Goal: Task Accomplishment & Management: Use online tool/utility

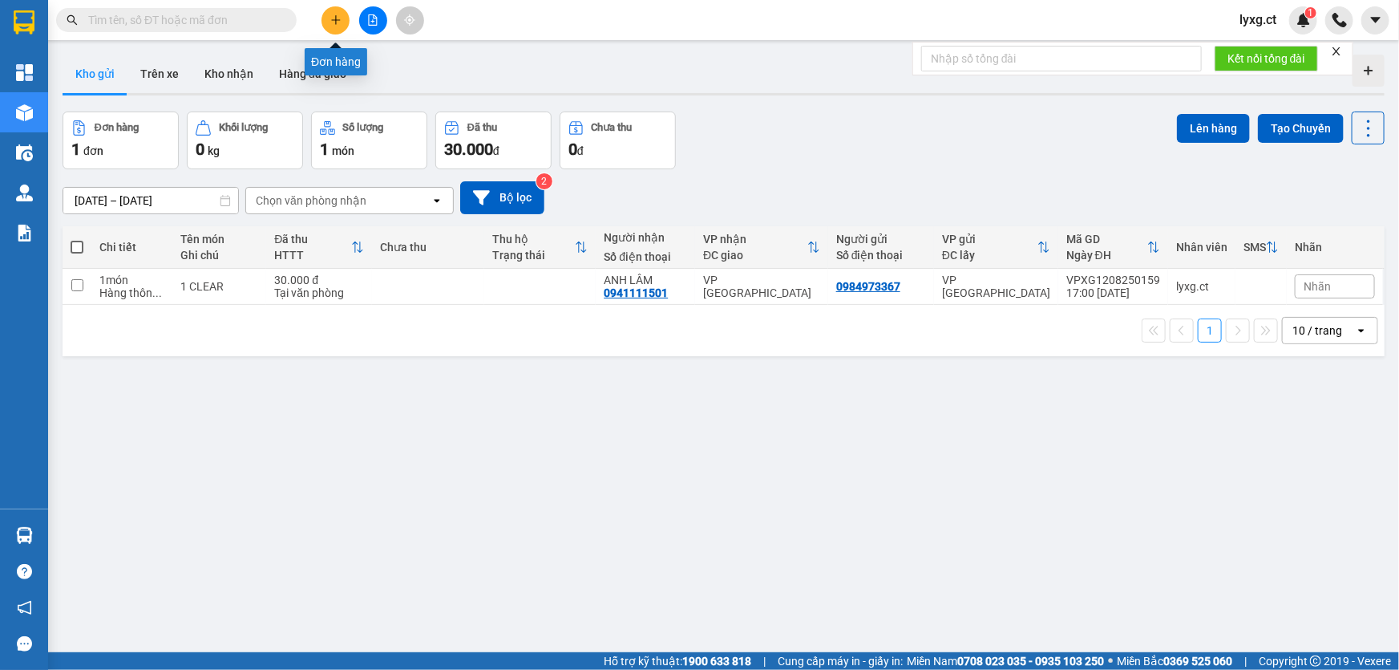
click at [334, 25] on icon "plus" at bounding box center [335, 19] width 11 height 11
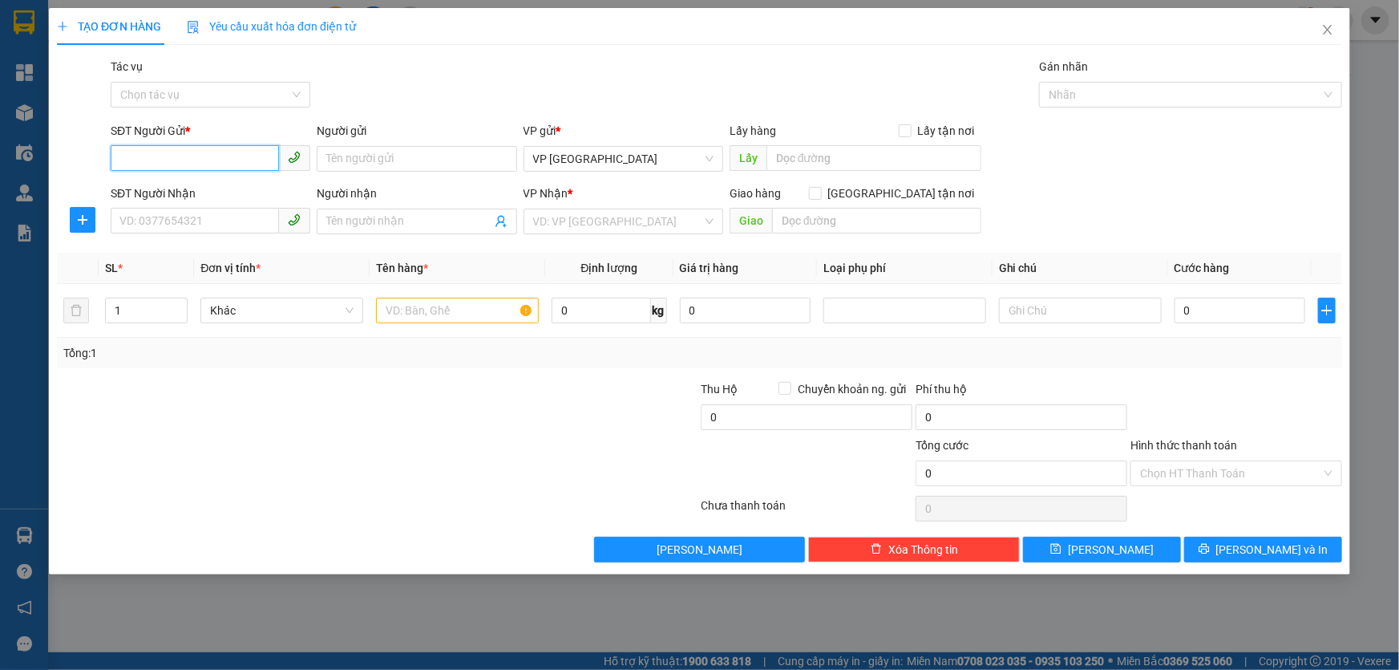
click at [215, 159] on input "SĐT Người Gửi *" at bounding box center [195, 158] width 168 height 26
click at [225, 223] on input "SĐT Người Nhận" at bounding box center [195, 221] width 168 height 26
type input "0373202788"
click at [534, 215] on input "search" at bounding box center [617, 221] width 169 height 24
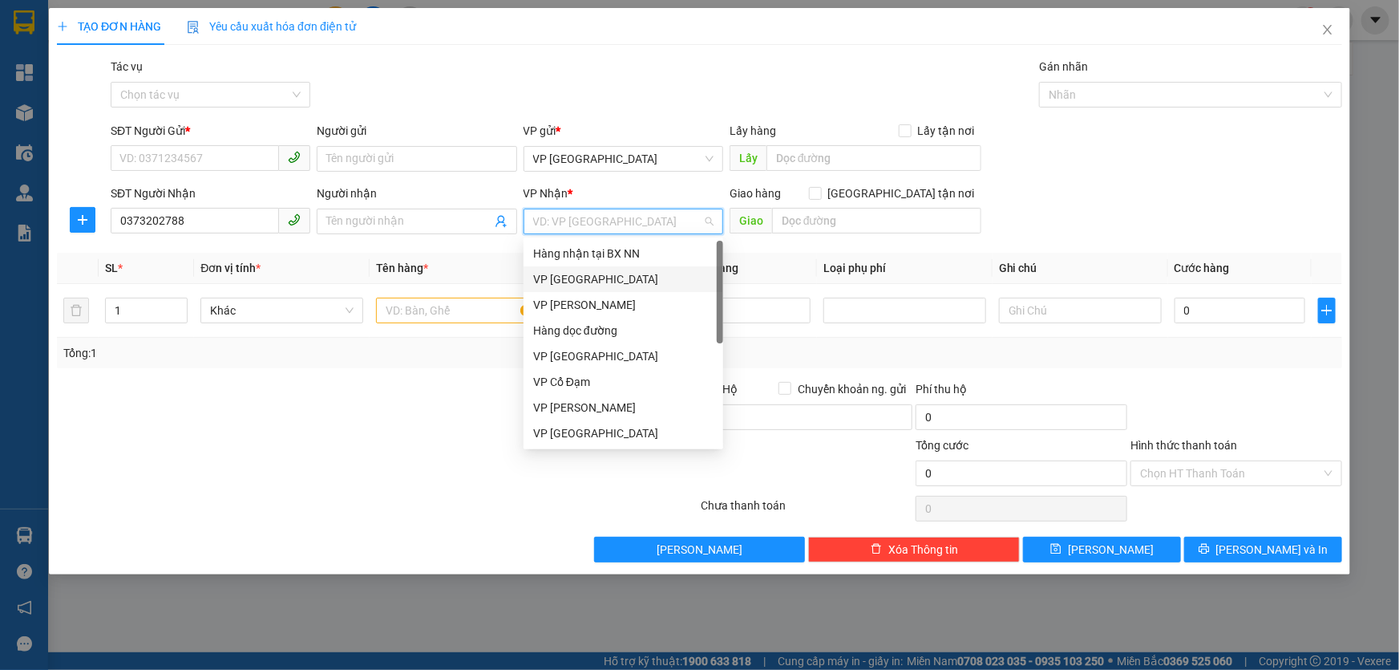
click at [578, 277] on div "VP [GEOGRAPHIC_DATA]" at bounding box center [623, 279] width 180 height 18
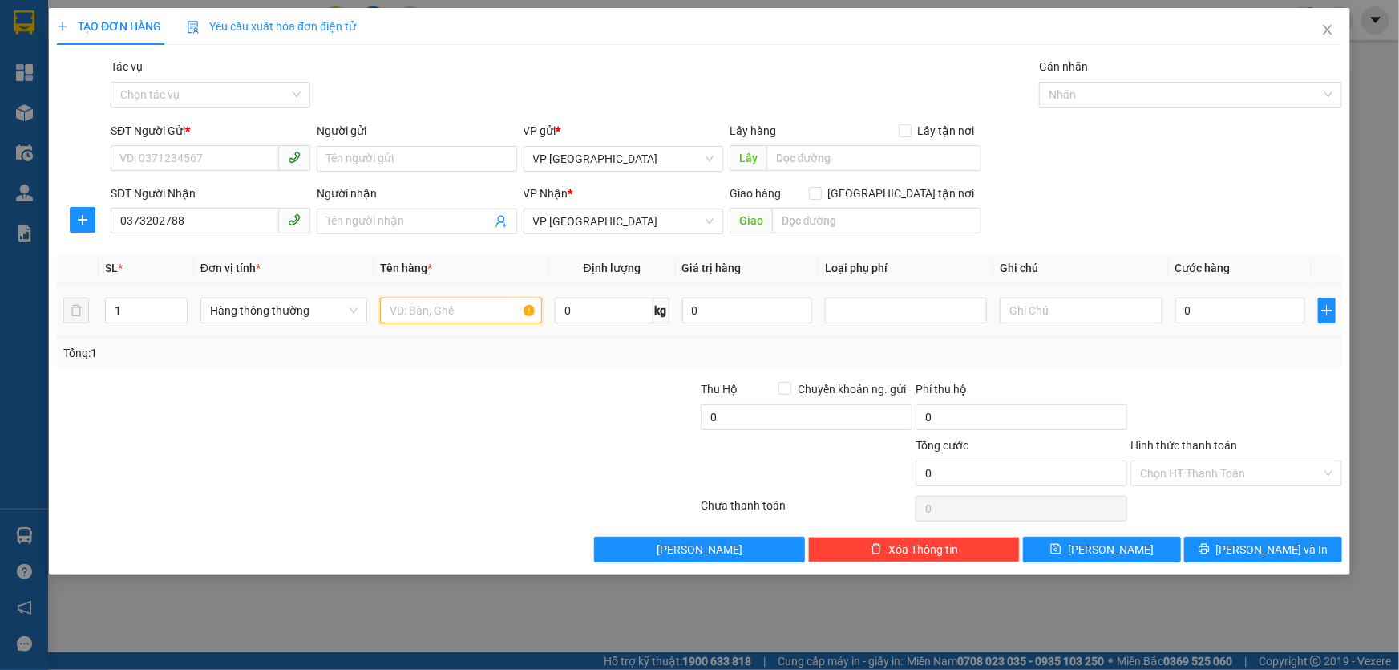
click at [465, 307] on input "text" at bounding box center [461, 310] width 162 height 26
type input "CLEAR"
click at [1267, 310] on input "0" at bounding box center [1241, 310] width 131 height 26
type input "3"
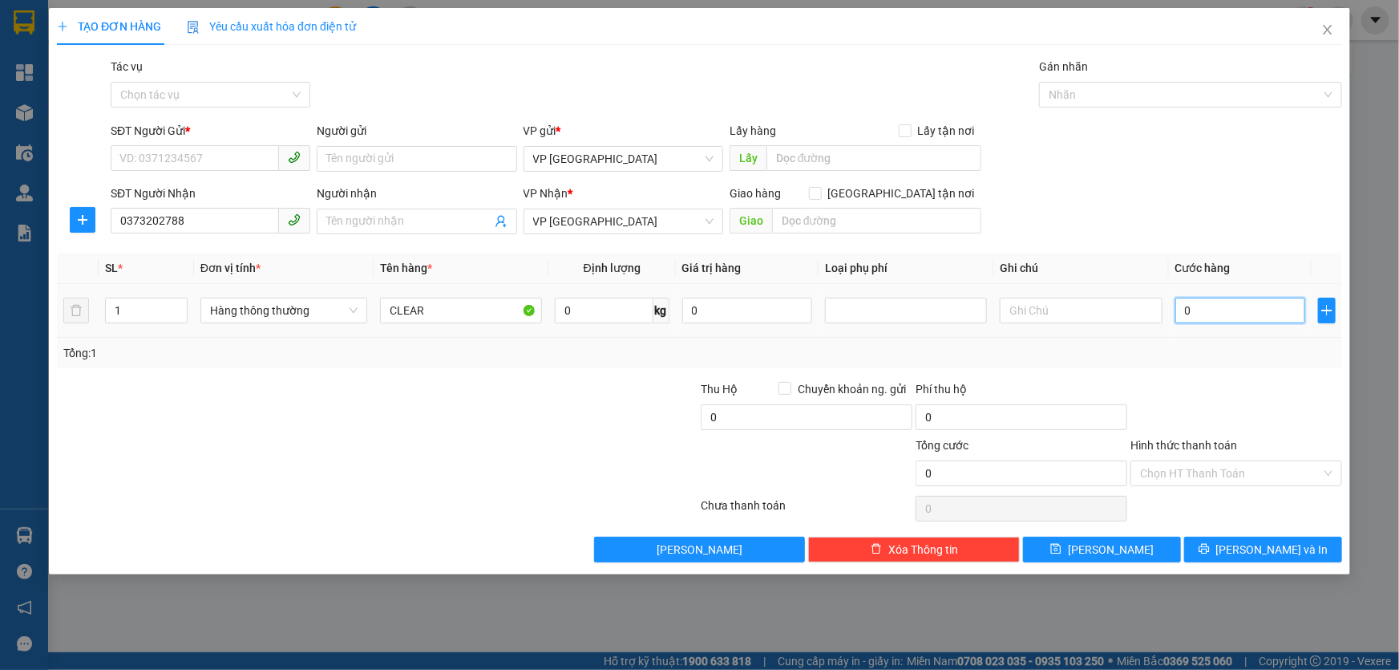
type input "3"
type input "30"
type input "30.000"
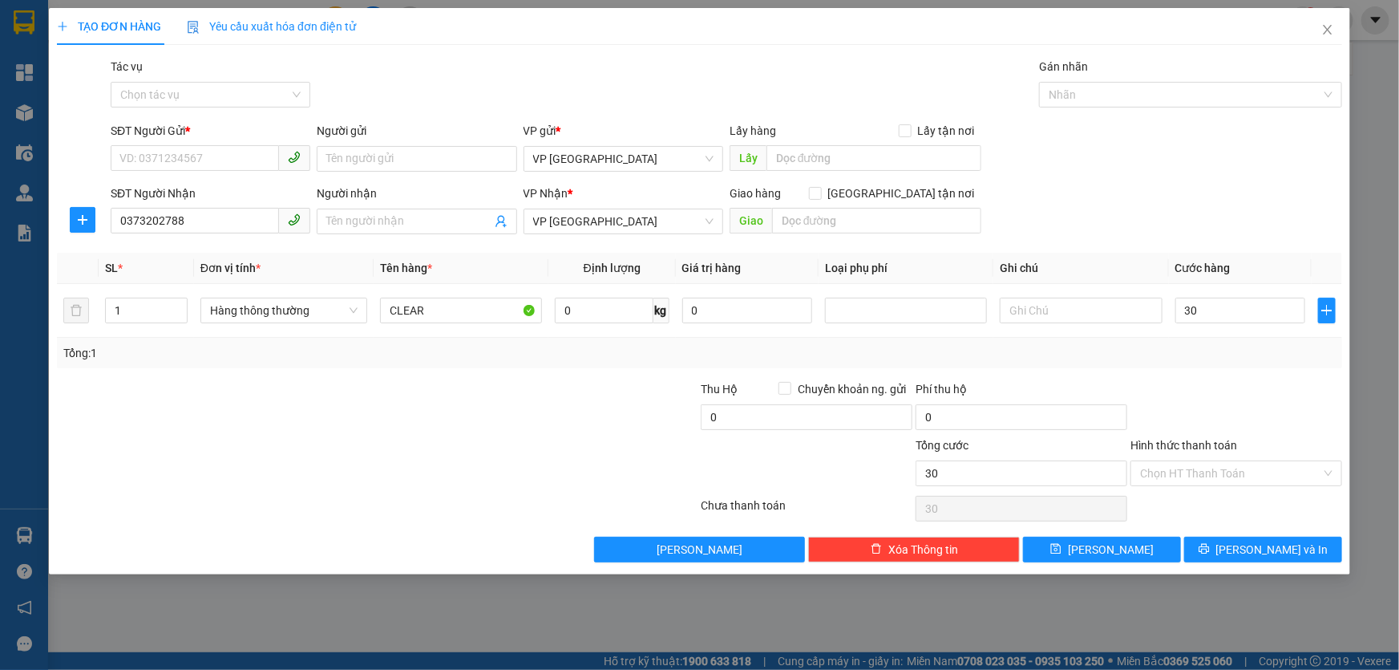
type input "30.000"
click at [1219, 339] on div "Tổng: 1" at bounding box center [699, 353] width 1285 height 30
click at [200, 161] on input "SĐT Người Gửi *" at bounding box center [195, 158] width 168 height 26
drag, startPoint x: 204, startPoint y: 223, endPoint x: 64, endPoint y: 223, distance: 139.5
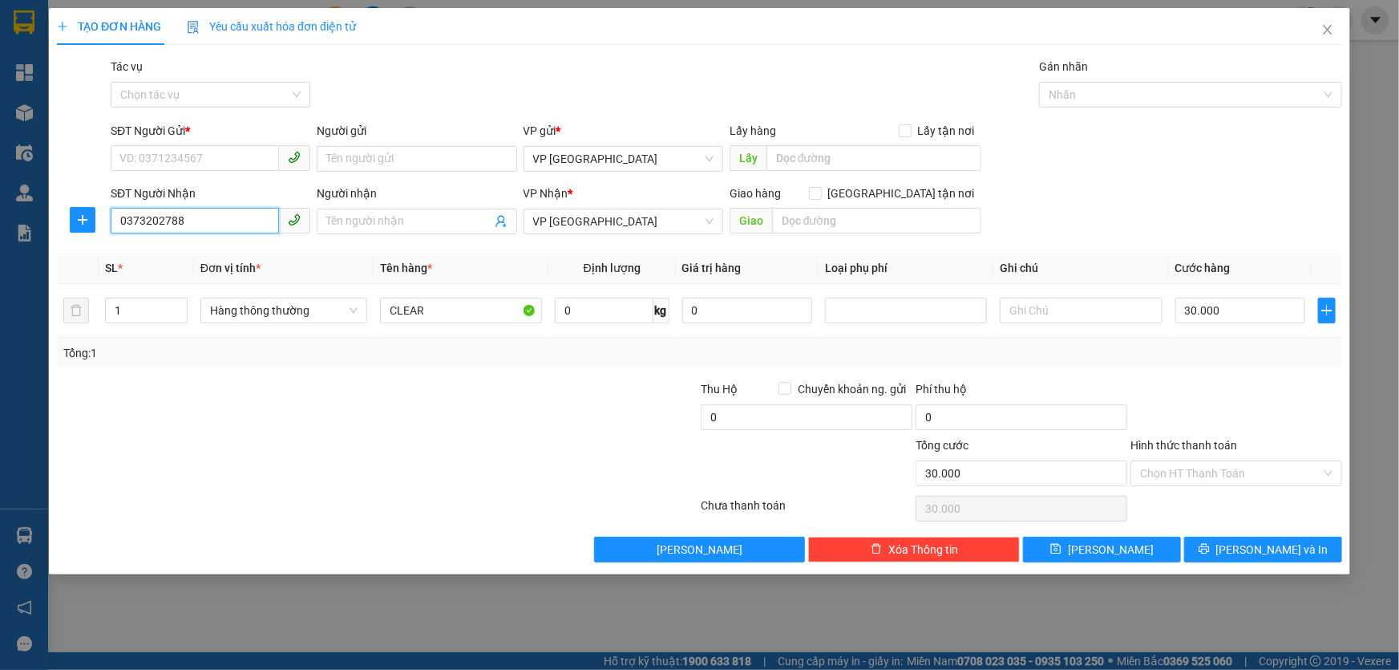
click at [64, 223] on div "SĐT Người Nhận 0373202788 0373202788 Người nhận Tên người nhận VP Nhận * VP [PE…" at bounding box center [699, 212] width 1289 height 56
click at [160, 160] on input "SĐT Người Gửi *" at bounding box center [195, 158] width 168 height 26
paste input "0373202788"
type input "0373202788"
click at [216, 217] on input "SĐT Người Nhận" at bounding box center [195, 221] width 168 height 26
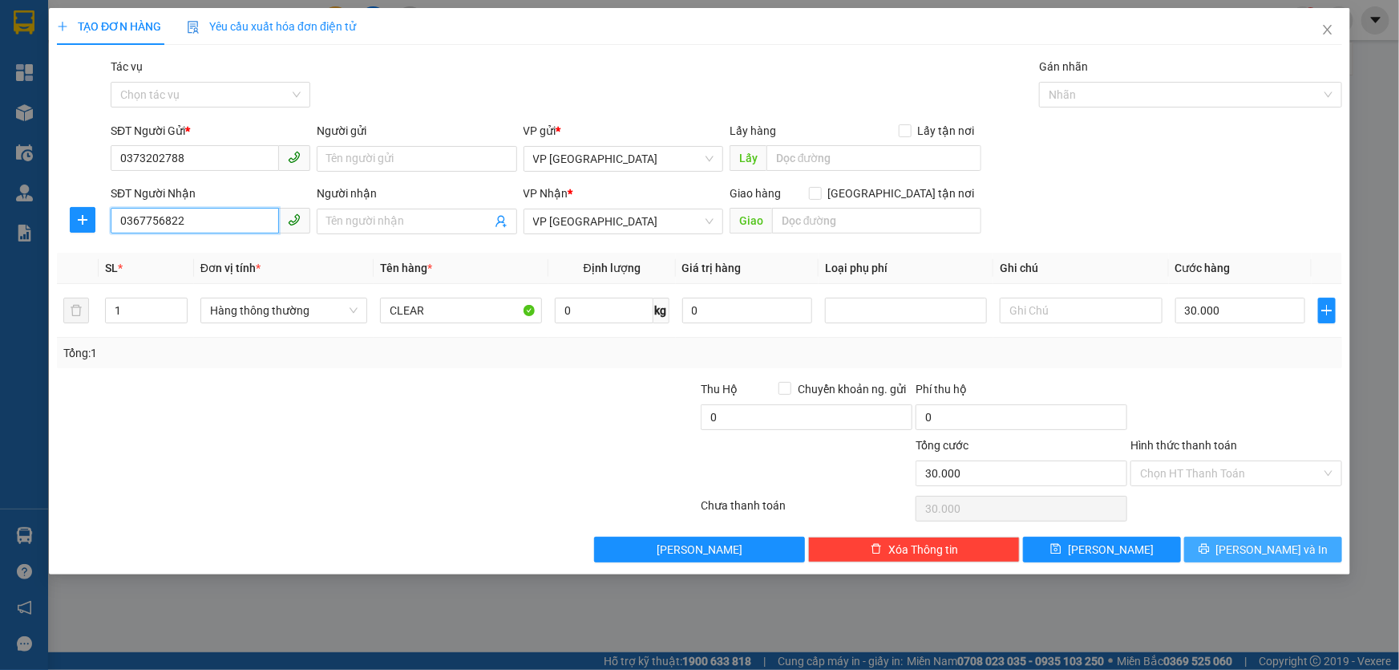
type input "0367756822"
click at [1293, 545] on span "[PERSON_NAME] và In" at bounding box center [1272, 549] width 112 height 18
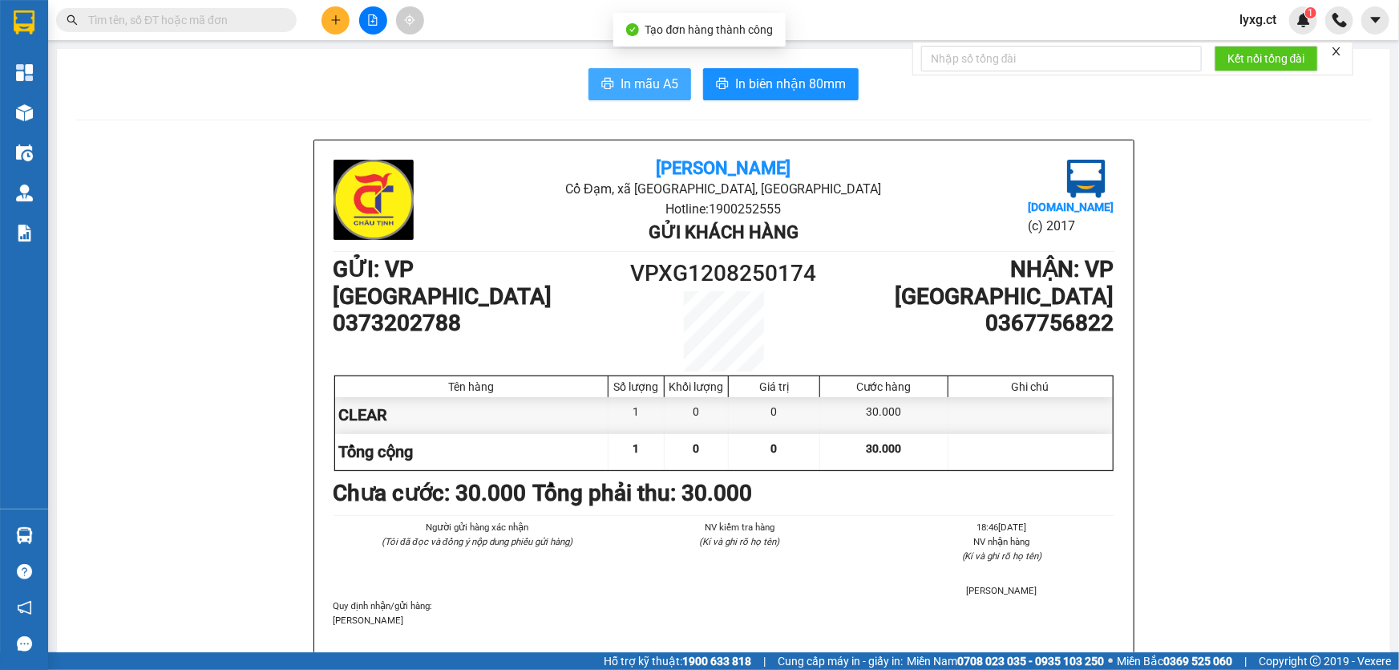
click at [621, 83] on span "In mẫu A5" at bounding box center [650, 84] width 58 height 20
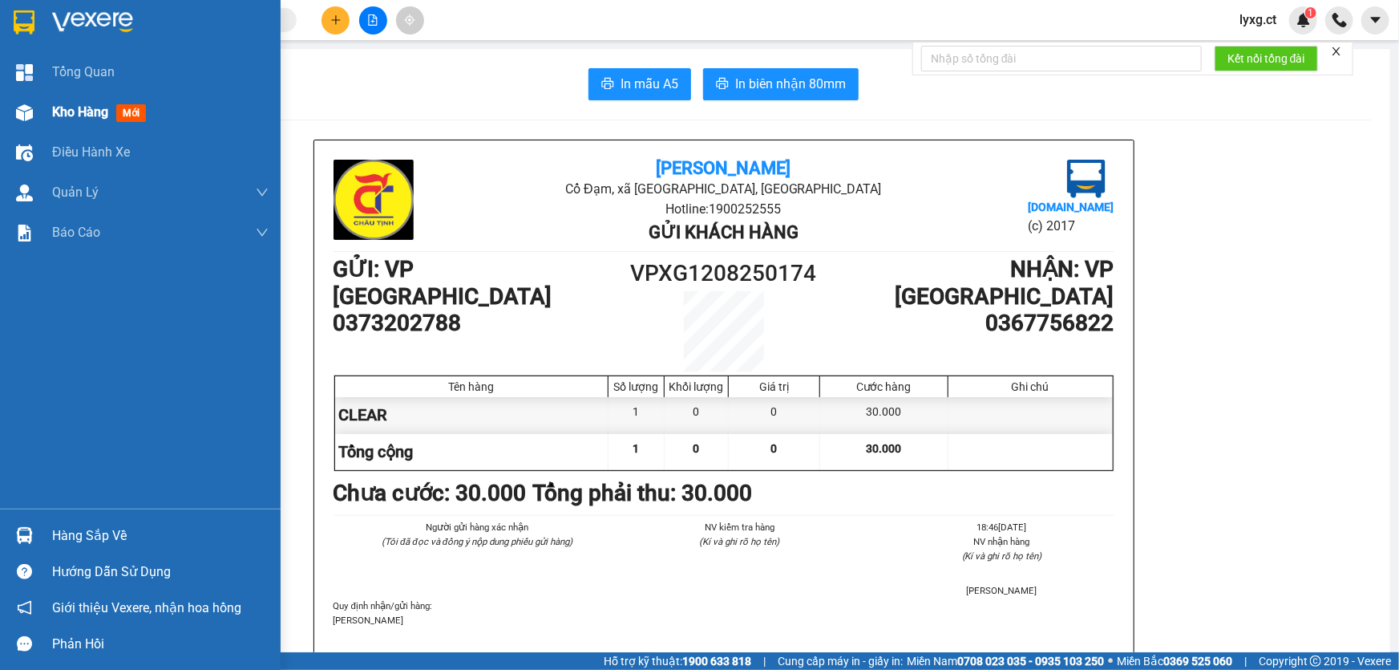
click at [59, 109] on span "Kho hàng" at bounding box center [80, 111] width 56 height 15
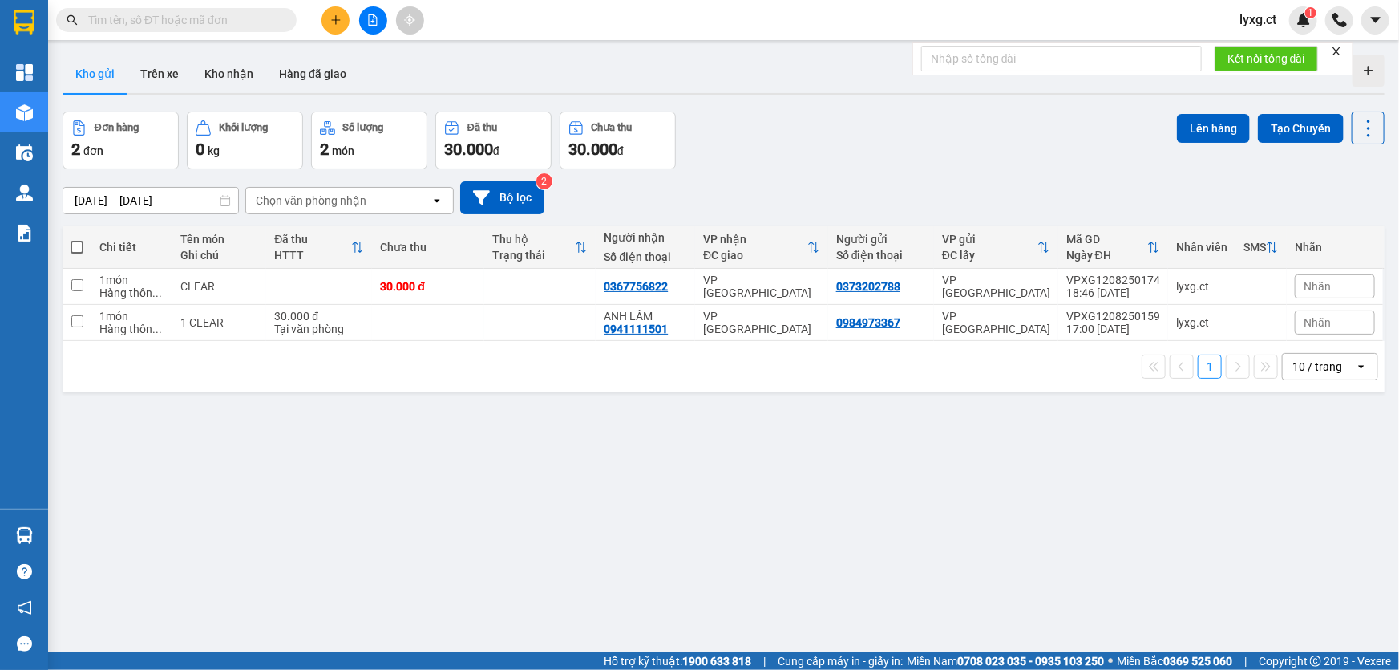
click at [338, 15] on icon "plus" at bounding box center [335, 19] width 11 height 11
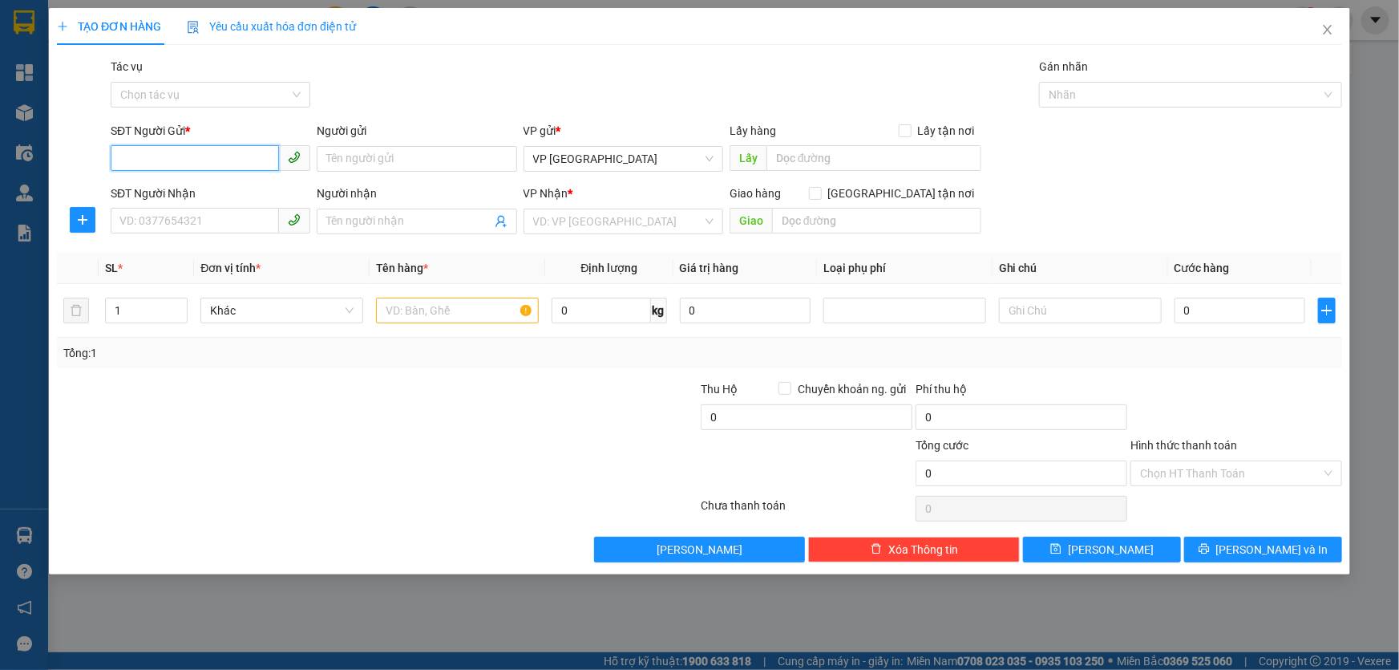
drag, startPoint x: 249, startPoint y: 156, endPoint x: 250, endPoint y: 148, distance: 8.2
click at [249, 156] on input "SĐT Người Gửi *" at bounding box center [195, 158] width 168 height 26
type input "0988091935"
click at [232, 184] on div "0988091935 - CHÚ THÀNH" at bounding box center [210, 191] width 180 height 18
type input "CHÚ THÀNH"
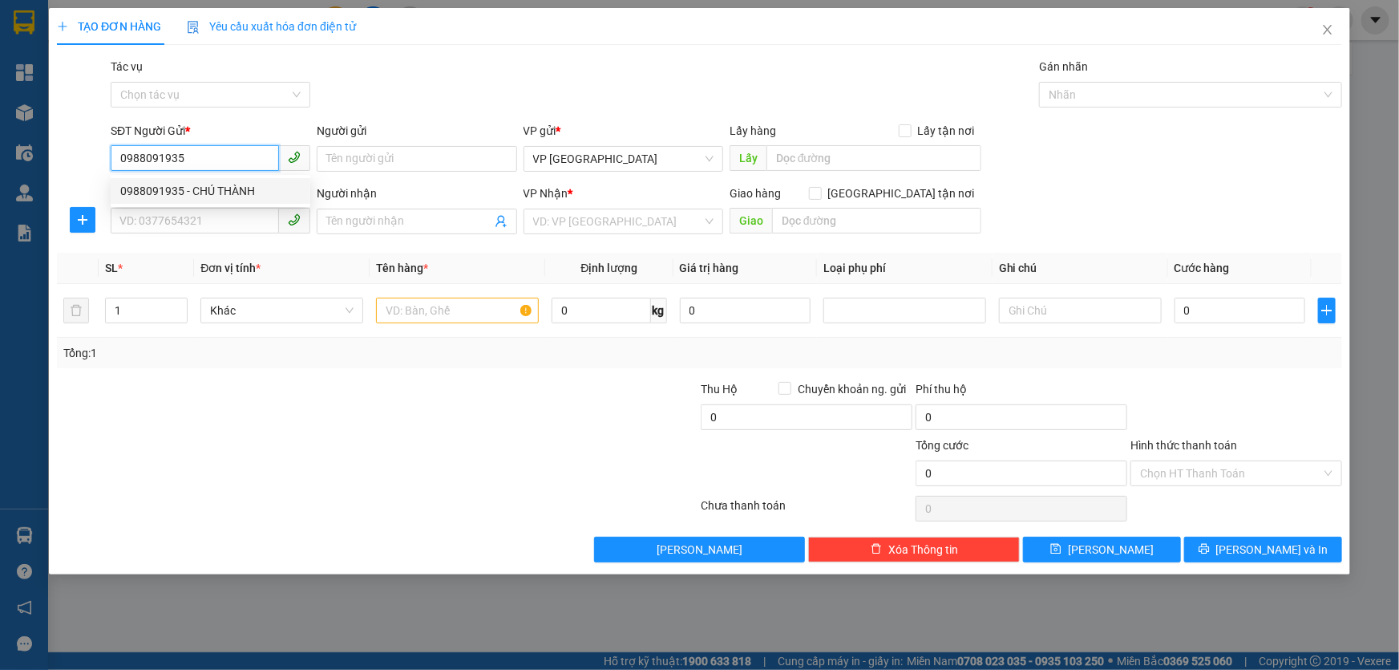
type input "0964482038"
type input "CHỊ HUẾ"
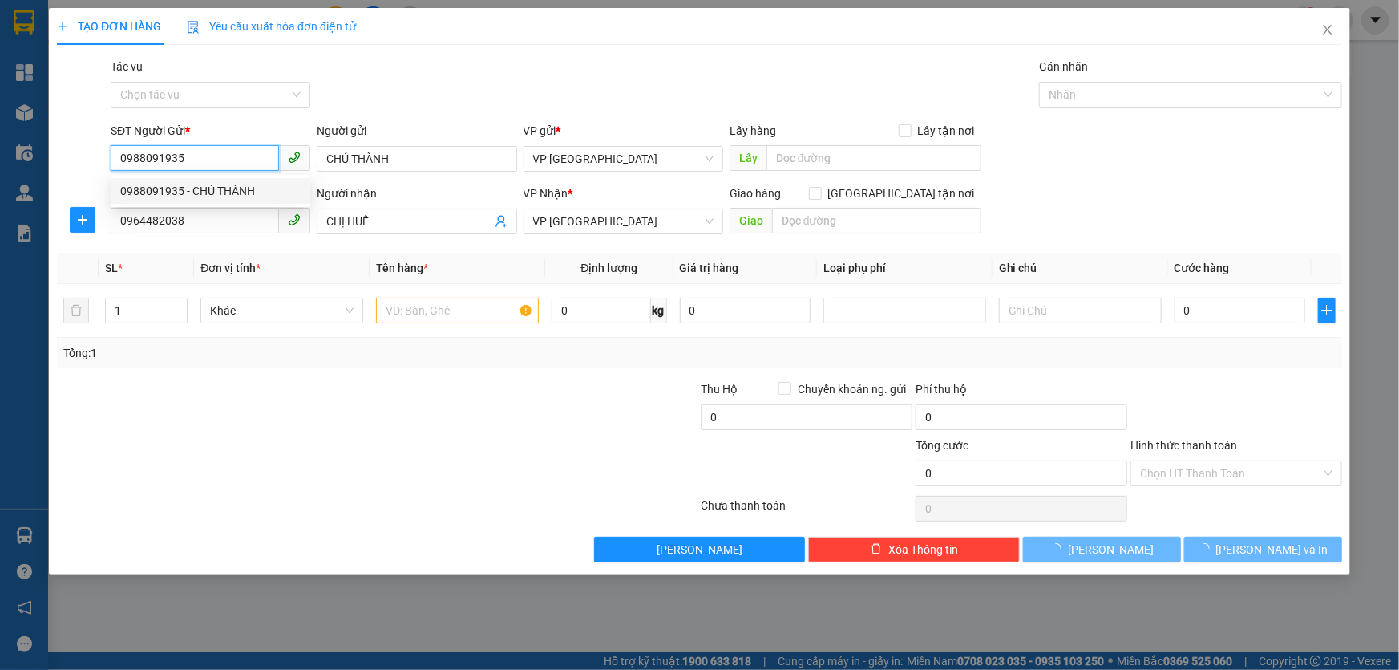
type input "50.000"
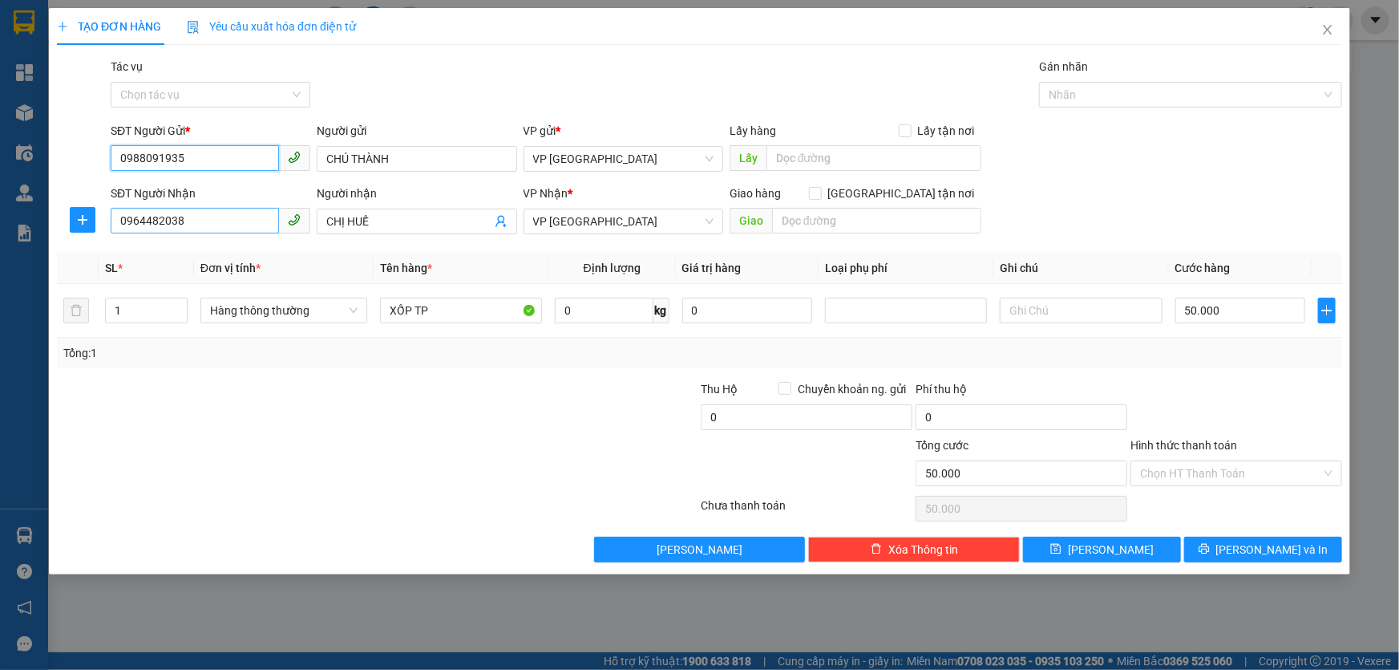
type input "0988091935"
click at [221, 226] on input "0964482038" at bounding box center [195, 221] width 168 height 26
drag, startPoint x: 228, startPoint y: 214, endPoint x: 94, endPoint y: 224, distance: 134.3
click at [94, 224] on div "SĐT Người Nhận 0964482038 Người nhận CHỊ HUẾ VP Nhận * VP [PERSON_NAME] hàng Gi…" at bounding box center [699, 212] width 1289 height 56
type input "0916644579"
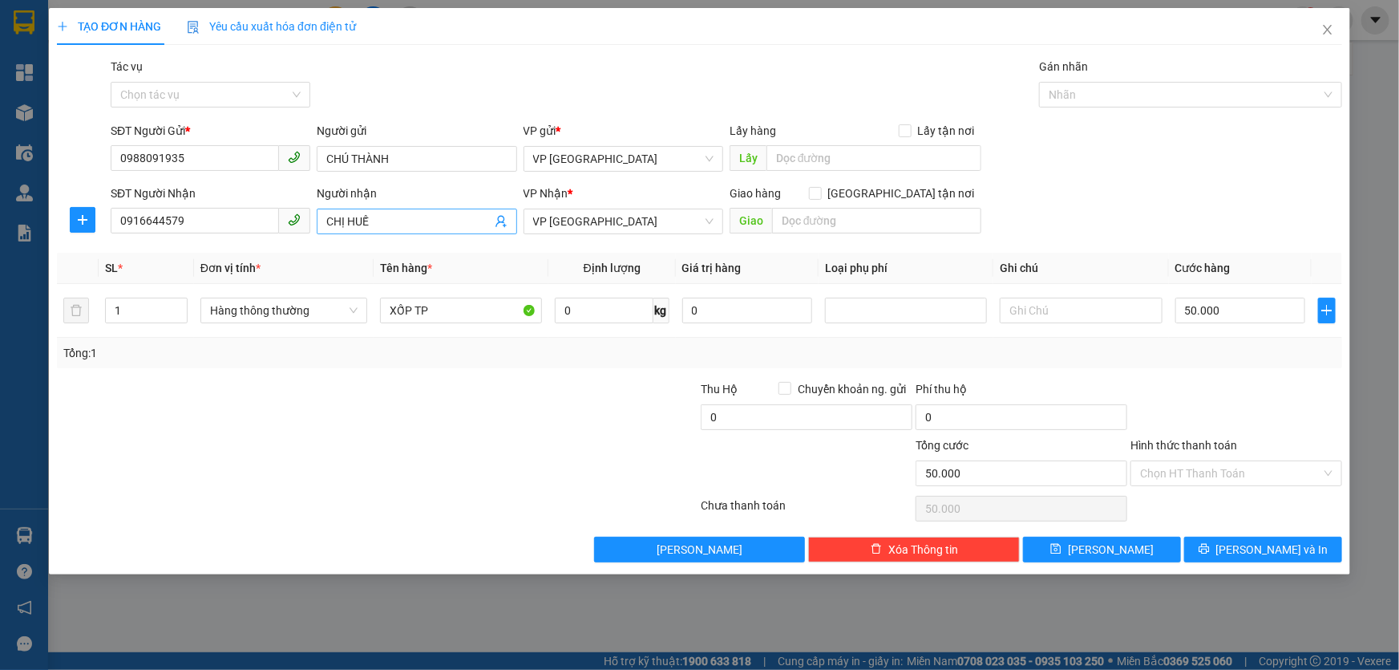
drag, startPoint x: 405, startPoint y: 204, endPoint x: 389, endPoint y: 220, distance: 22.1
click at [389, 220] on div "Người nhận CHỊ HUẾ" at bounding box center [417, 212] width 200 height 56
drag, startPoint x: 384, startPoint y: 224, endPoint x: 269, endPoint y: 245, distance: 116.5
click at [269, 245] on div "Transit Pickup Surcharge Ids Transit Deliver Surcharge Ids Transit Deliver Surc…" at bounding box center [699, 310] width 1285 height 504
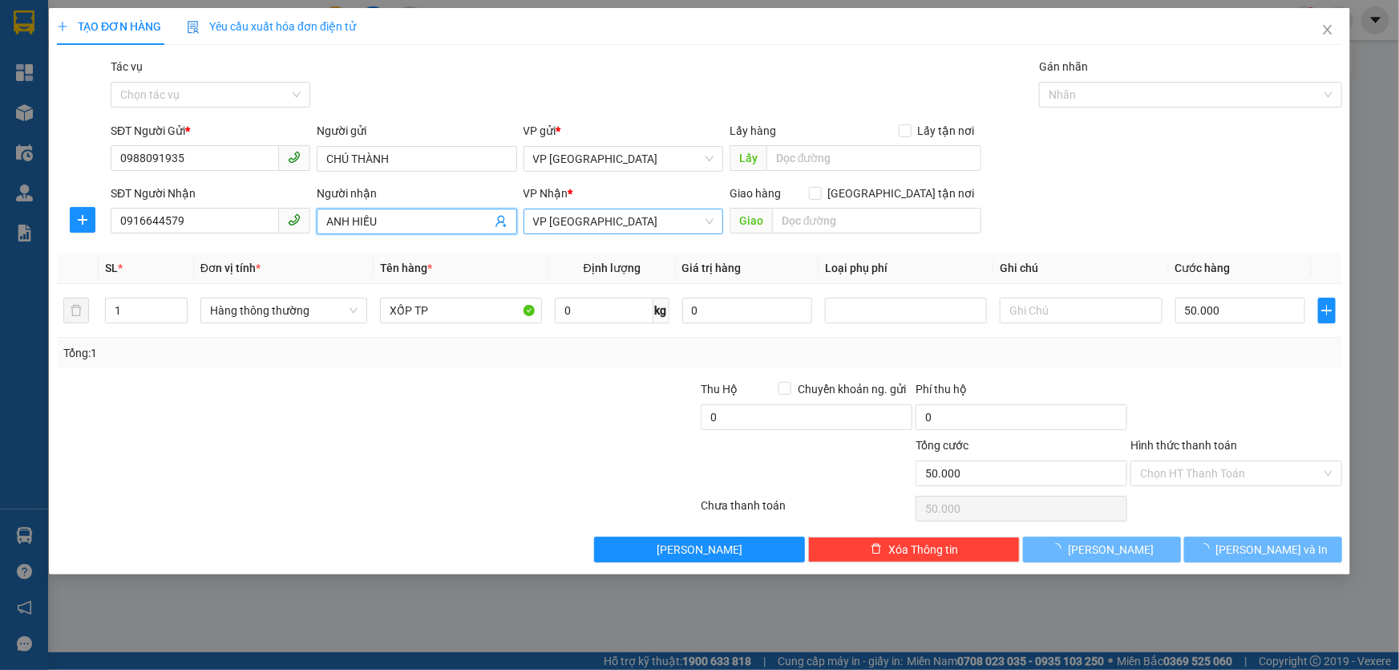
click at [701, 229] on span "VP [GEOGRAPHIC_DATA]" at bounding box center [623, 221] width 180 height 24
type input "ANH HIẾU"
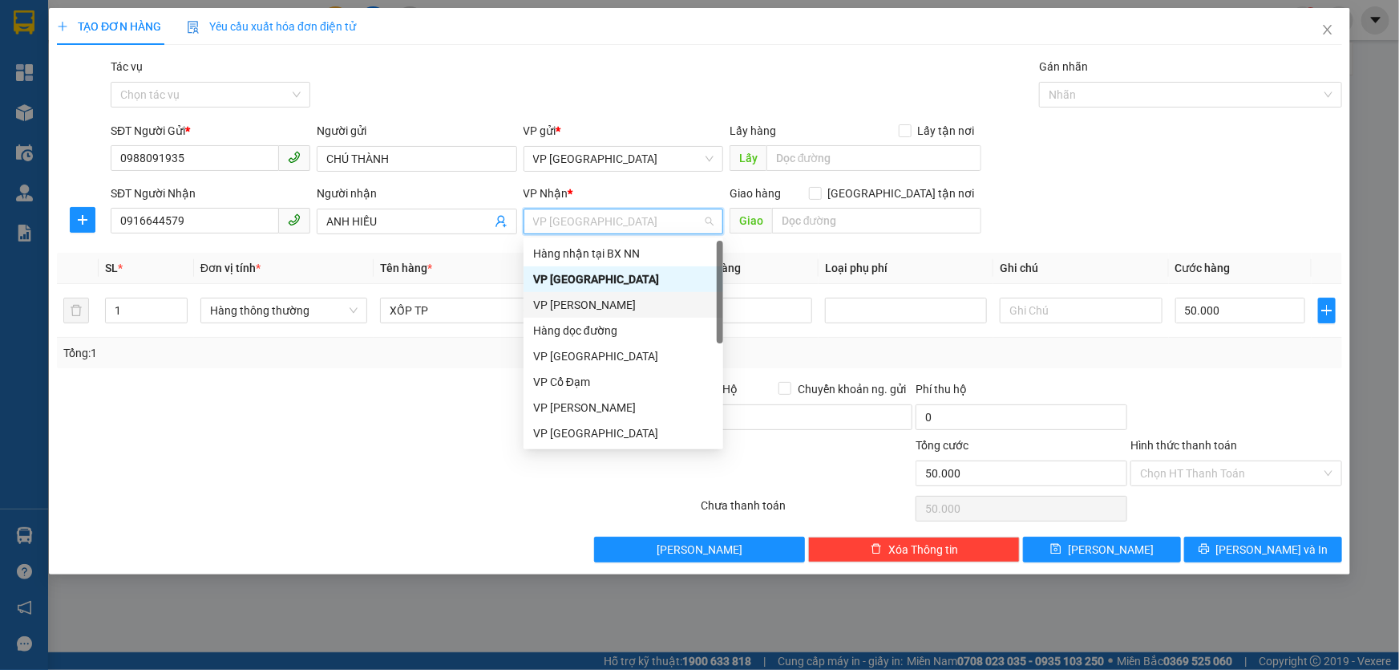
click at [597, 302] on div "VP [PERSON_NAME]" at bounding box center [623, 305] width 180 height 18
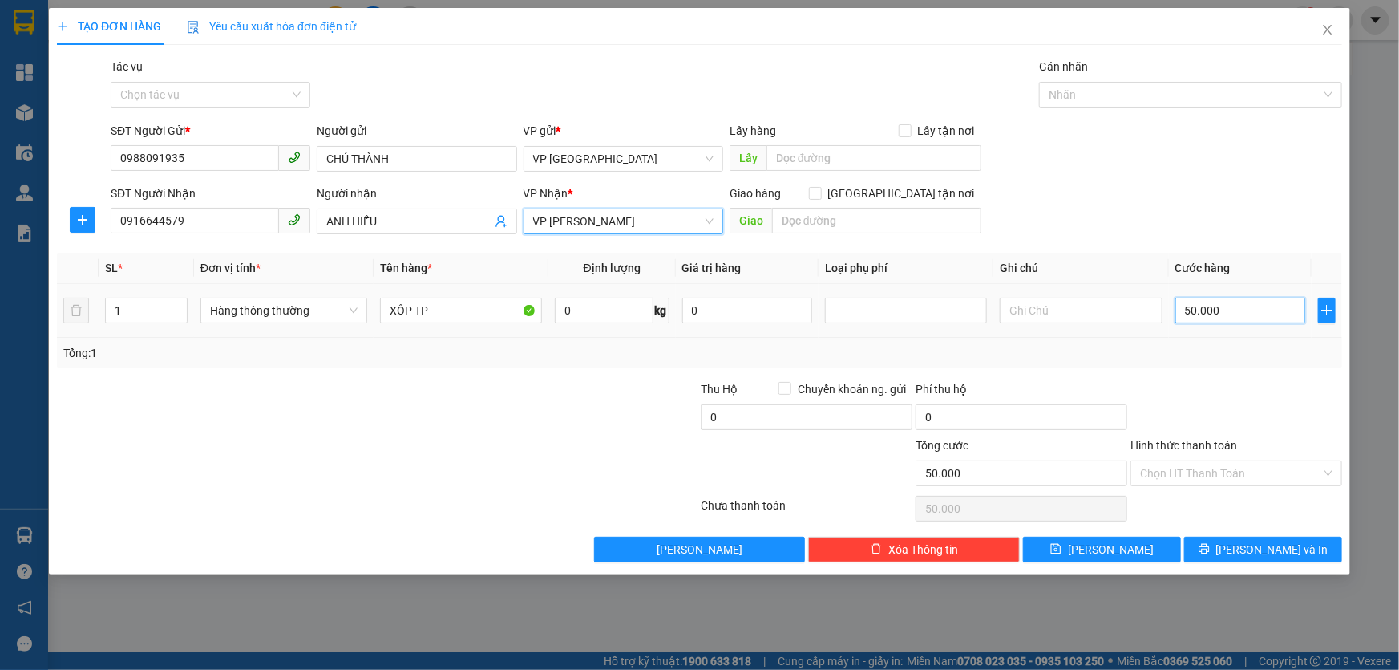
click at [1252, 310] on input "50.000" at bounding box center [1241, 310] width 131 height 26
type input "4"
type input "40"
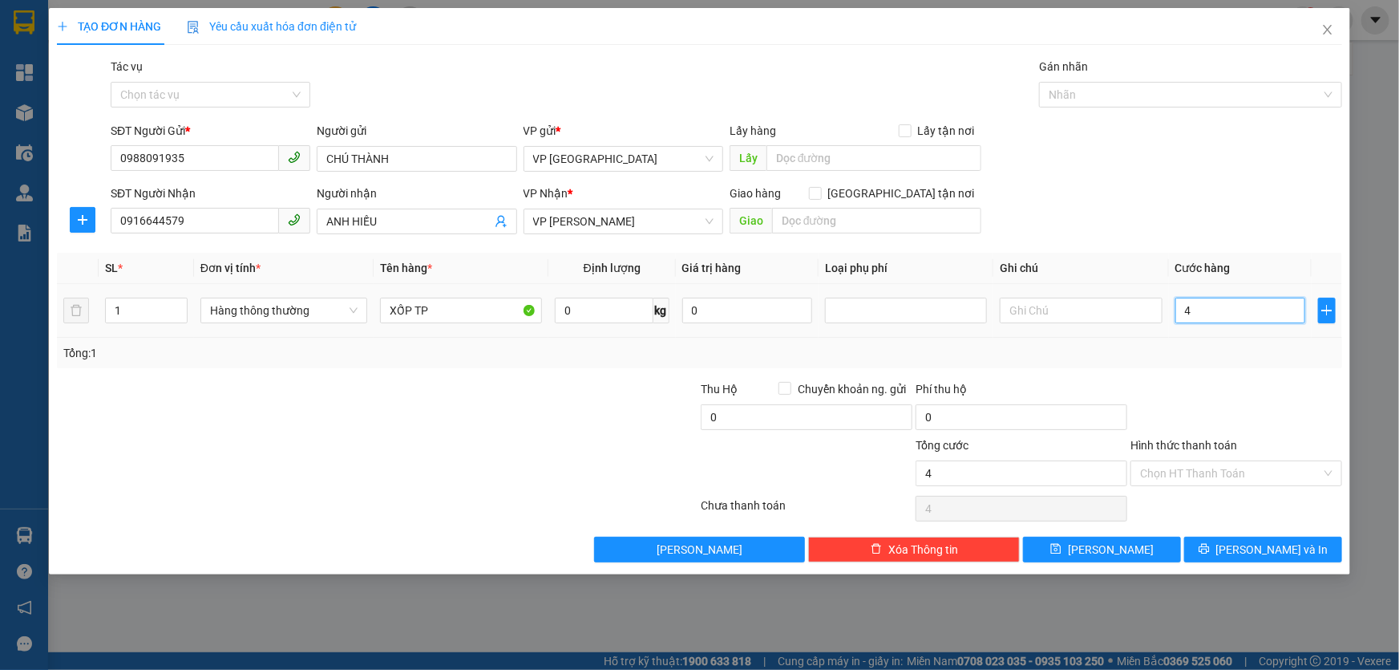
type input "40"
type input "40.000"
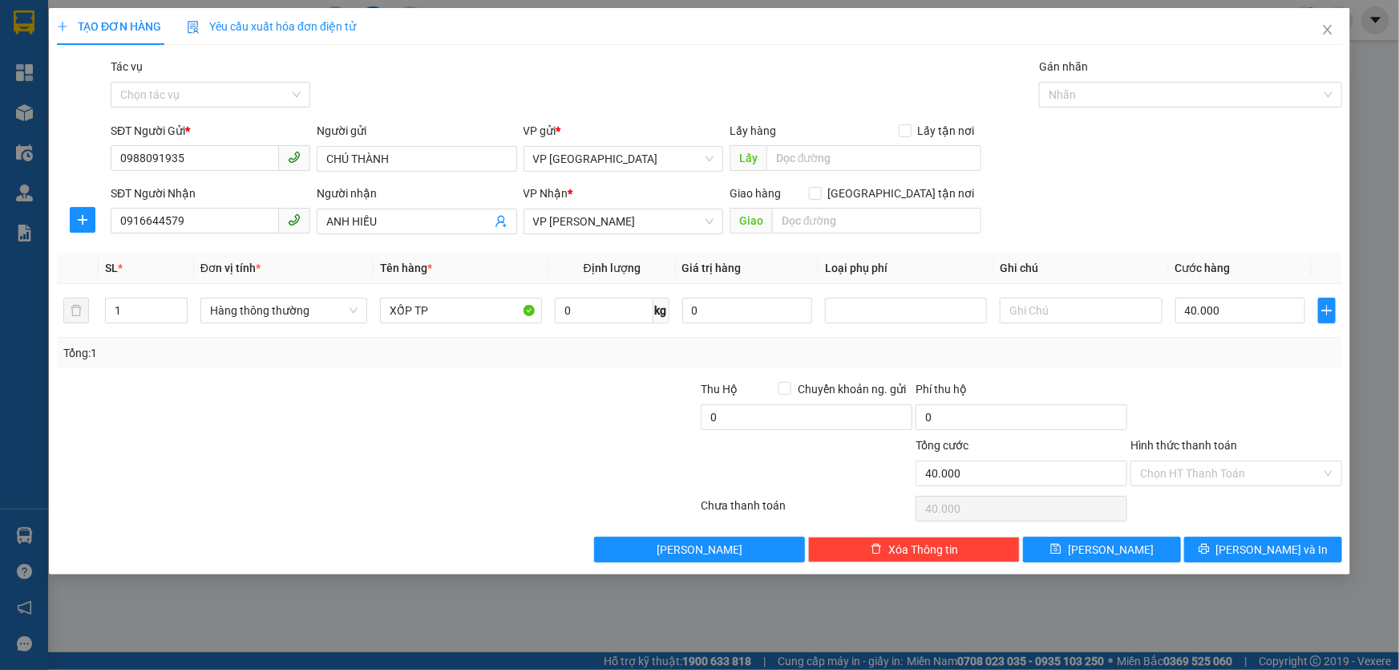
click at [1232, 408] on div at bounding box center [1236, 408] width 215 height 56
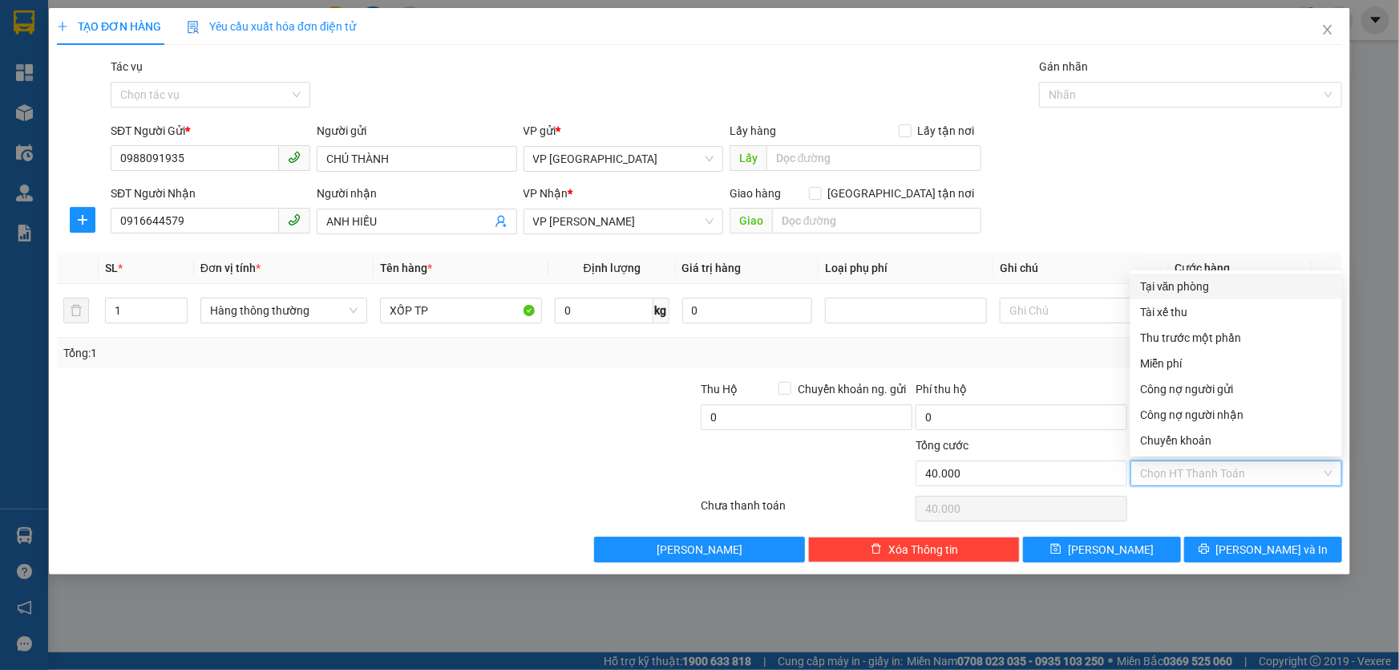
click at [1251, 474] on input "Hình thức thanh toán" at bounding box center [1230, 473] width 181 height 24
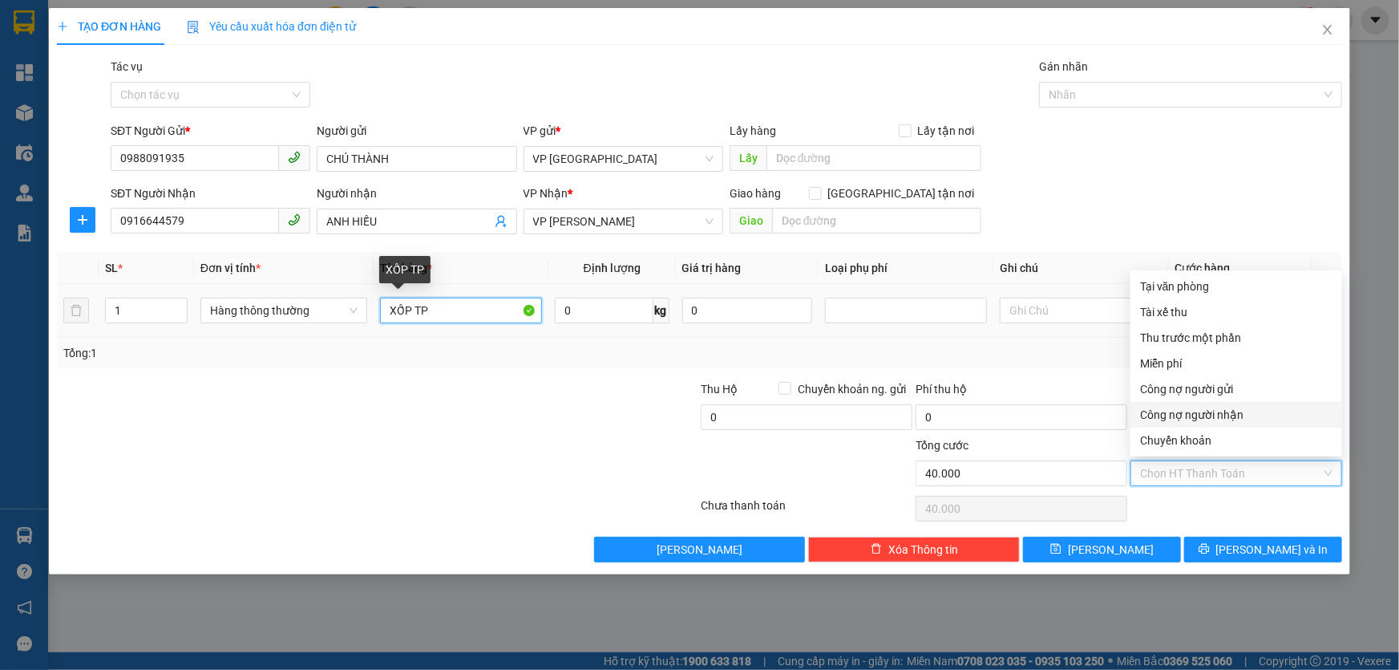
click at [462, 319] on input "XỐP TP" at bounding box center [461, 310] width 162 height 26
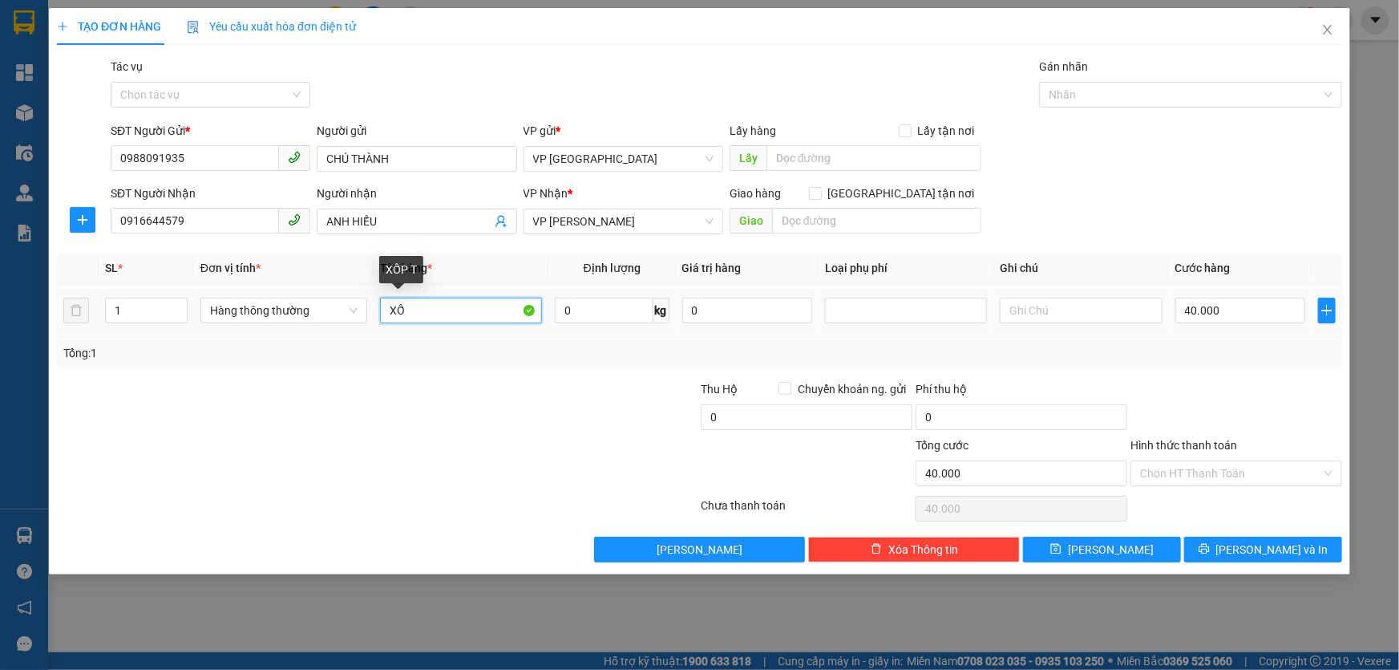
type input "X"
type input "1 GIẤY THUỐC BẮC"
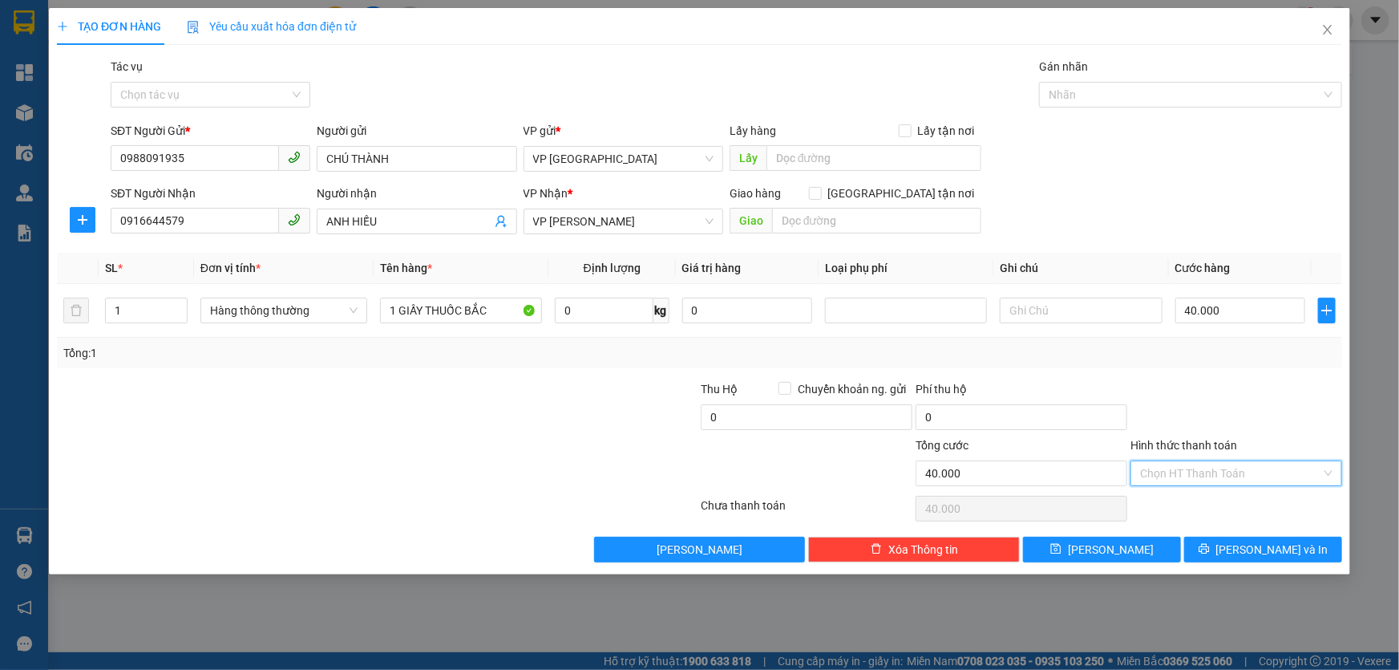
drag, startPoint x: 1295, startPoint y: 471, endPoint x: 1230, endPoint y: 368, distance: 121.5
click at [1296, 471] on input "Hình thức thanh toán" at bounding box center [1230, 473] width 181 height 24
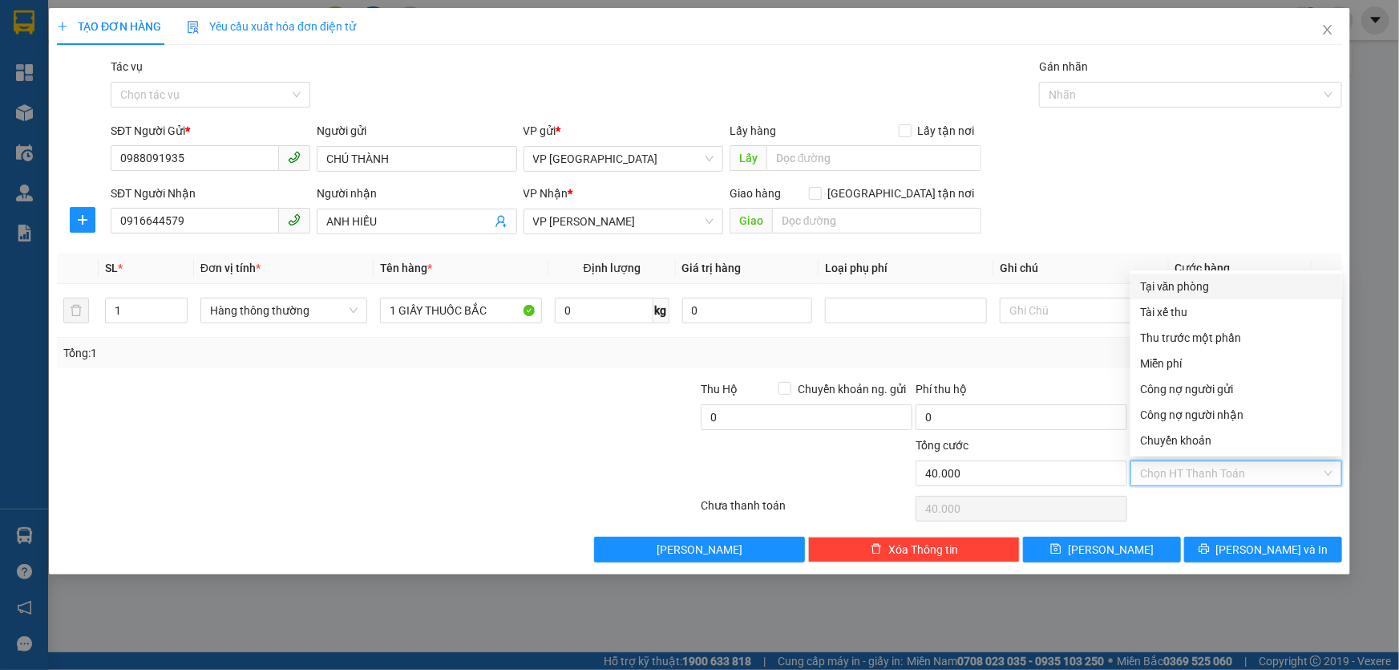
click at [1156, 288] on div "Tại văn phòng" at bounding box center [1236, 286] width 192 height 18
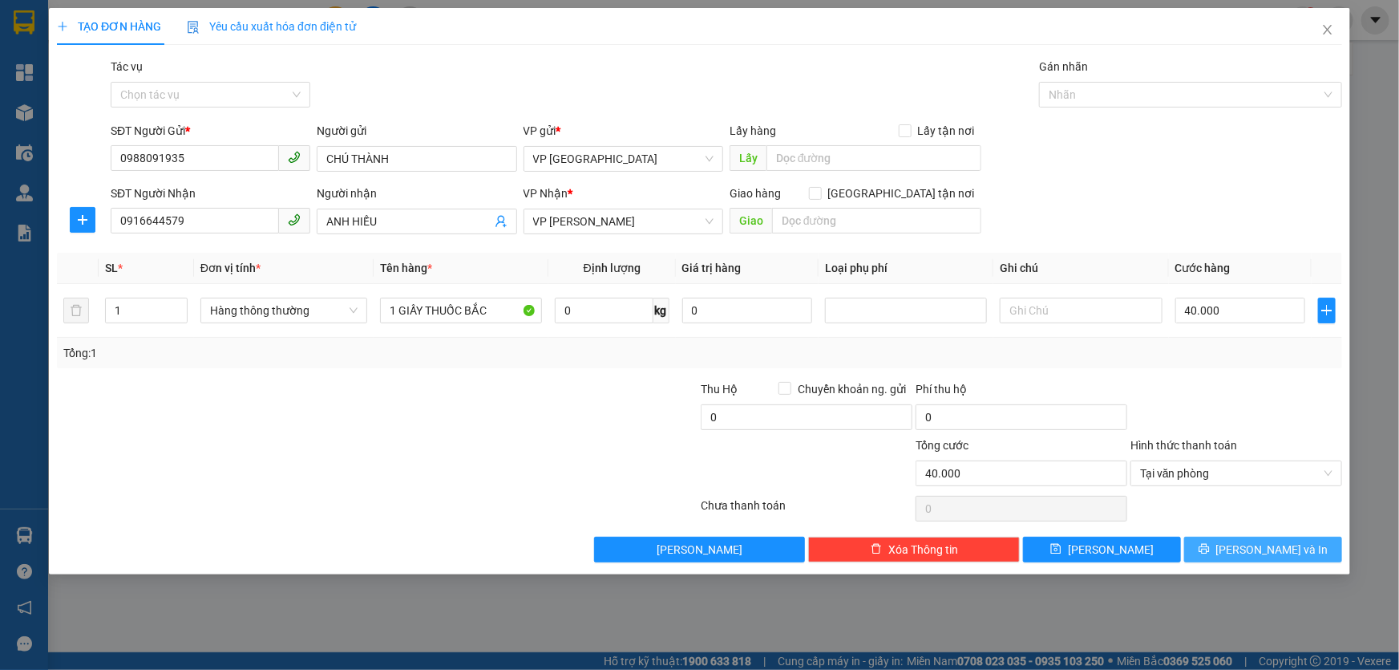
click at [1291, 552] on span "[PERSON_NAME] và In" at bounding box center [1272, 549] width 112 height 18
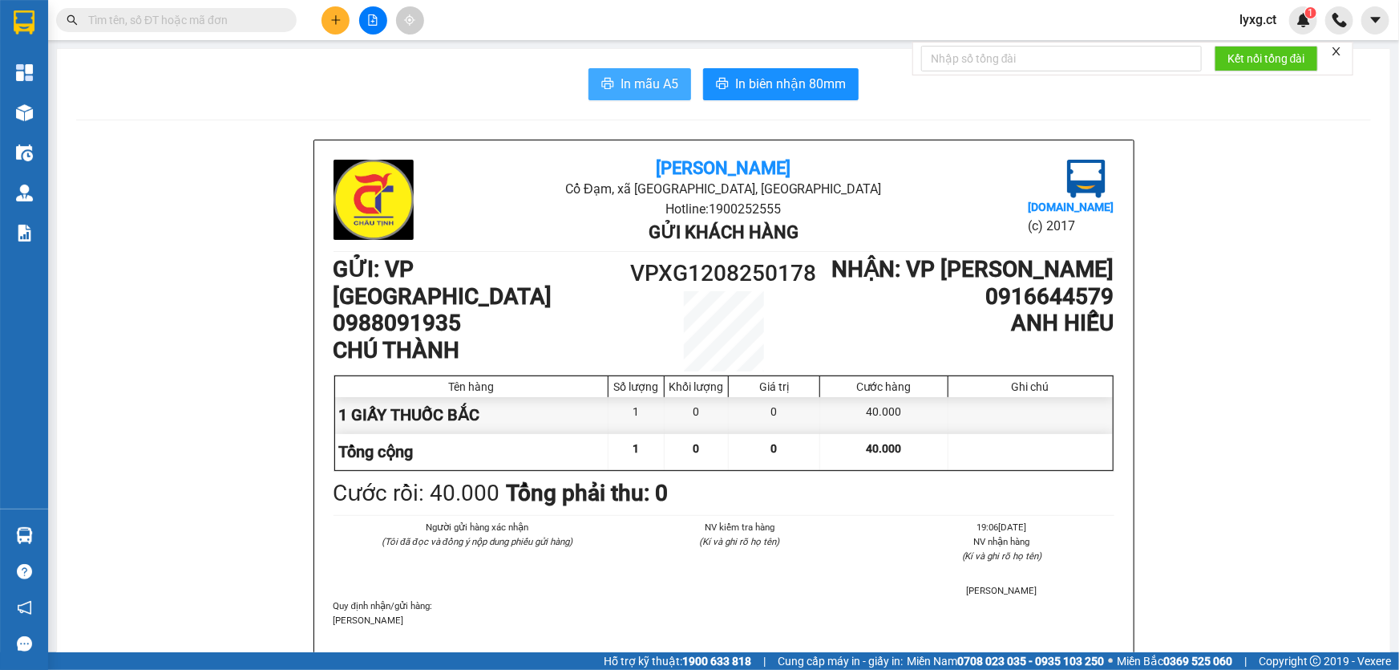
click at [662, 91] on span "In mẫu A5" at bounding box center [650, 84] width 58 height 20
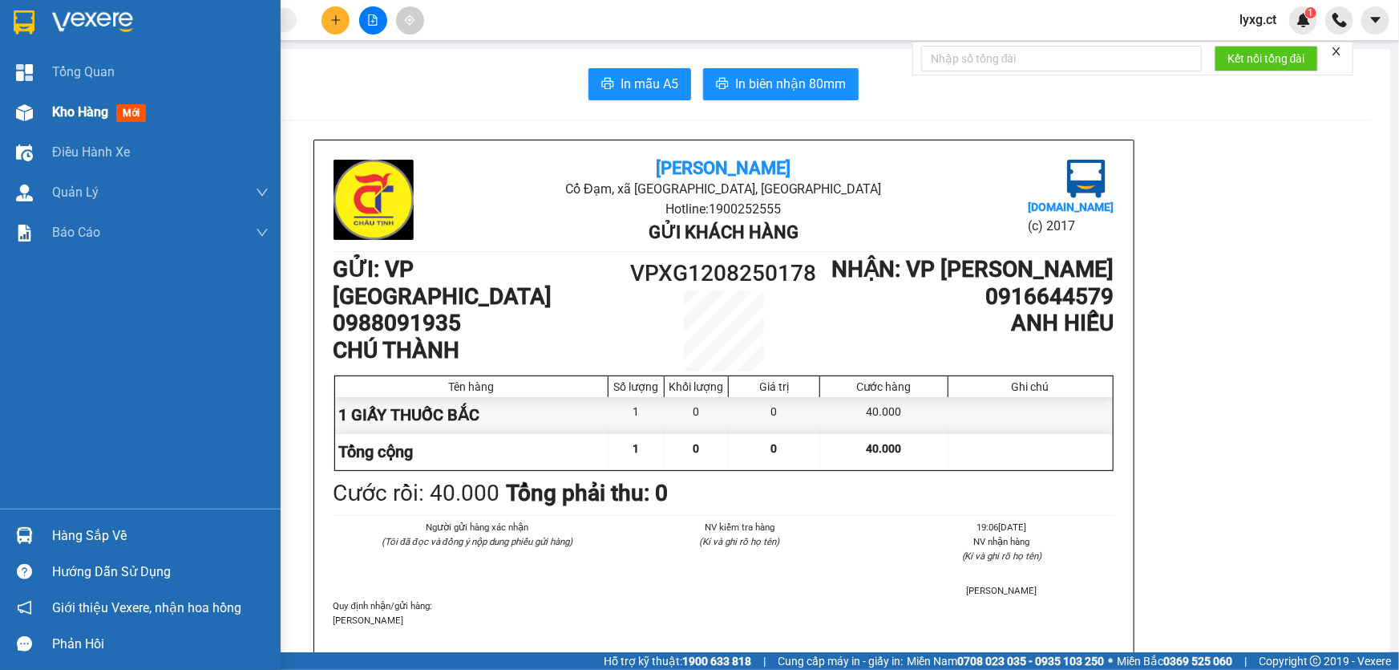
click at [83, 113] on span "Kho hàng" at bounding box center [80, 111] width 56 height 15
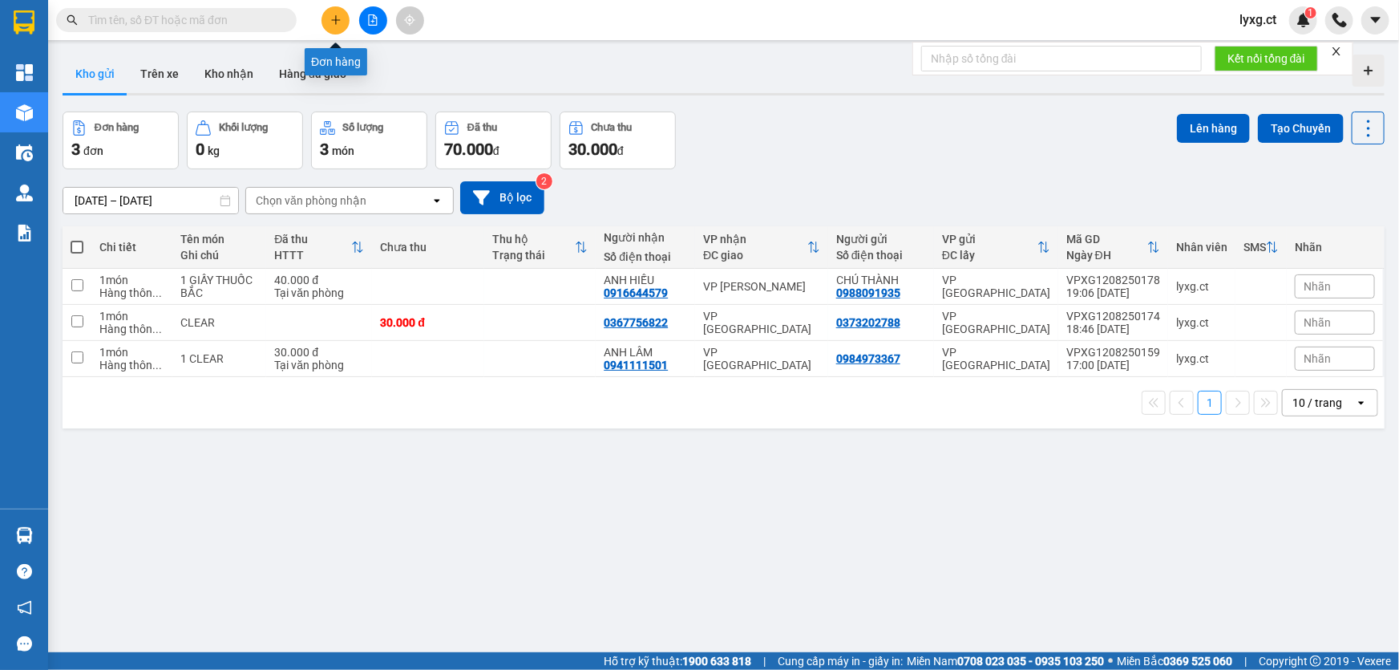
click at [329, 10] on button at bounding box center [336, 20] width 28 height 28
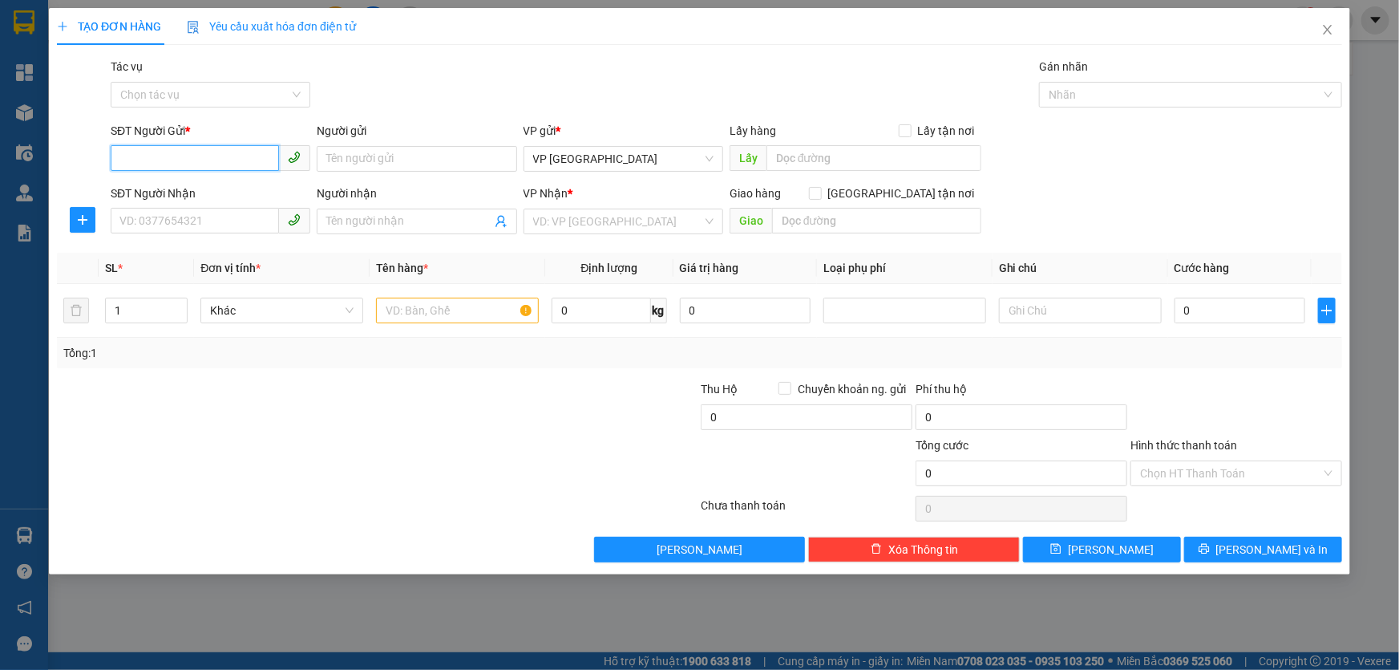
click at [262, 152] on input "SĐT Người Gửi *" at bounding box center [195, 158] width 168 height 26
type input "0"
type input "0333032368"
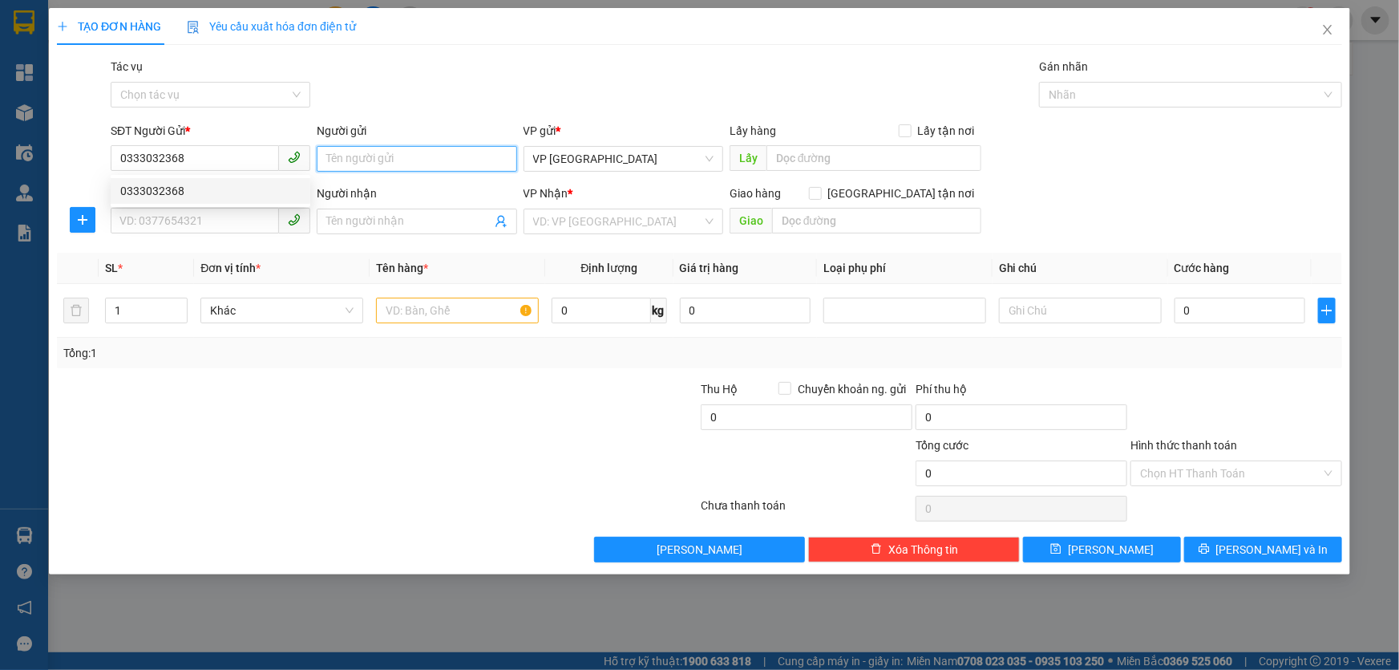
click at [359, 166] on input "Người gửi" at bounding box center [417, 159] width 200 height 26
click at [366, 159] on input "Người gửi" at bounding box center [417, 159] width 200 height 26
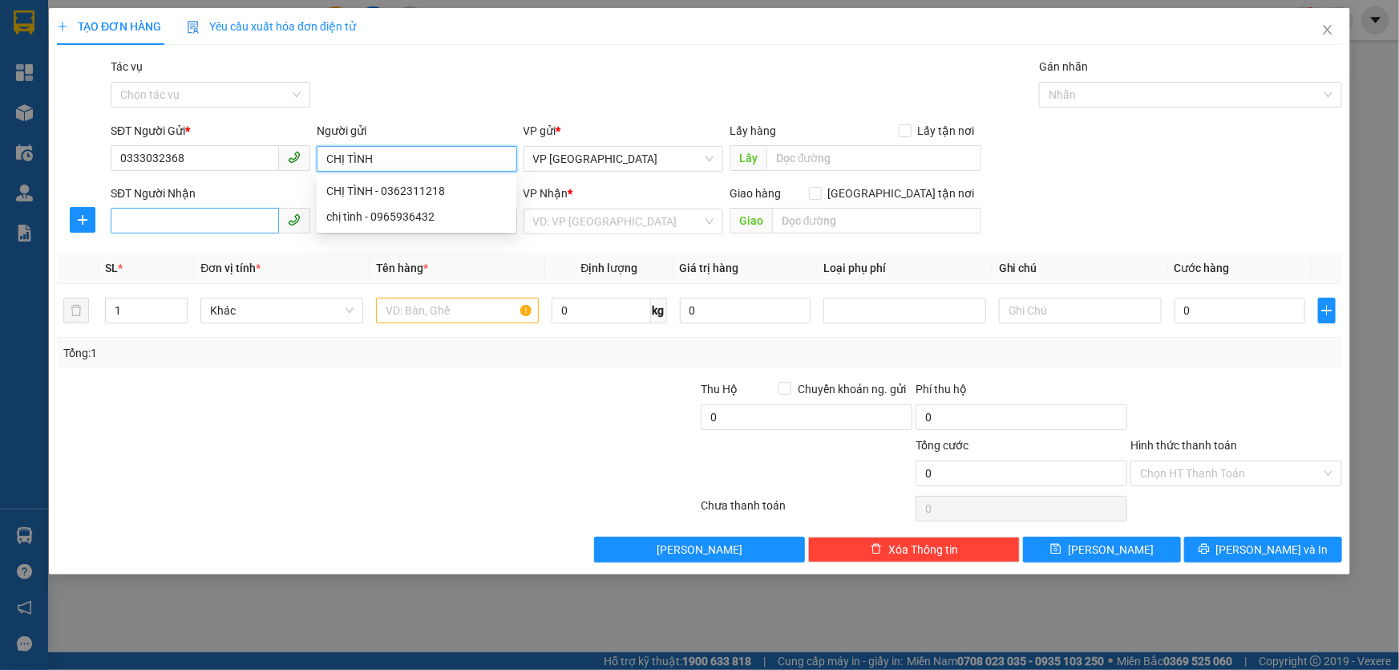
type input "CHỊ TÌNH"
click at [185, 219] on input "SĐT Người Nhận" at bounding box center [195, 221] width 168 height 26
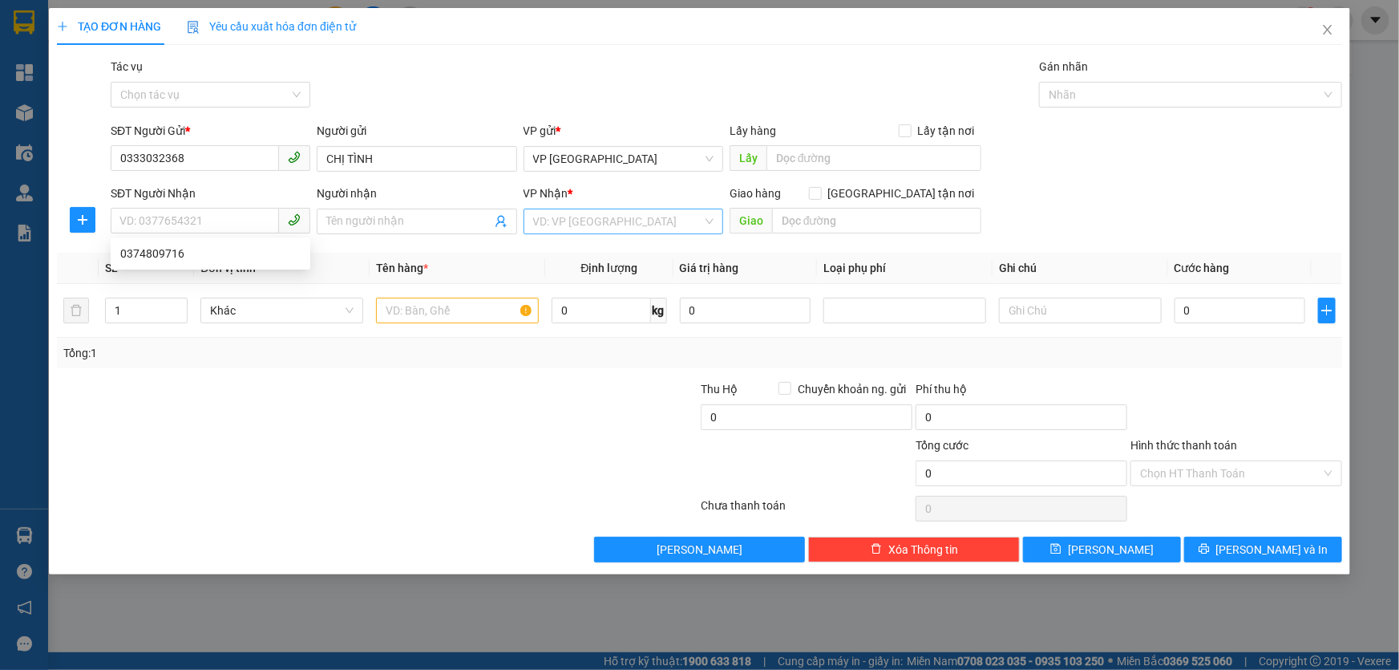
click at [558, 217] on input "search" at bounding box center [617, 221] width 169 height 24
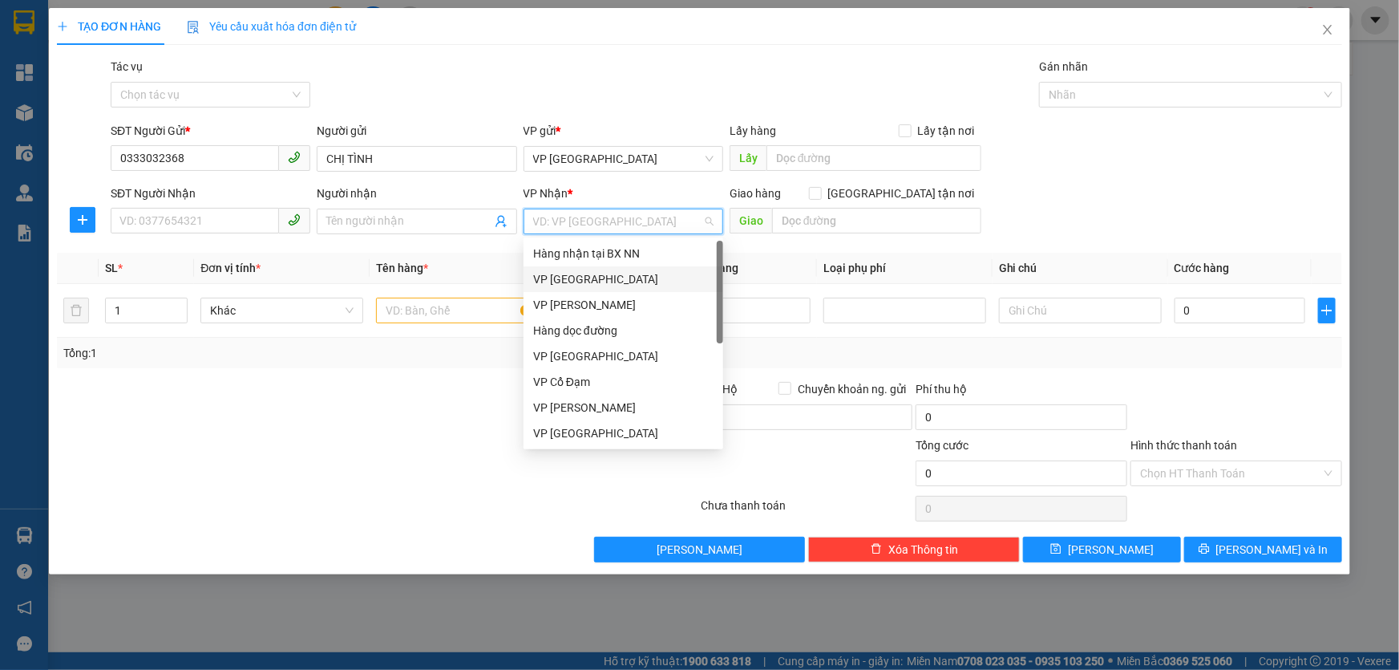
click at [562, 277] on div "VP [GEOGRAPHIC_DATA]" at bounding box center [623, 279] width 180 height 18
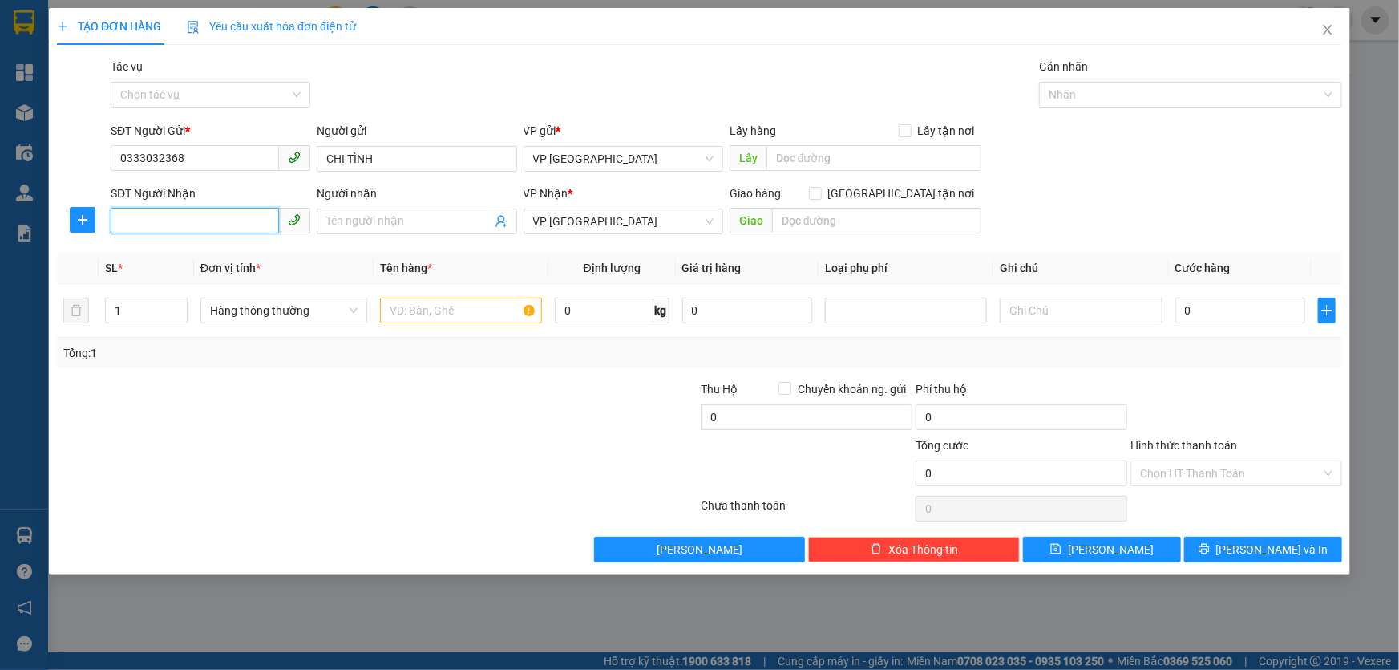
click at [255, 225] on input "SĐT Người Nhận" at bounding box center [195, 221] width 168 height 26
type input "0374809716"
click at [488, 312] on input "text" at bounding box center [461, 310] width 162 height 26
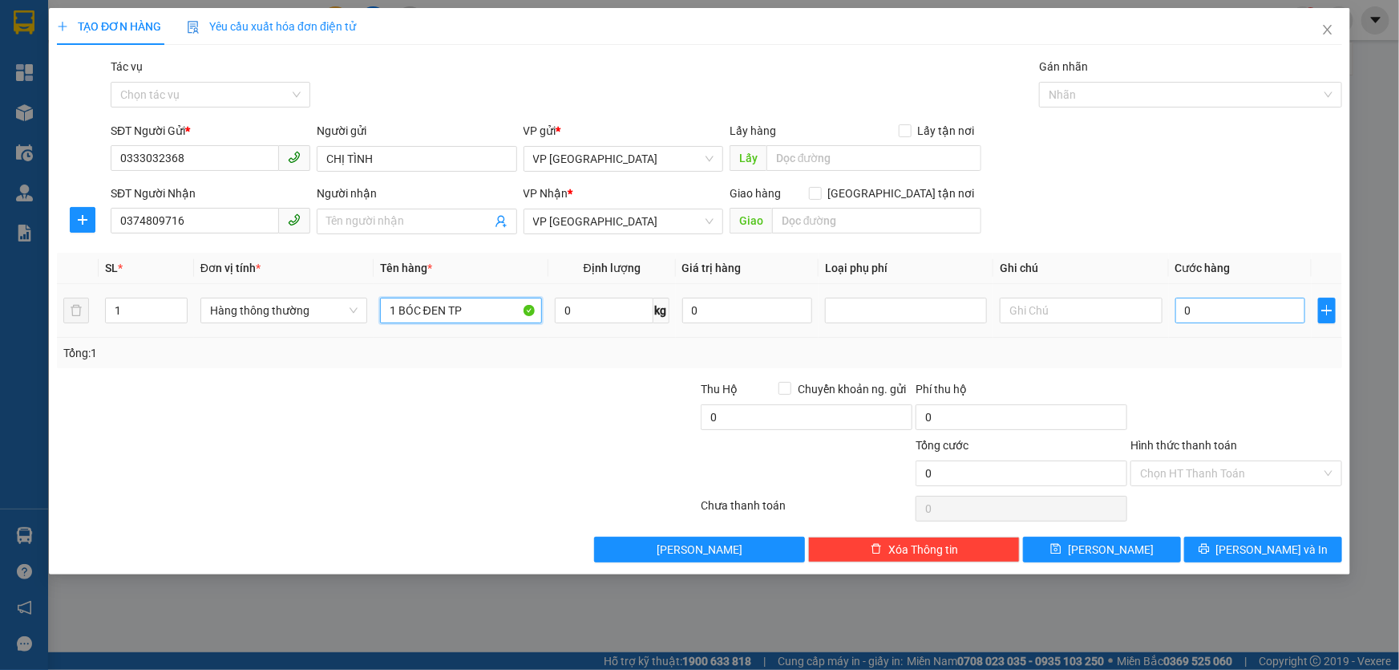
type input "1 BÓC ĐEN TP"
click at [1212, 311] on input "0" at bounding box center [1241, 310] width 131 height 26
click at [1217, 471] on input "Hình thức thanh toán" at bounding box center [1230, 473] width 181 height 24
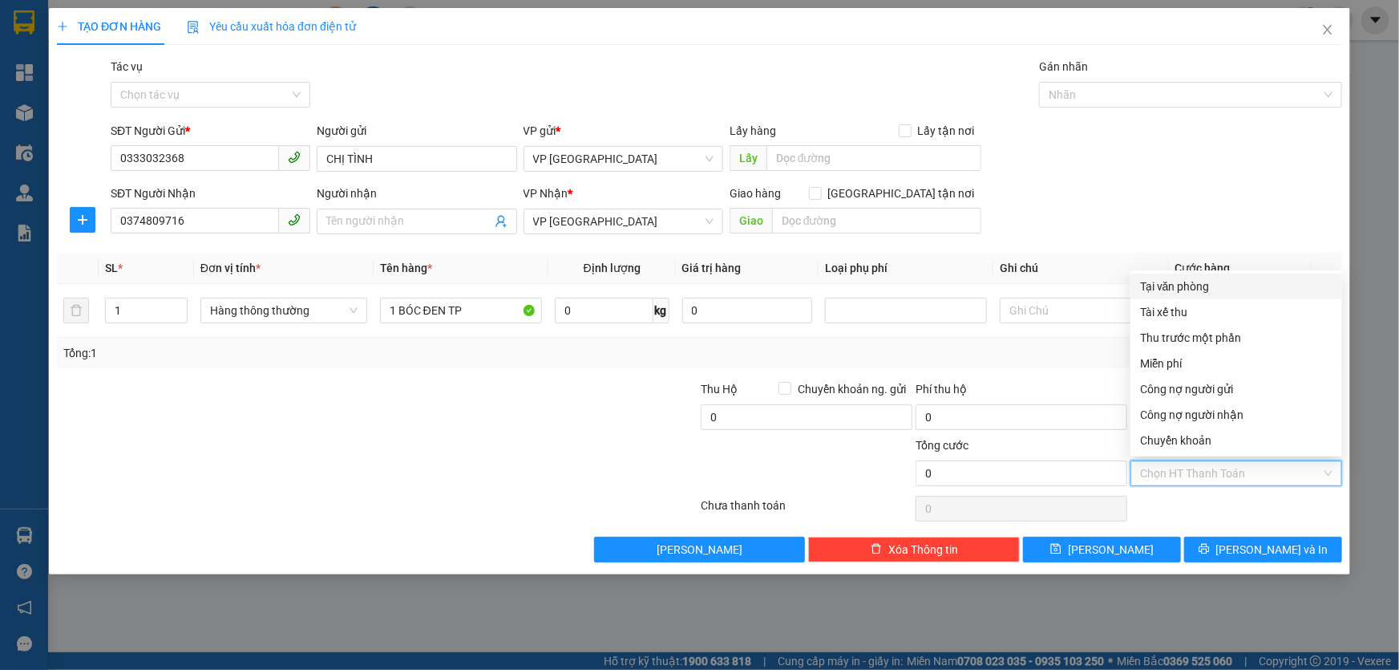
click at [1186, 277] on div "Tại văn phòng" at bounding box center [1236, 286] width 192 height 18
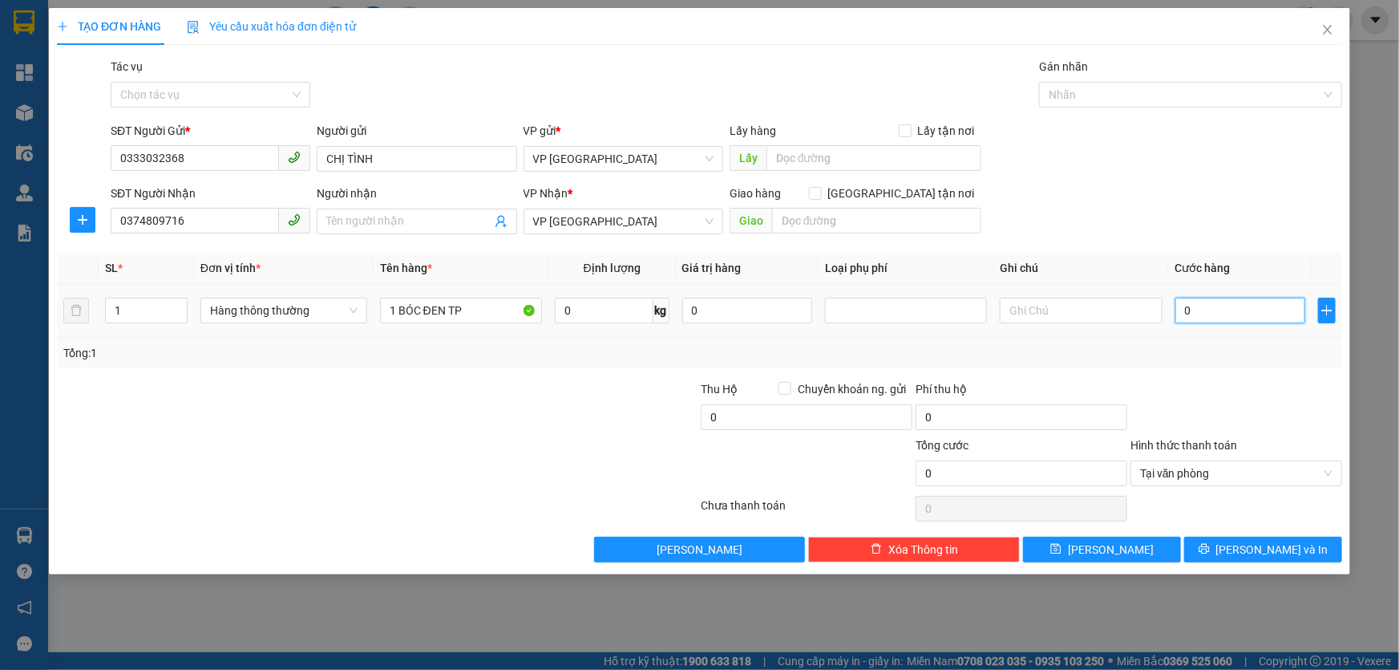
click at [1190, 300] on input "0" at bounding box center [1241, 310] width 131 height 26
type input "4"
type input "40"
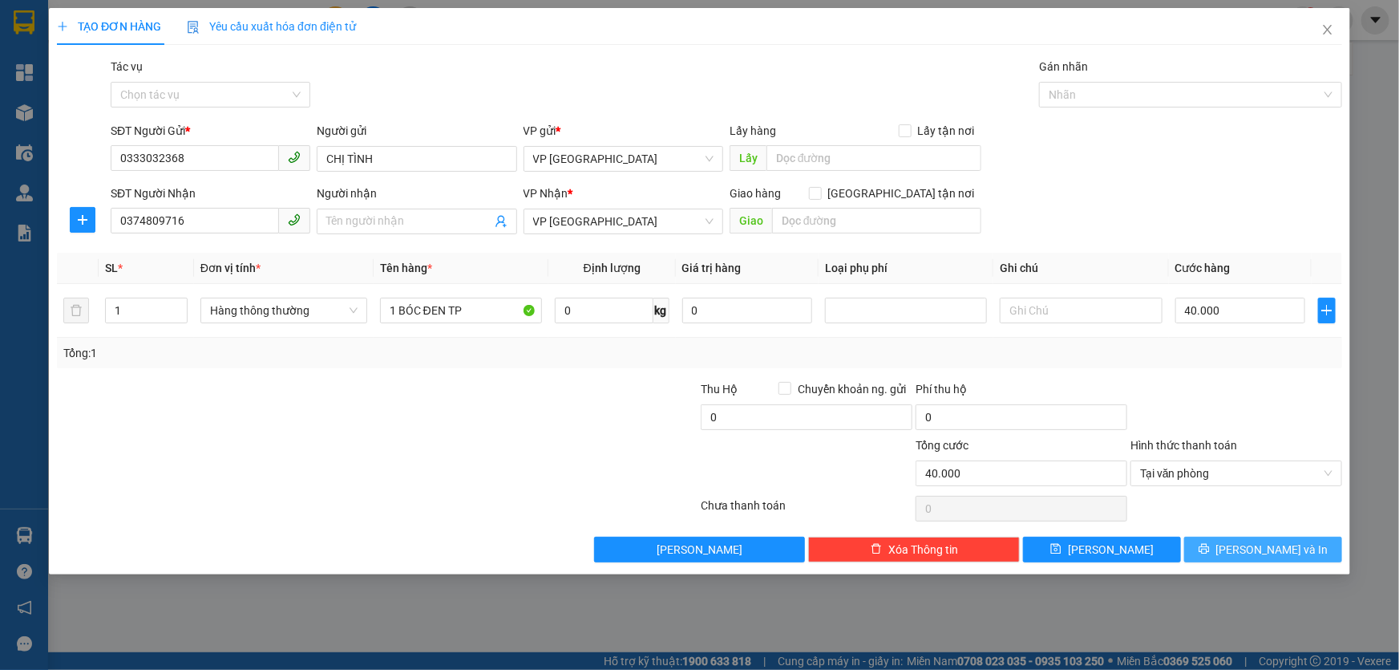
drag, startPoint x: 1275, startPoint y: 545, endPoint x: 1265, endPoint y: 546, distance: 10.5
click at [1275, 545] on span "[PERSON_NAME] và In" at bounding box center [1272, 549] width 112 height 18
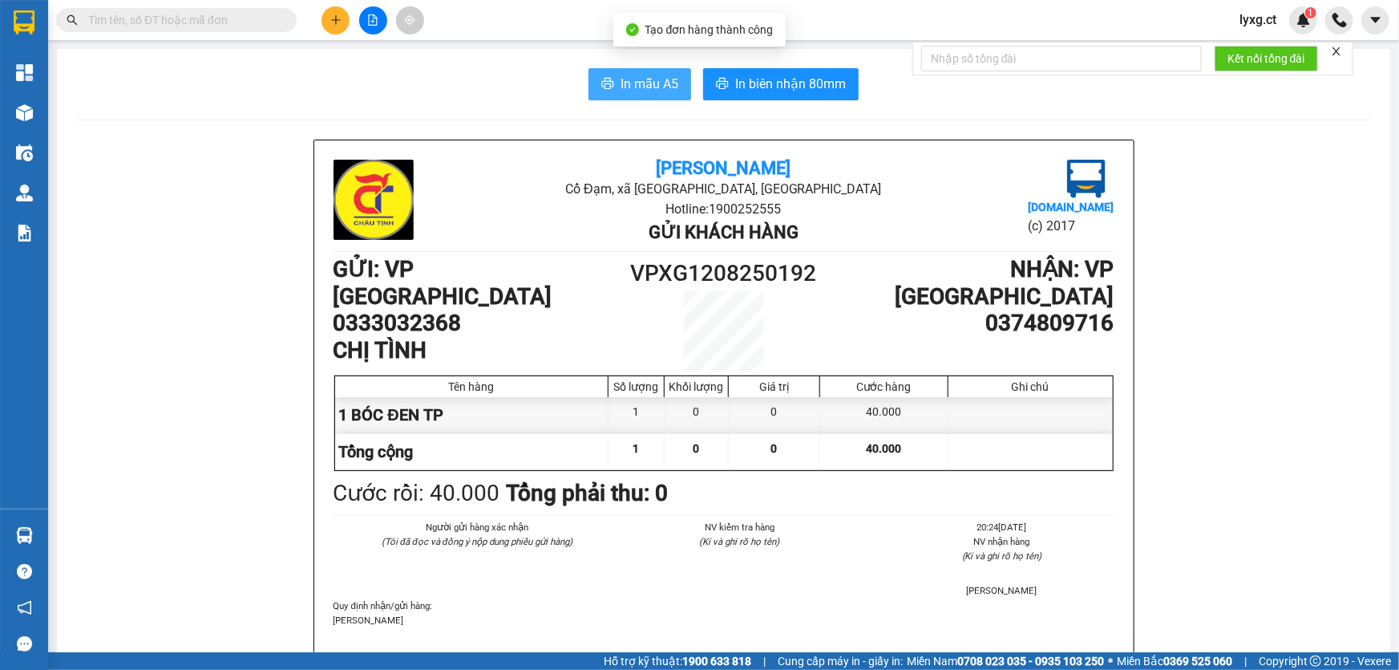
click at [607, 88] on icon "printer" at bounding box center [607, 83] width 13 height 13
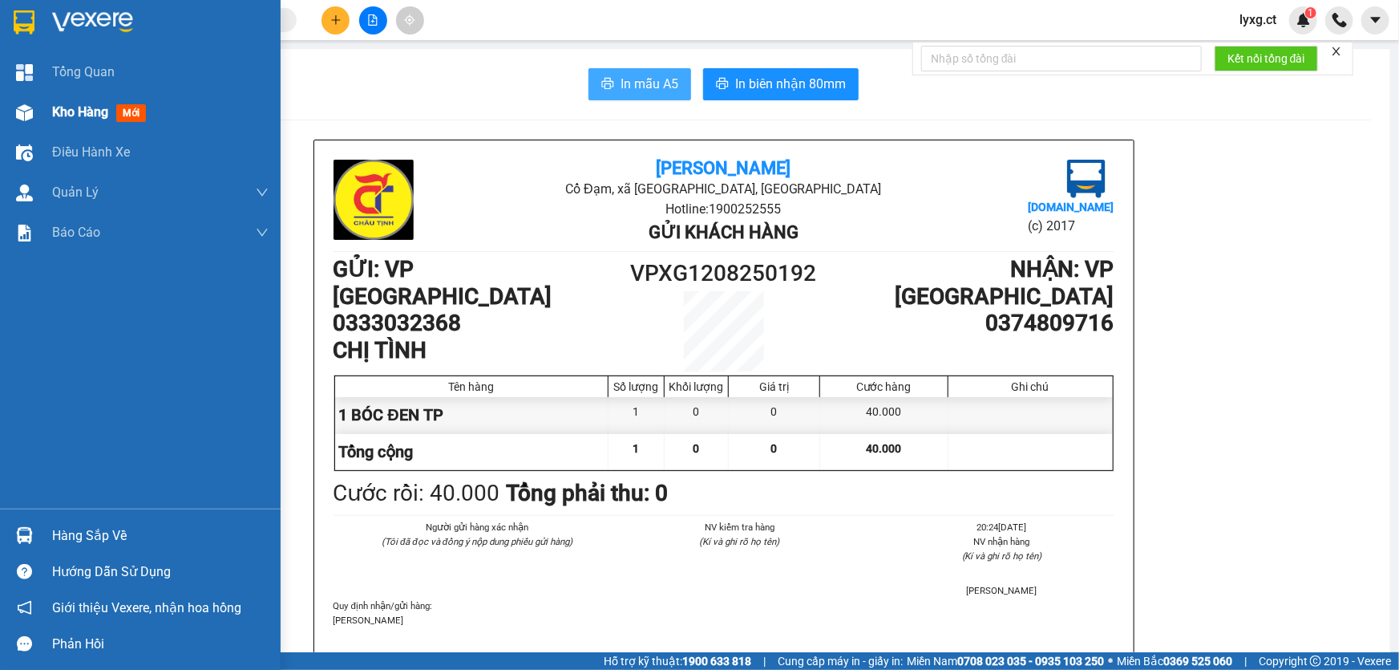
click at [66, 115] on span "Kho hàng" at bounding box center [80, 111] width 56 height 15
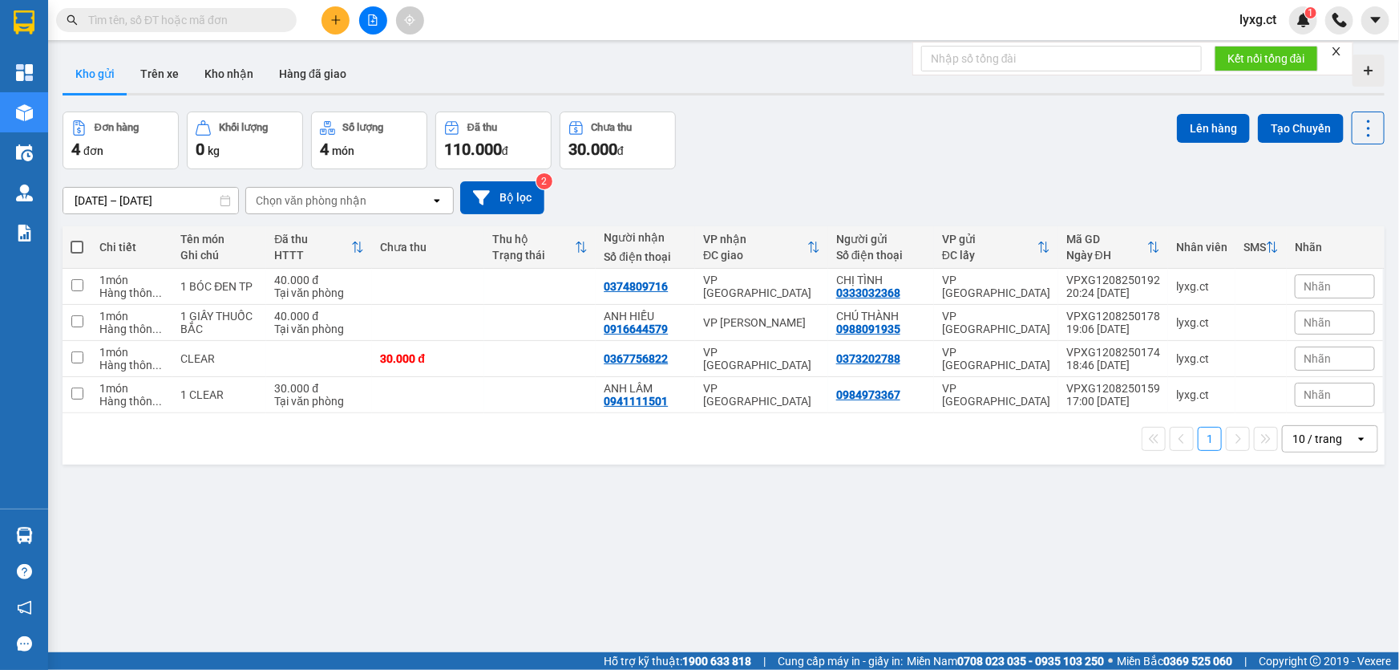
click at [265, 12] on input "text" at bounding box center [182, 20] width 189 height 18
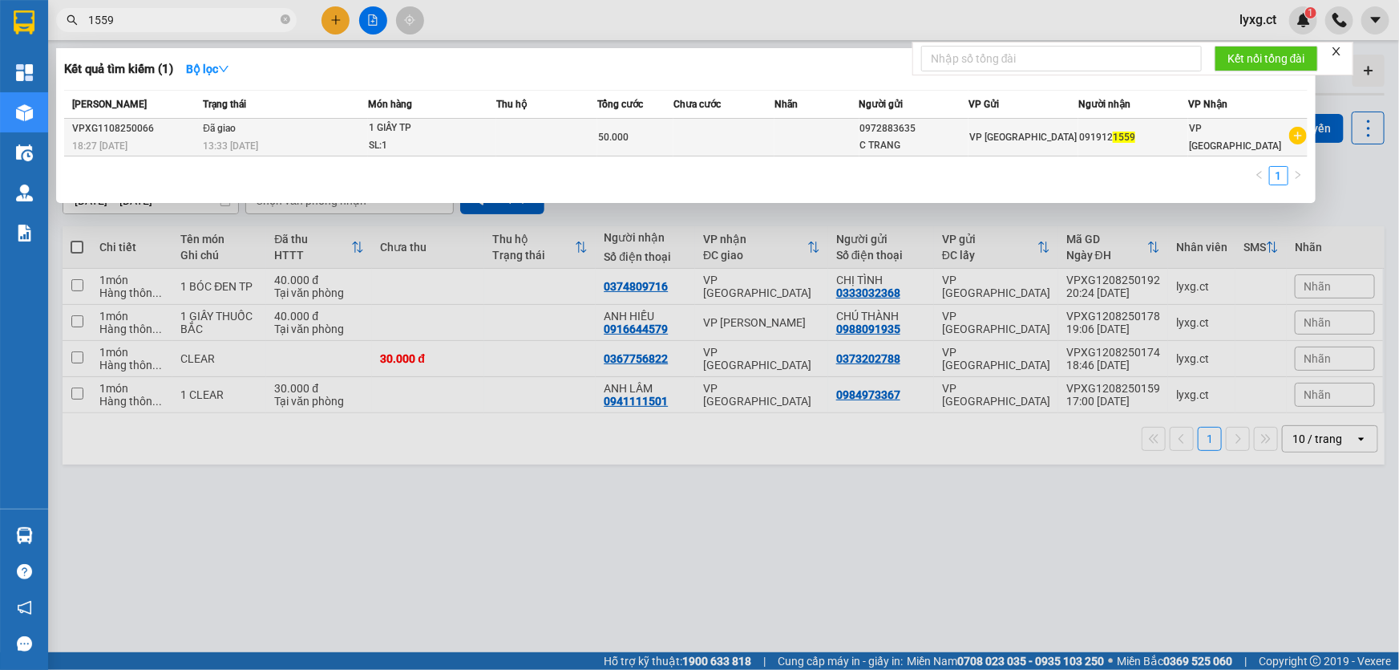
type input "1559"
click at [301, 136] on td "Đã giao 13:33 [DATE]" at bounding box center [283, 138] width 169 height 38
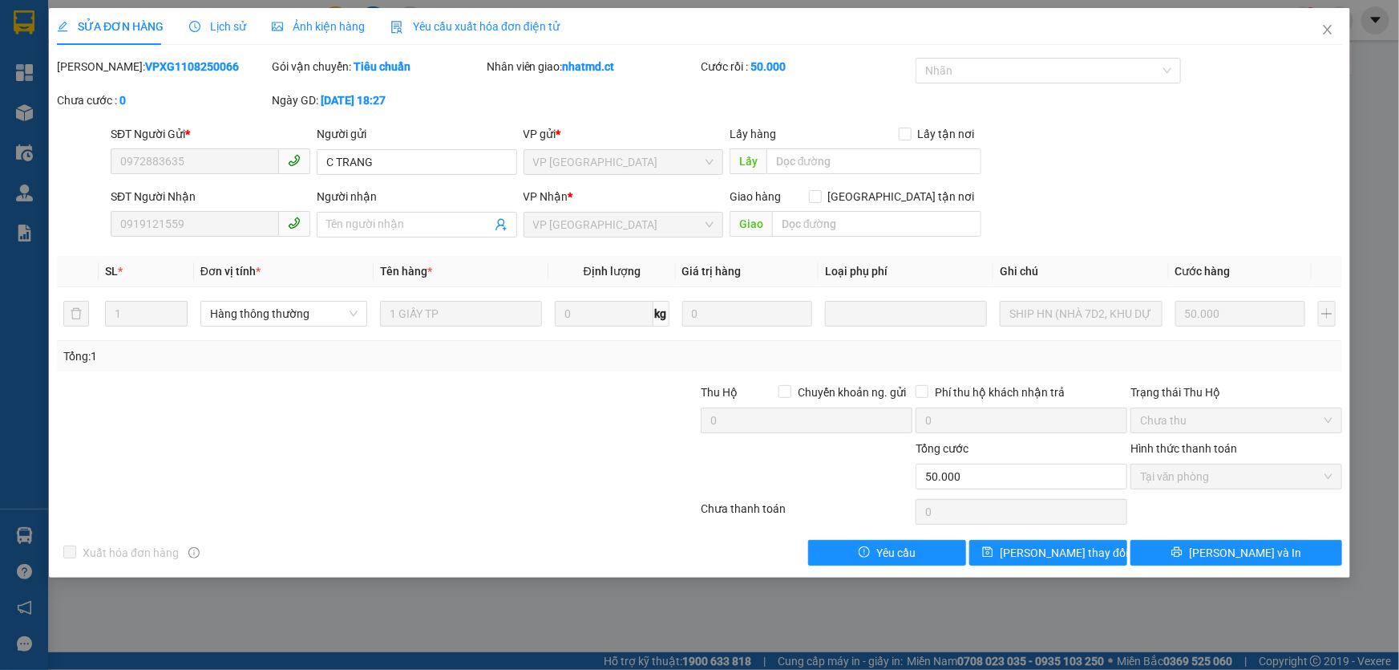
type input "0972883635"
type input "C TRANG"
type input "0919121559"
type input "50.000"
click at [1326, 32] on icon "close" at bounding box center [1328, 29] width 13 height 13
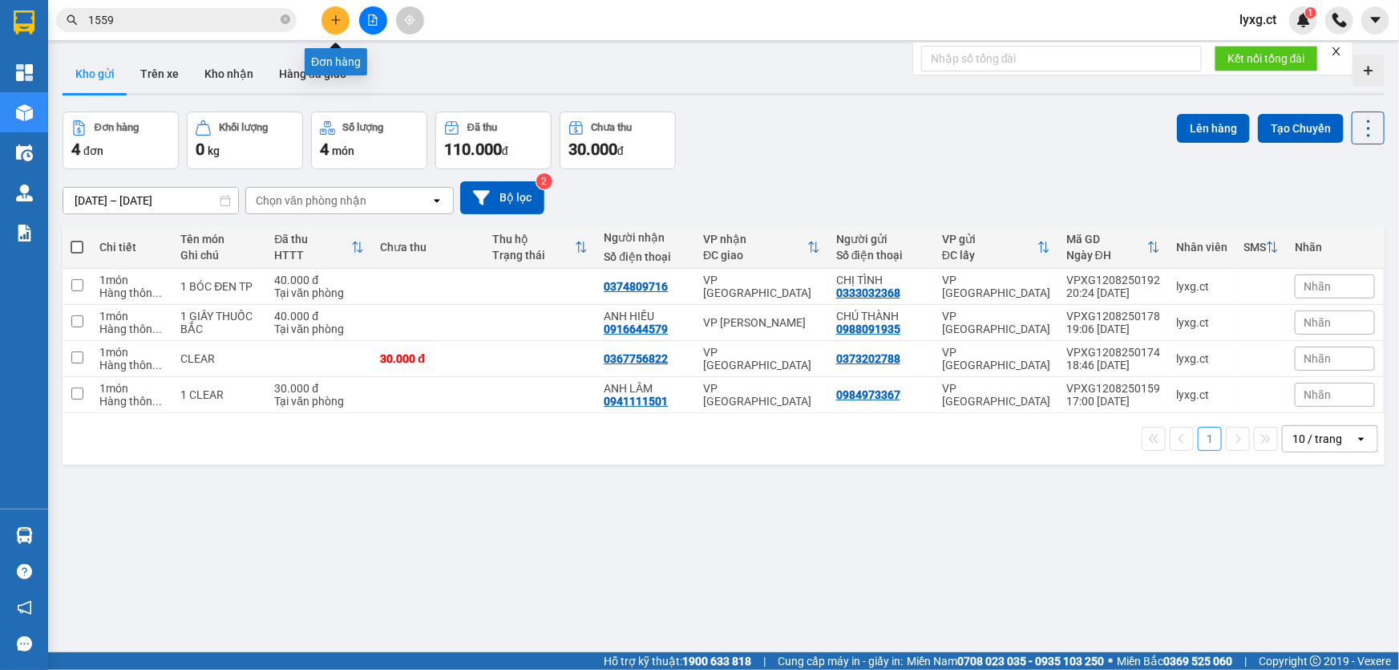
click at [337, 18] on icon "plus" at bounding box center [335, 19] width 11 height 11
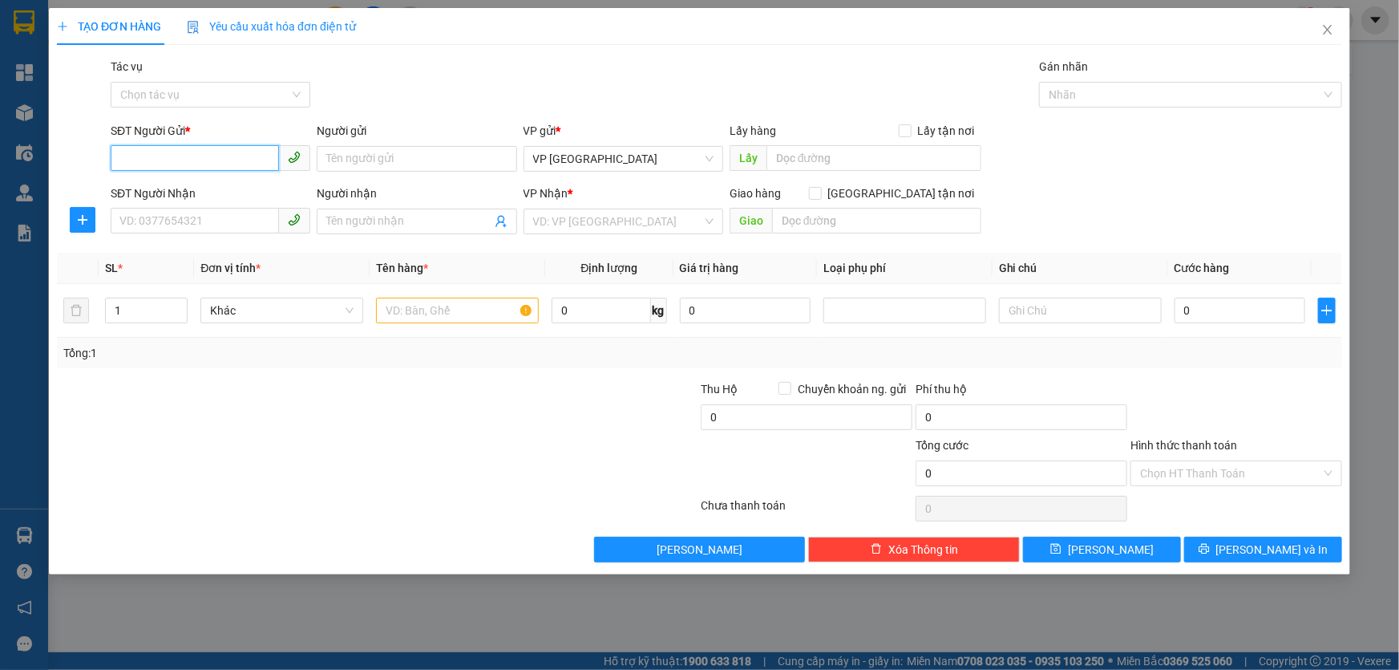
click at [185, 159] on input "SĐT Người Gửi *" at bounding box center [195, 158] width 168 height 26
type input "1"
click at [144, 314] on input "1" at bounding box center [146, 310] width 81 height 24
type input "2"
click at [459, 306] on input "text" at bounding box center [457, 310] width 163 height 26
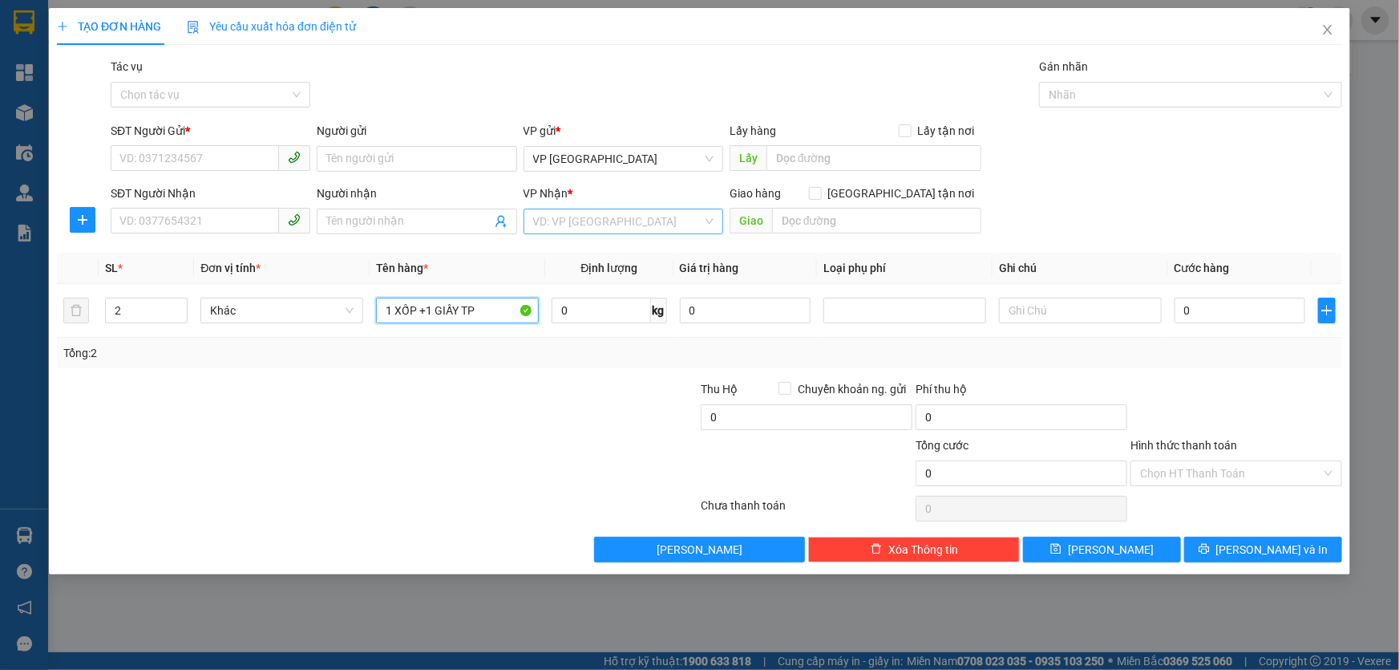
type input "1 XỐP +1 GIẤY TP"
click at [569, 225] on input "search" at bounding box center [617, 221] width 169 height 24
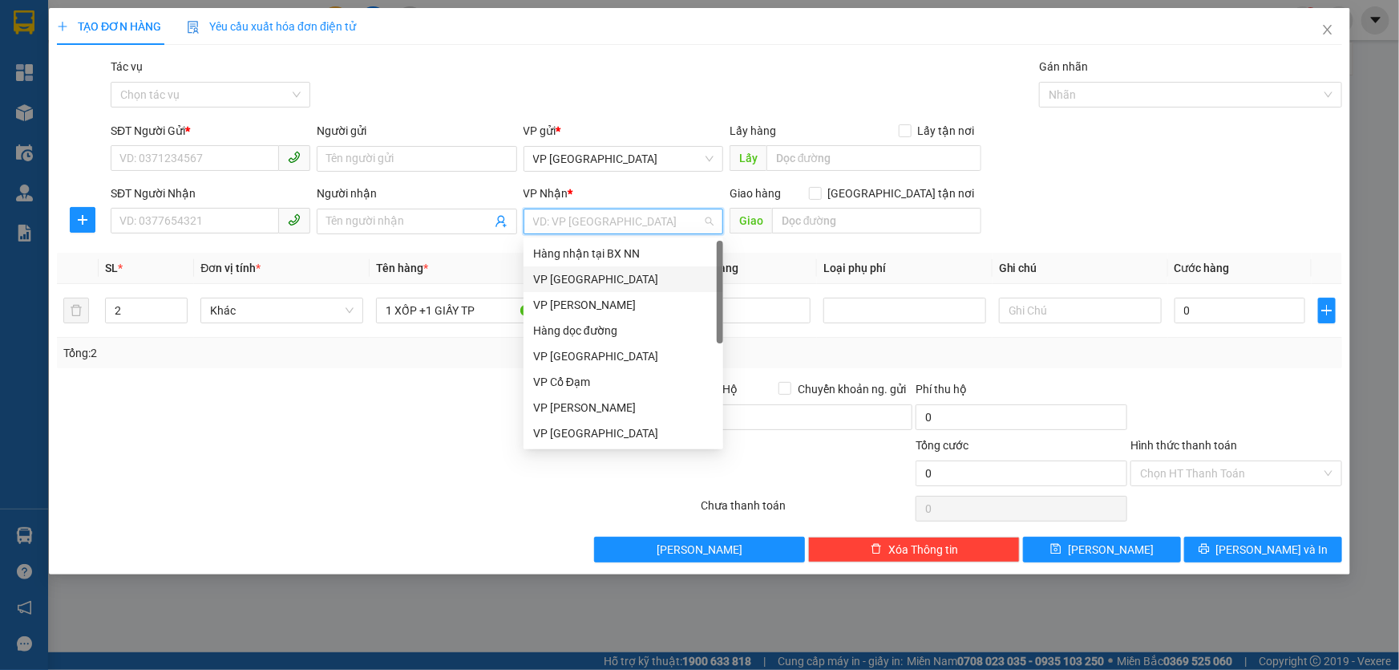
click at [575, 281] on div "VP [GEOGRAPHIC_DATA]" at bounding box center [623, 279] width 180 height 18
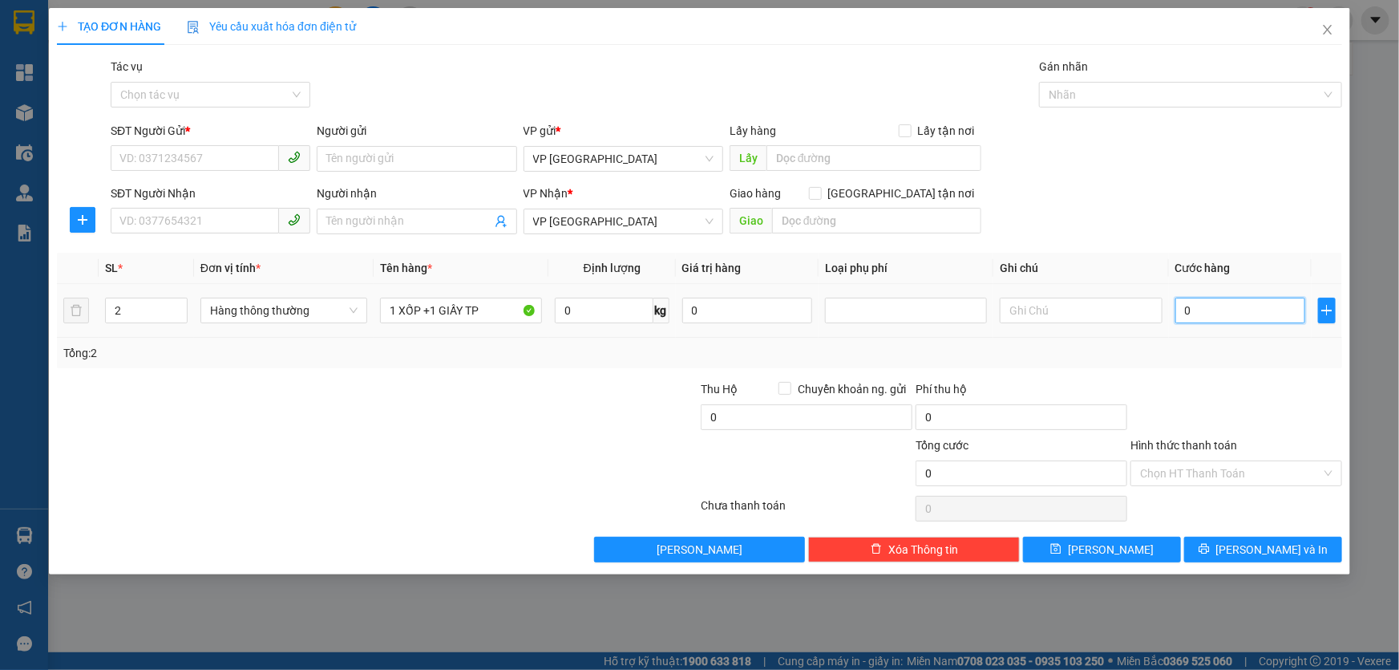
click at [1210, 305] on input "0" at bounding box center [1241, 310] width 131 height 26
type input "1"
type input "12"
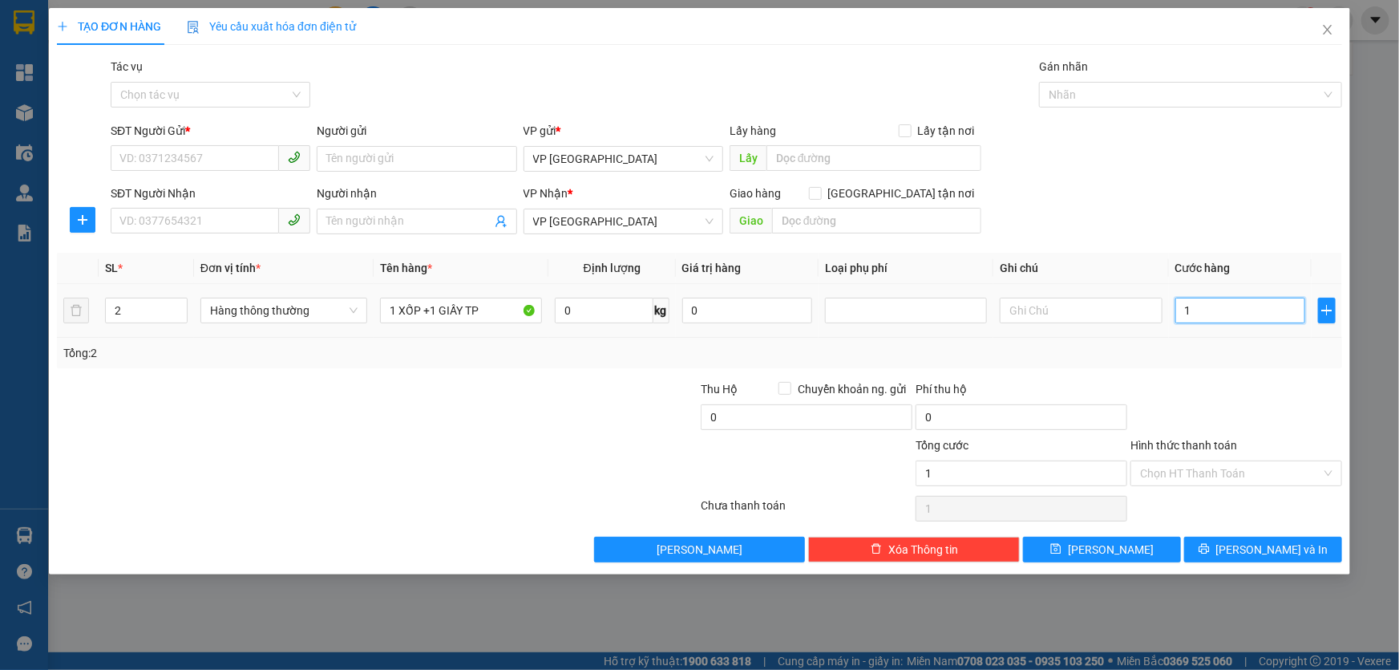
type input "12"
type input "120"
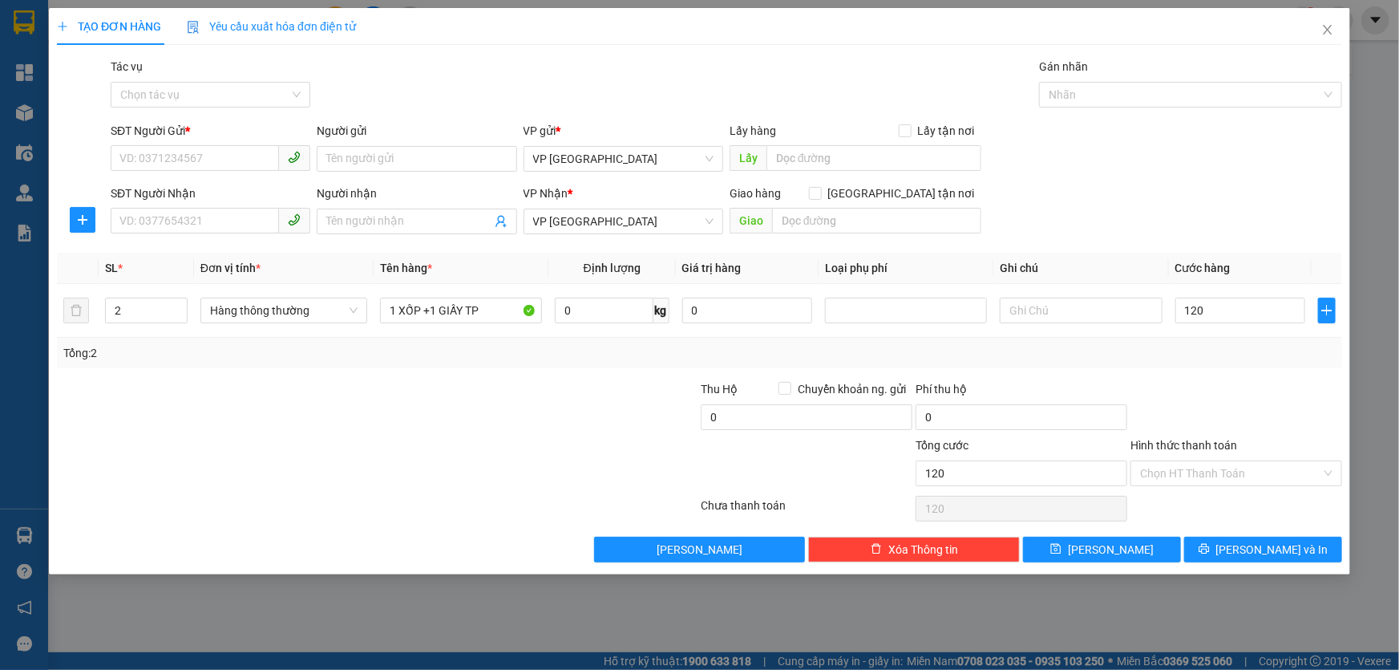
type input "120.000"
click at [1226, 358] on div "Tổng: 2" at bounding box center [699, 353] width 1273 height 18
drag, startPoint x: 169, startPoint y: 155, endPoint x: 250, endPoint y: 201, distance: 93.4
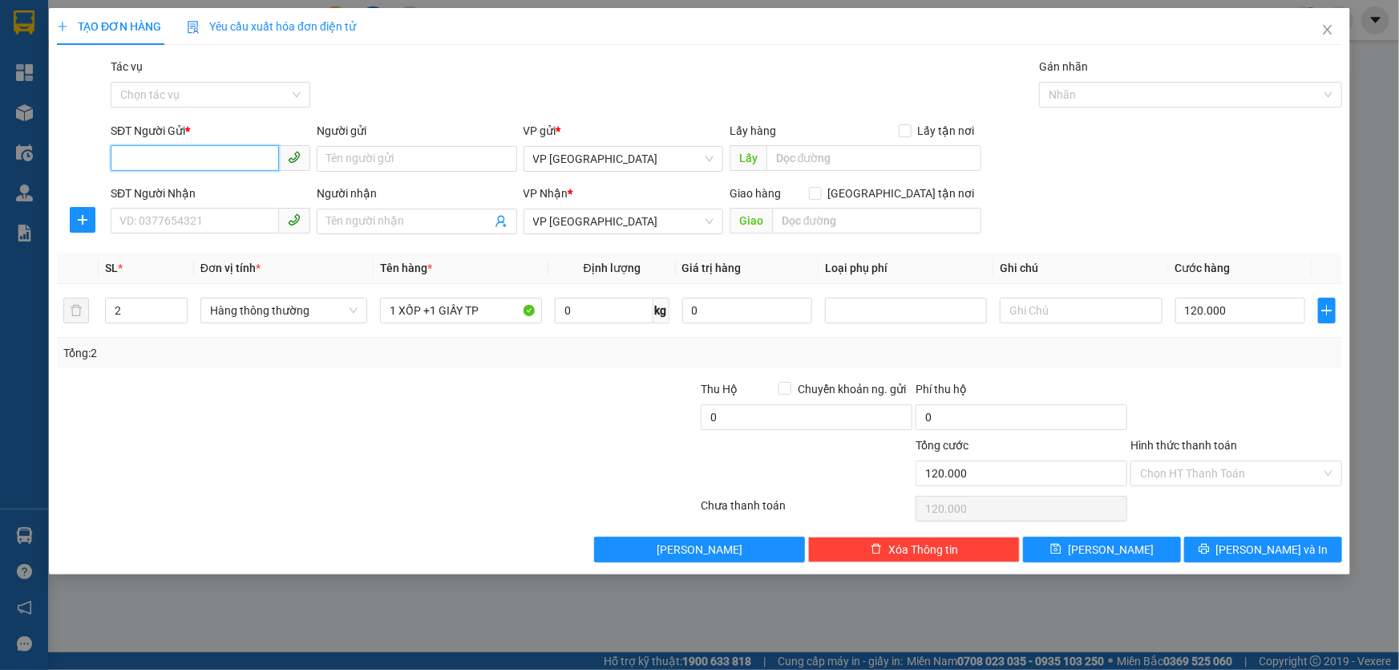
click at [170, 155] on input "SĐT Người Gửi *" at bounding box center [195, 158] width 168 height 26
click at [230, 158] on input "SĐT Người Gửi *" at bounding box center [195, 158] width 168 height 26
click at [207, 156] on input "032" at bounding box center [195, 158] width 168 height 26
type input "0396690783"
click at [158, 195] on div "0396690783" at bounding box center [210, 191] width 180 height 18
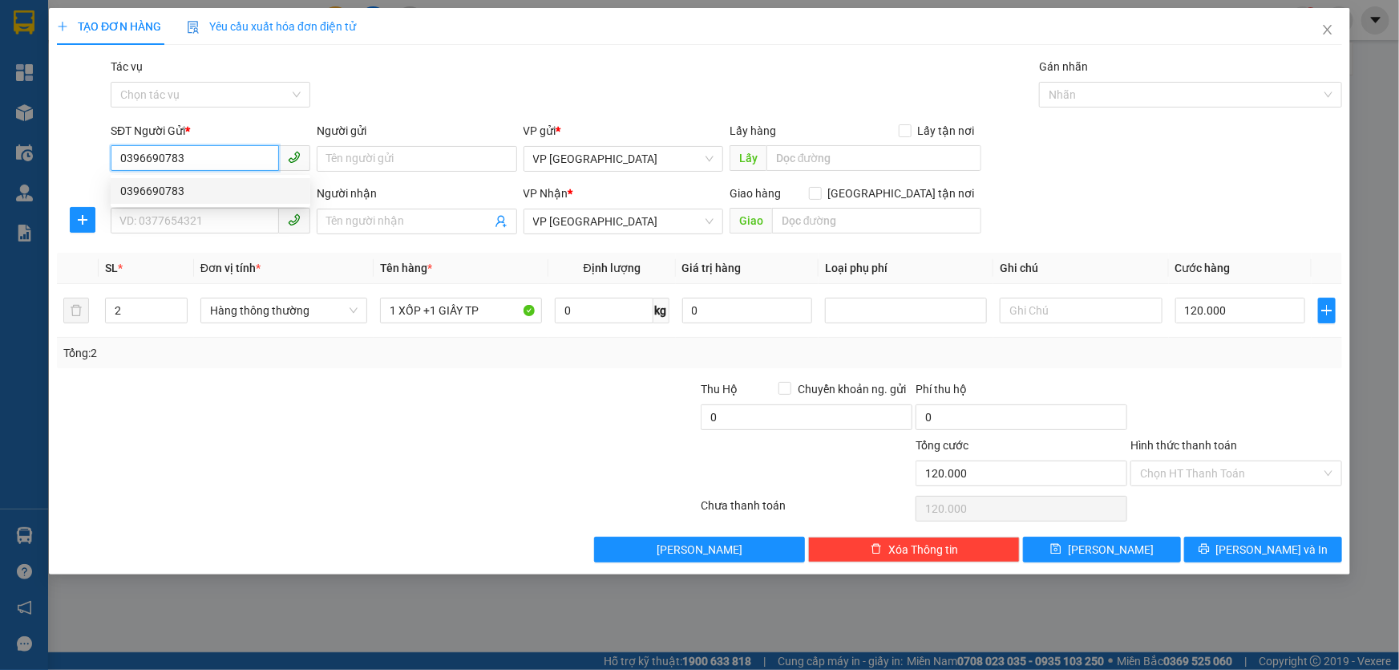
type input "290.000"
type input "0396690783"
click at [179, 214] on input "SĐT Người Nhận" at bounding box center [195, 221] width 168 height 26
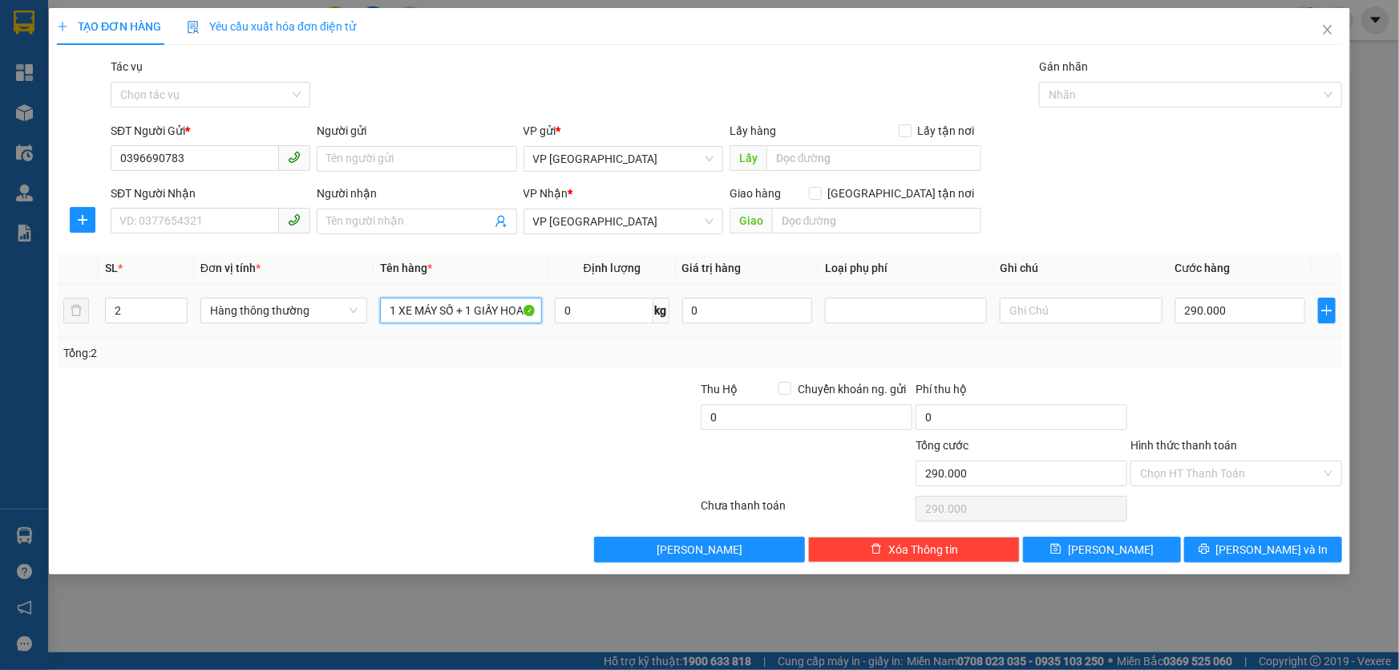
drag, startPoint x: 384, startPoint y: 308, endPoint x: 580, endPoint y: 292, distance: 196.3
click at [580, 292] on tr "2 Hàng thông thường 1 XE MÁY SỐ + 1 GIẤY HOA QUẢ 0 kg 0 290.000" at bounding box center [699, 311] width 1285 height 54
type input "1 GIẤY+1 XỐP TP"
drag, startPoint x: 507, startPoint y: 346, endPoint x: 499, endPoint y: 341, distance: 9.8
click at [506, 346] on div "Tổng: 2" at bounding box center [301, 353] width 477 height 18
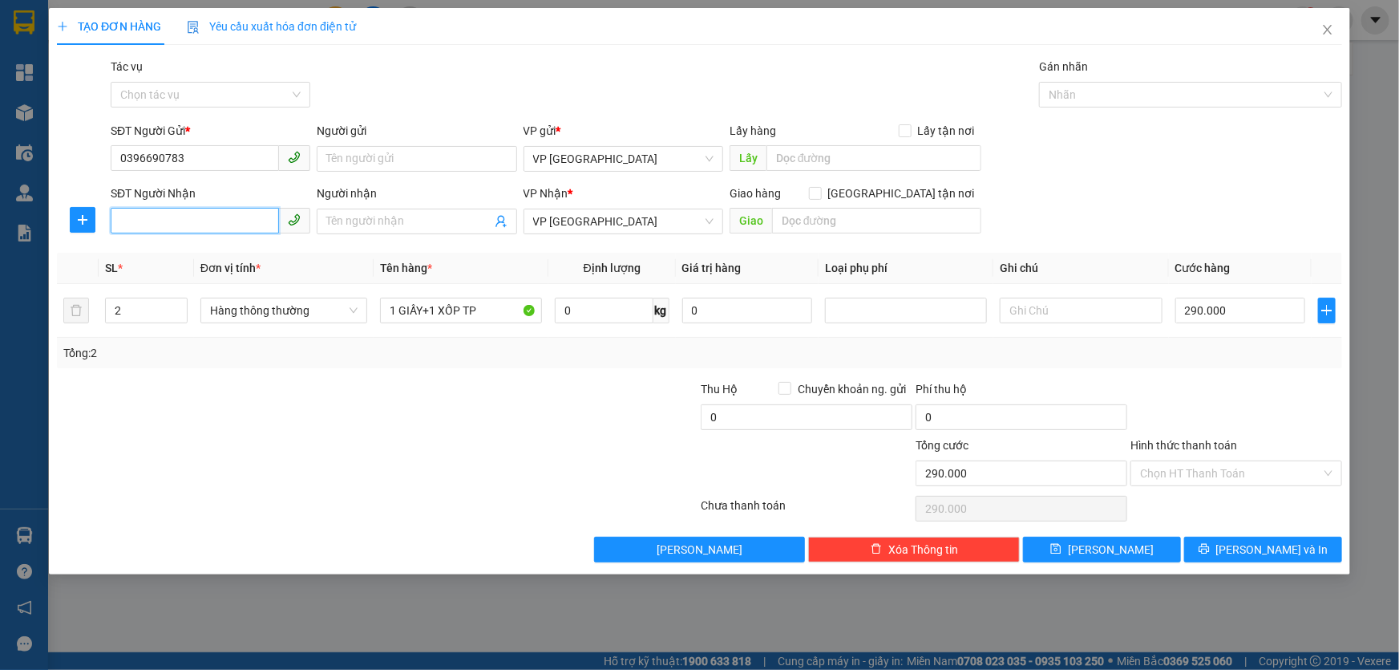
click at [178, 217] on input "SĐT Người Nhận" at bounding box center [195, 221] width 168 height 26
click at [168, 217] on input "SĐT Người Nhận" at bounding box center [195, 221] width 168 height 26
type input "0329288851"
click at [415, 228] on input "Người nhận" at bounding box center [408, 221] width 164 height 18
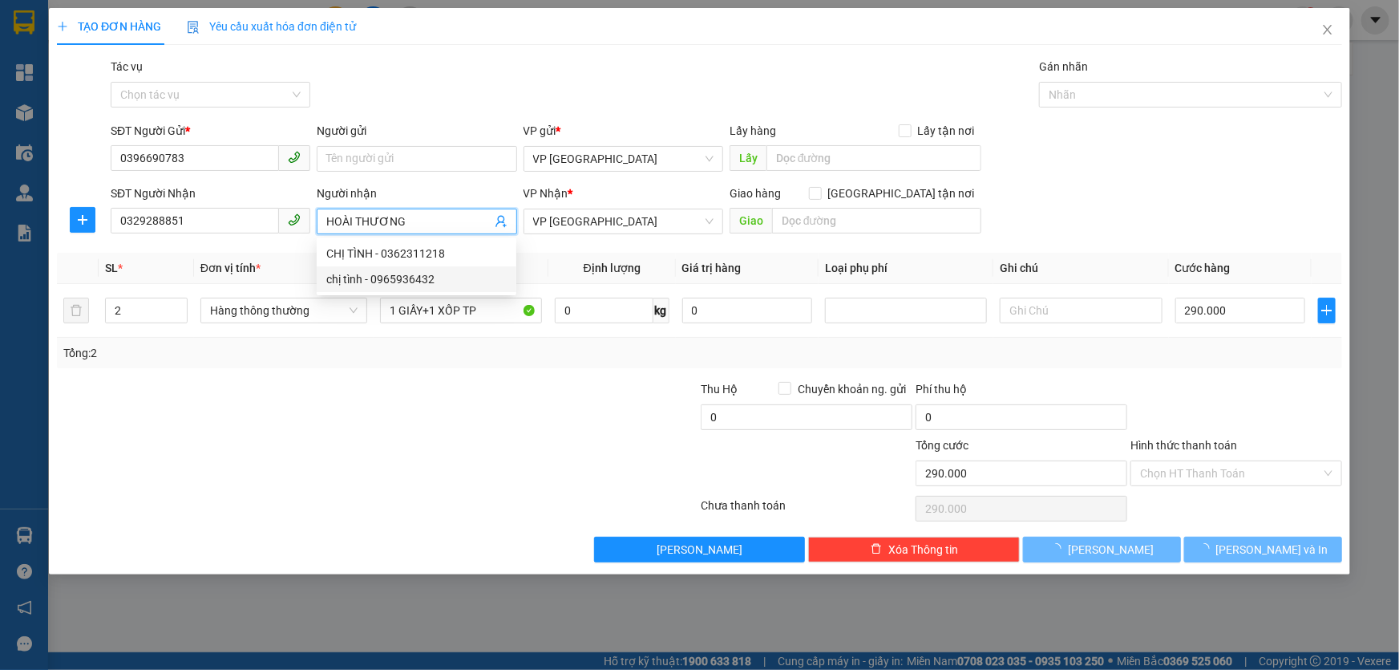
type input "HOÀI THƯƠNG"
drag, startPoint x: 441, startPoint y: 357, endPoint x: 494, endPoint y: 344, distance: 54.5
click at [455, 352] on div "Tổng: 2" at bounding box center [301, 353] width 477 height 18
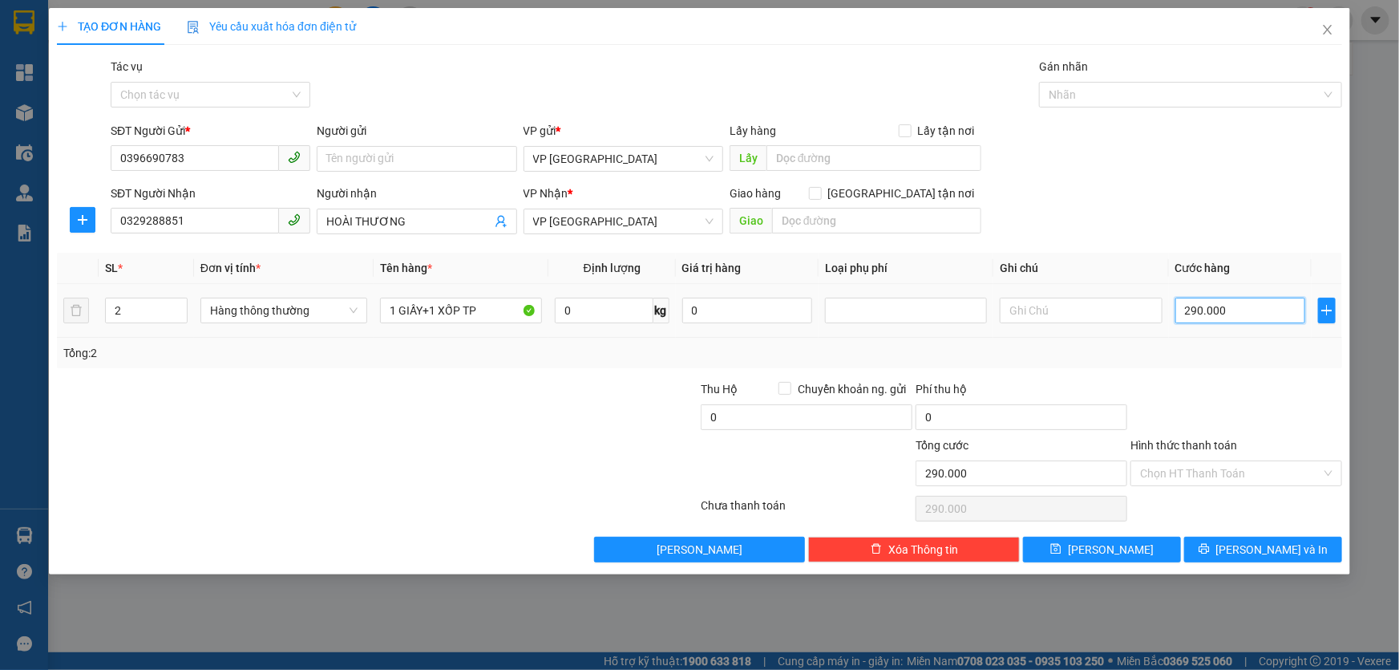
click at [1272, 306] on input "290.000" at bounding box center [1241, 310] width 131 height 26
type input "1"
type input "12"
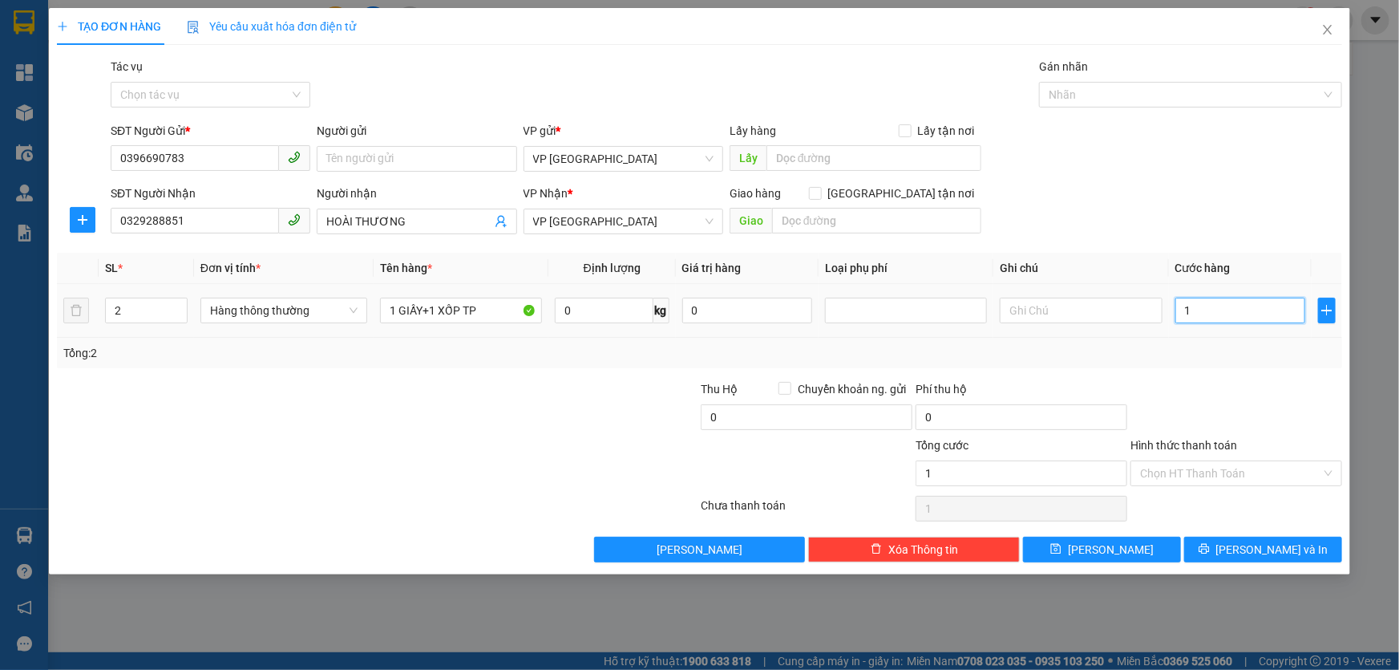
type input "12"
type input "120"
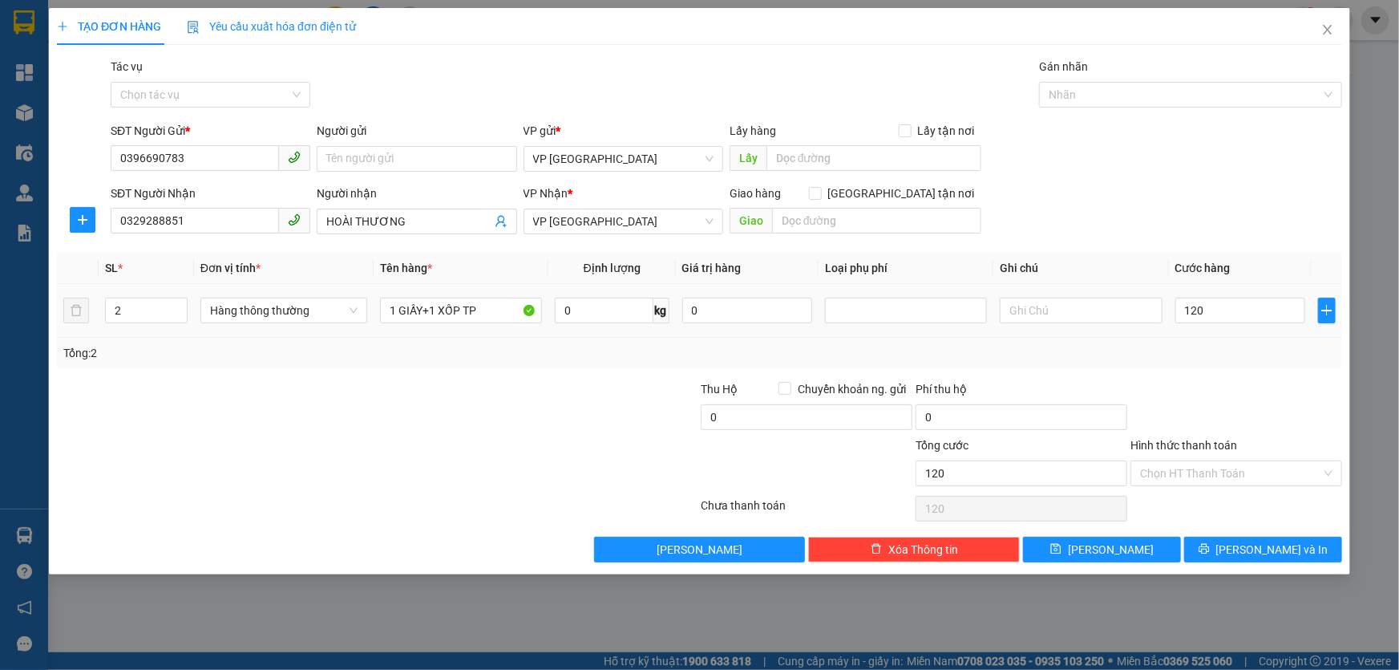
type input "120.000"
click at [1252, 363] on div "Tổng: 2" at bounding box center [699, 353] width 1285 height 30
click at [1265, 485] on div "Hình thức thanh toán Chọn HT Thanh Toán" at bounding box center [1237, 464] width 212 height 56
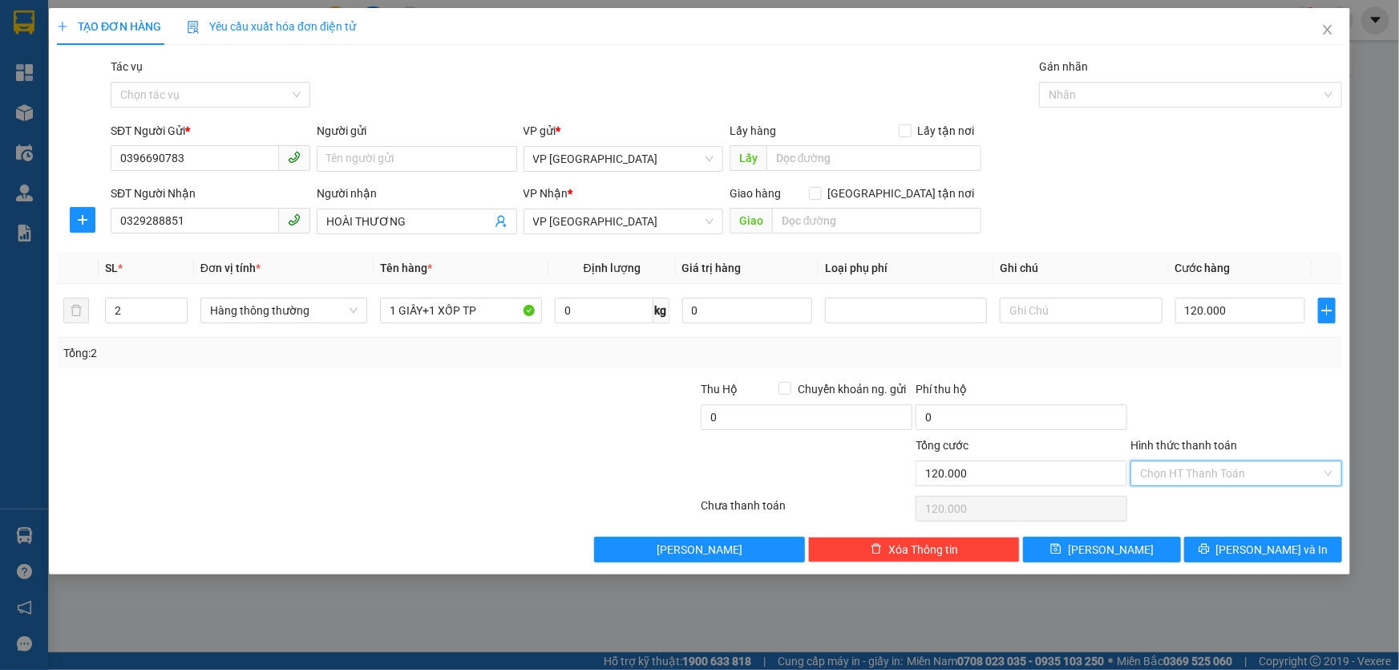
click at [1257, 473] on input "Hình thức thanh toán" at bounding box center [1230, 473] width 181 height 24
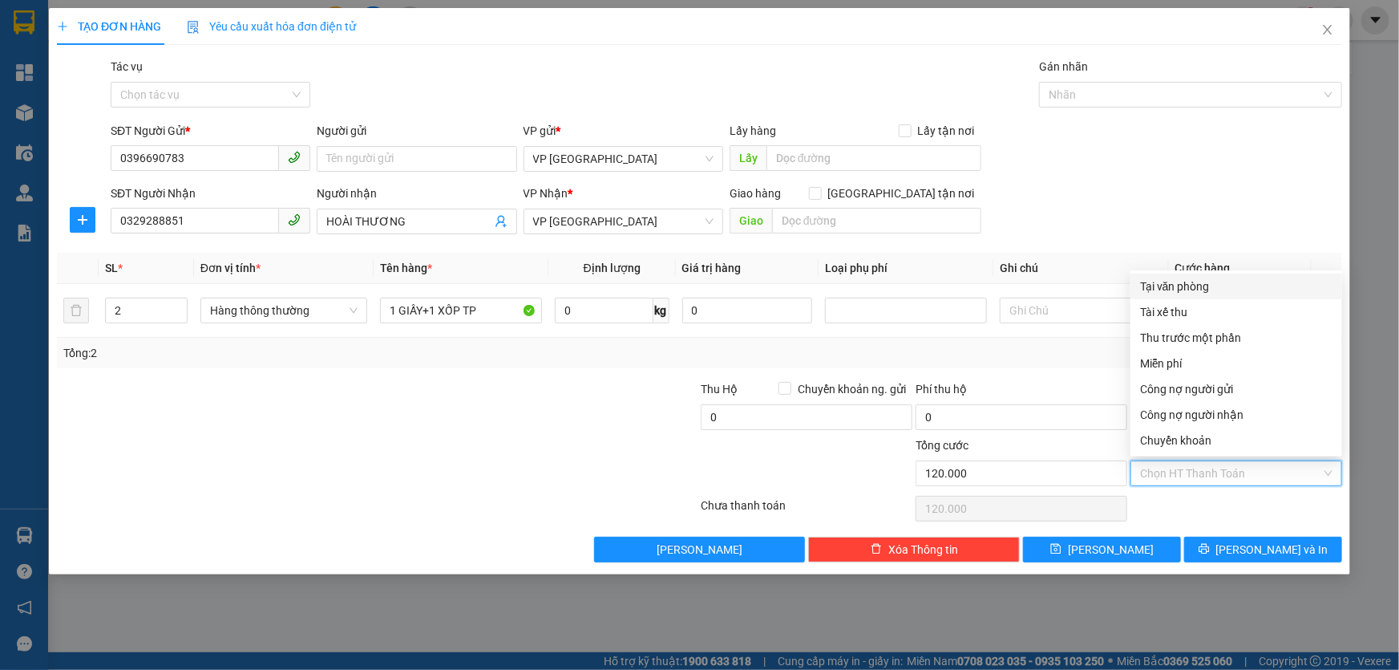
click at [1160, 289] on div "Tại văn phòng" at bounding box center [1236, 286] width 192 height 18
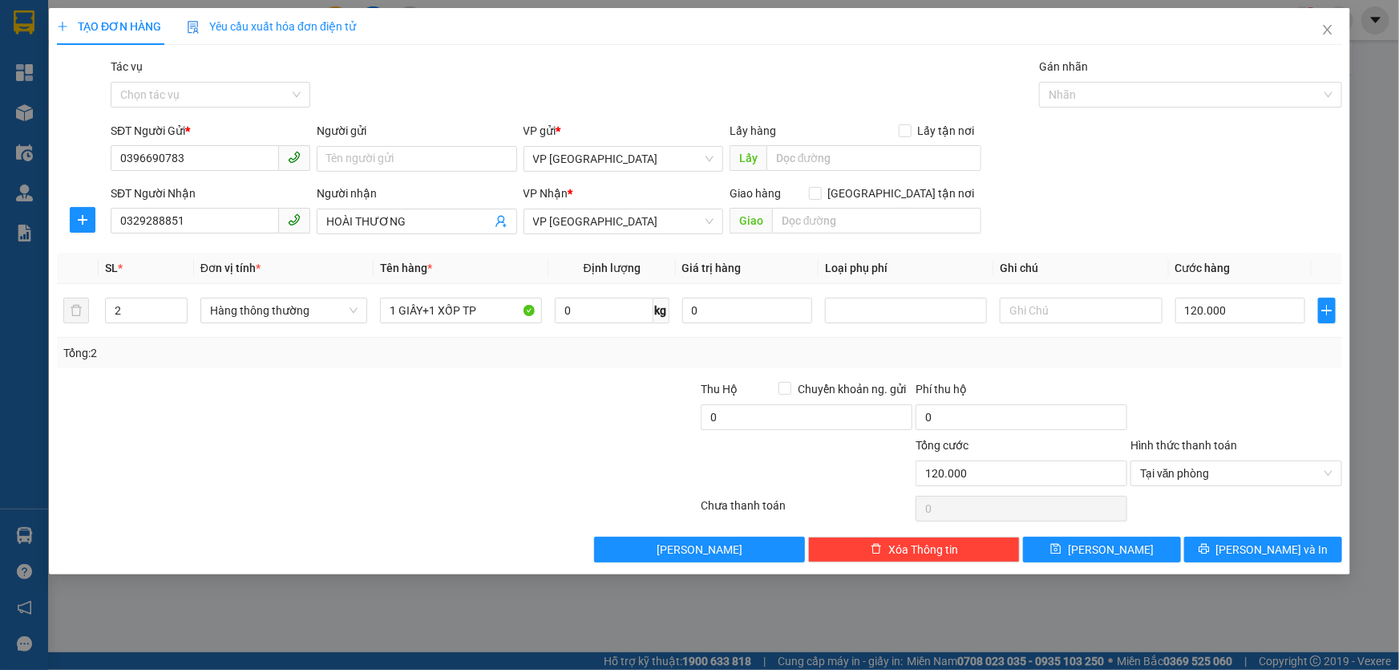
click at [481, 382] on div at bounding box center [270, 408] width 430 height 56
click at [1291, 549] on span "[PERSON_NAME] và In" at bounding box center [1272, 549] width 112 height 18
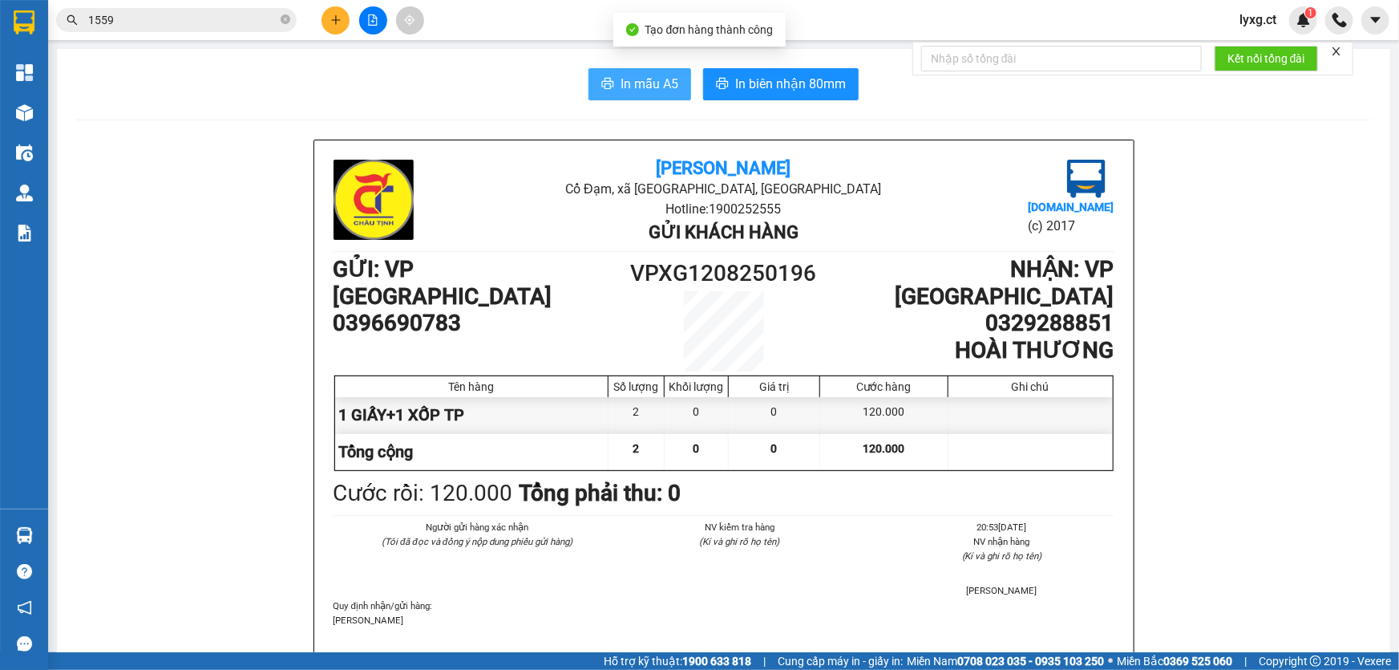
click at [650, 83] on span "In mẫu A5" at bounding box center [650, 84] width 58 height 20
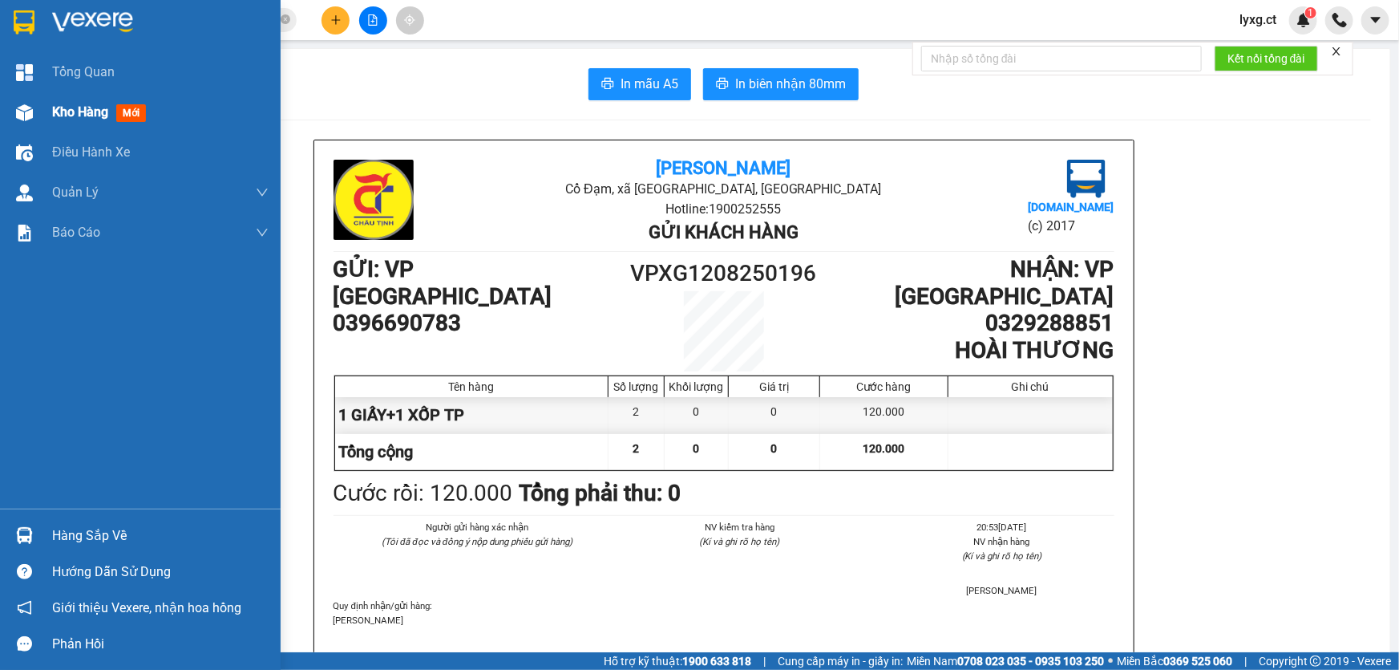
click at [74, 111] on span "Kho hàng" at bounding box center [80, 111] width 56 height 15
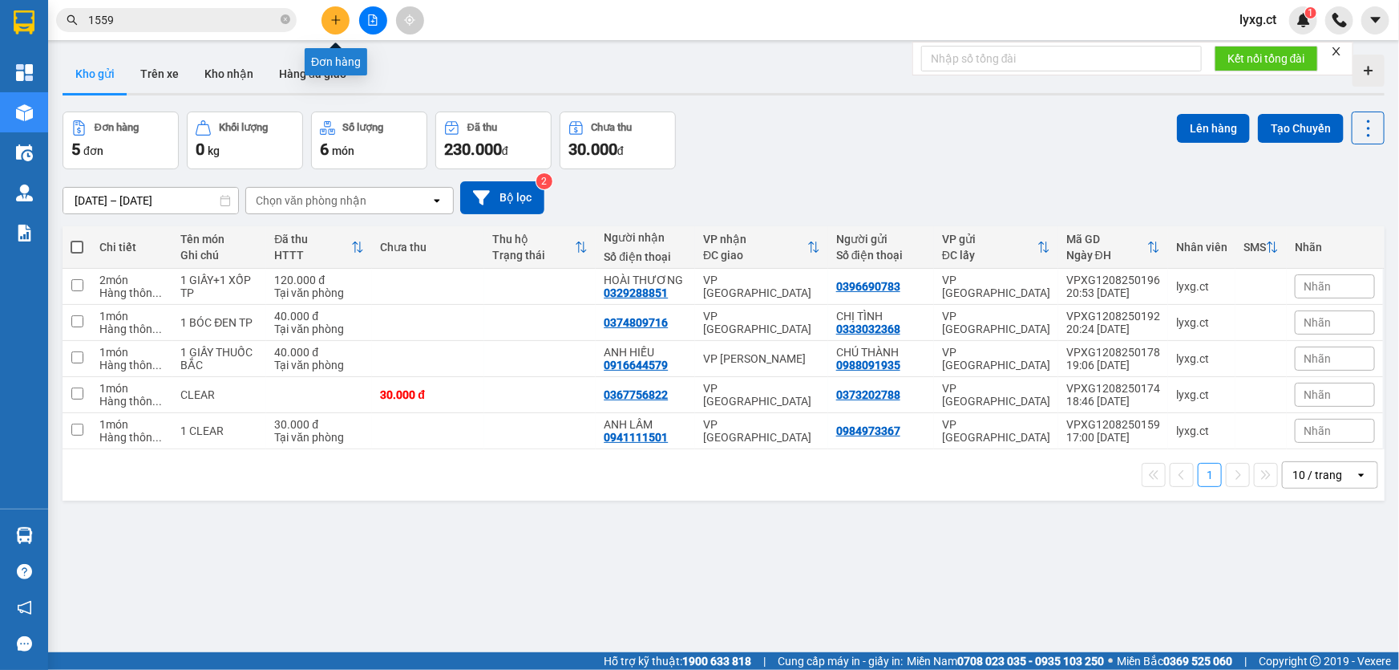
click at [342, 26] on button at bounding box center [336, 20] width 28 height 28
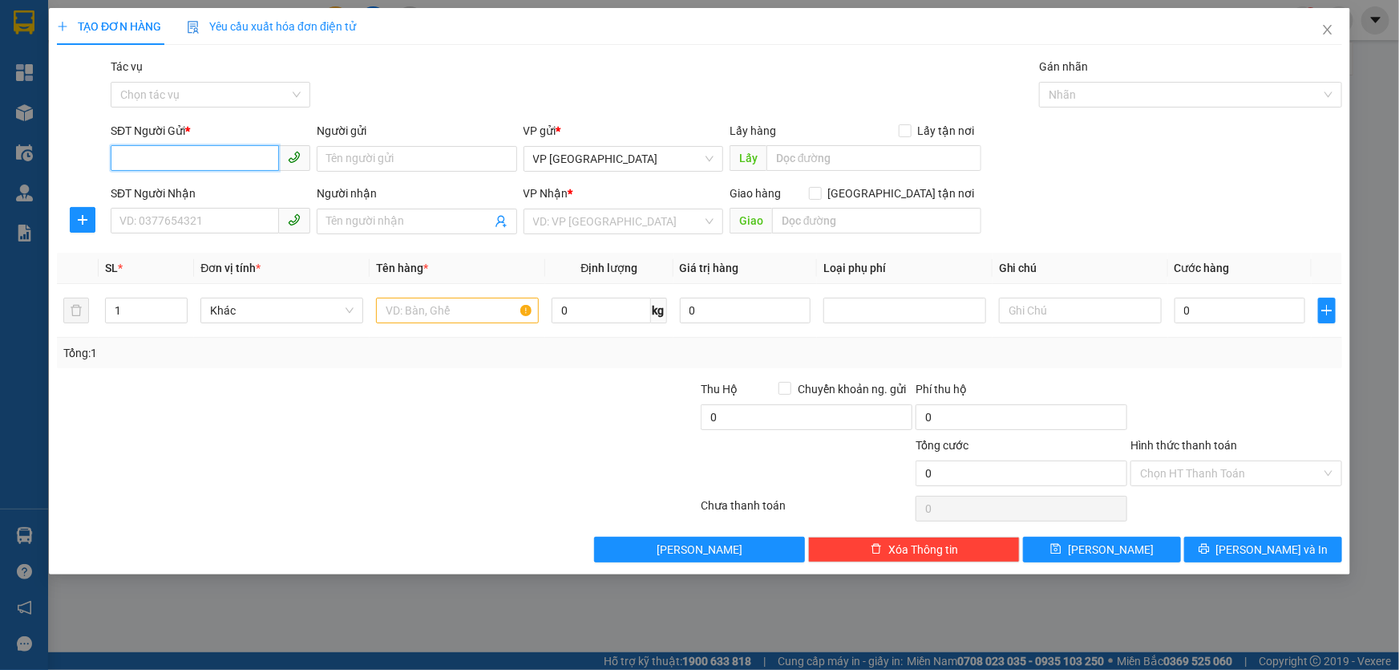
click at [200, 156] on input "SĐT Người Gửi *" at bounding box center [195, 158] width 168 height 26
type input "0832219466"
click at [228, 191] on div "0832219466 - QUYÊN TÂY" at bounding box center [210, 191] width 180 height 18
type input "QUYÊN TÂY"
type input "0923657999"
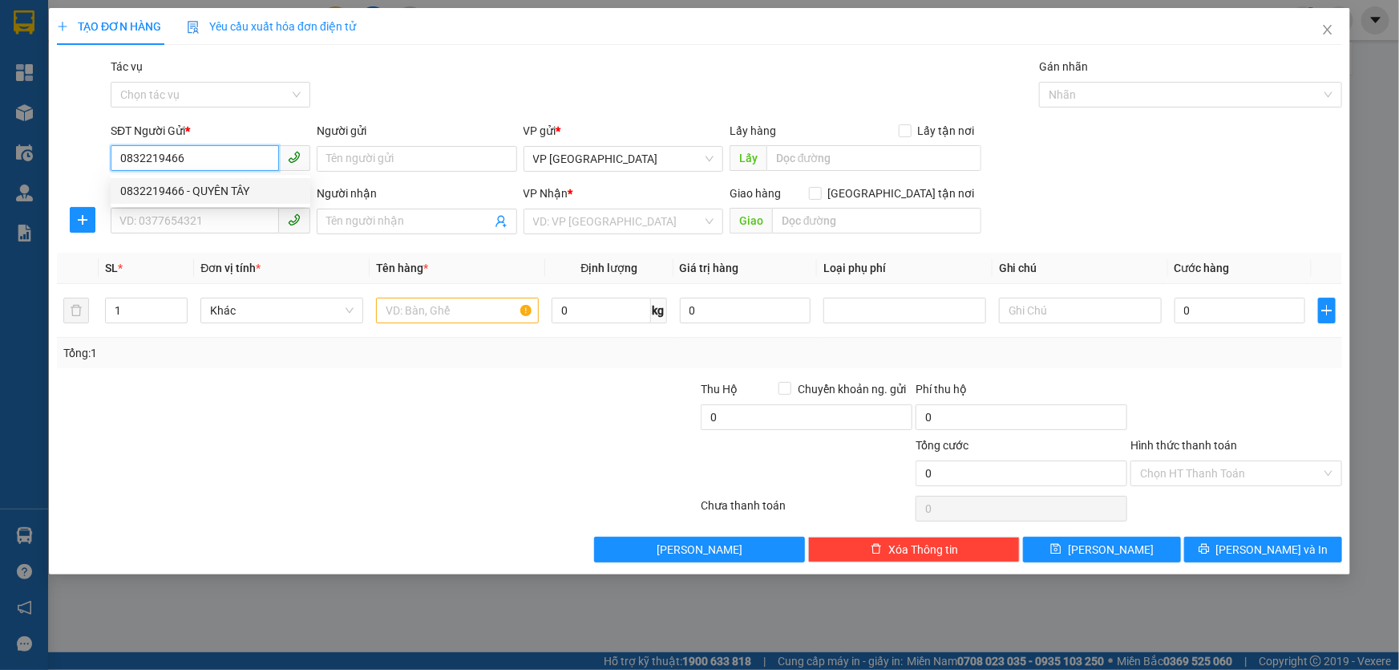
type input "C TRANG"
type input "40.000"
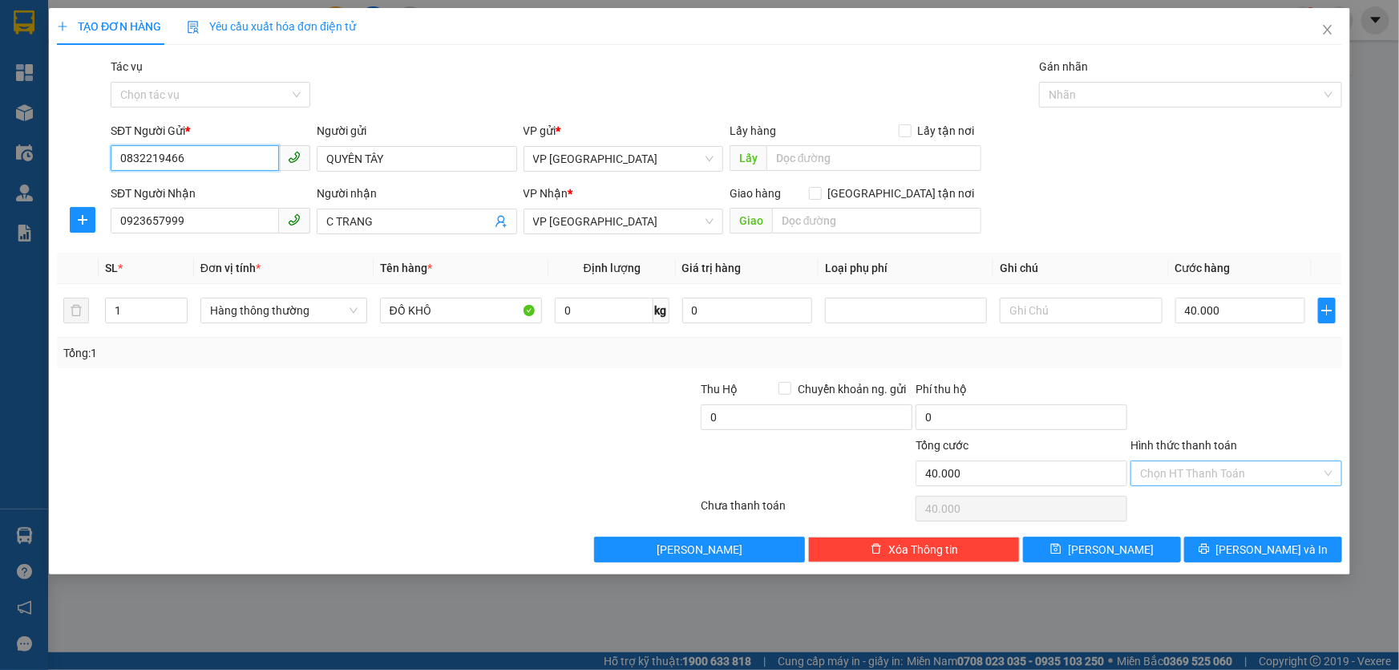
type input "0832219466"
click at [1209, 473] on input "Hình thức thanh toán" at bounding box center [1230, 473] width 181 height 24
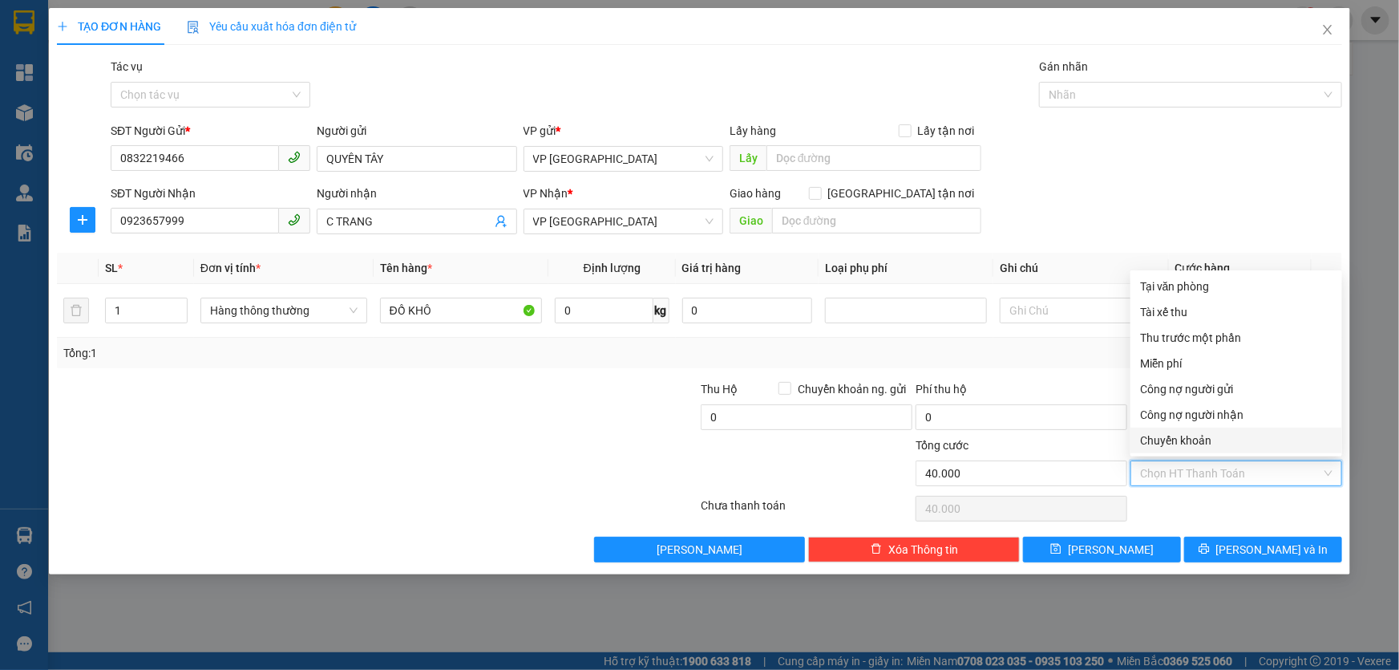
click at [1193, 439] on div "Chuyển khoản" at bounding box center [1236, 440] width 192 height 18
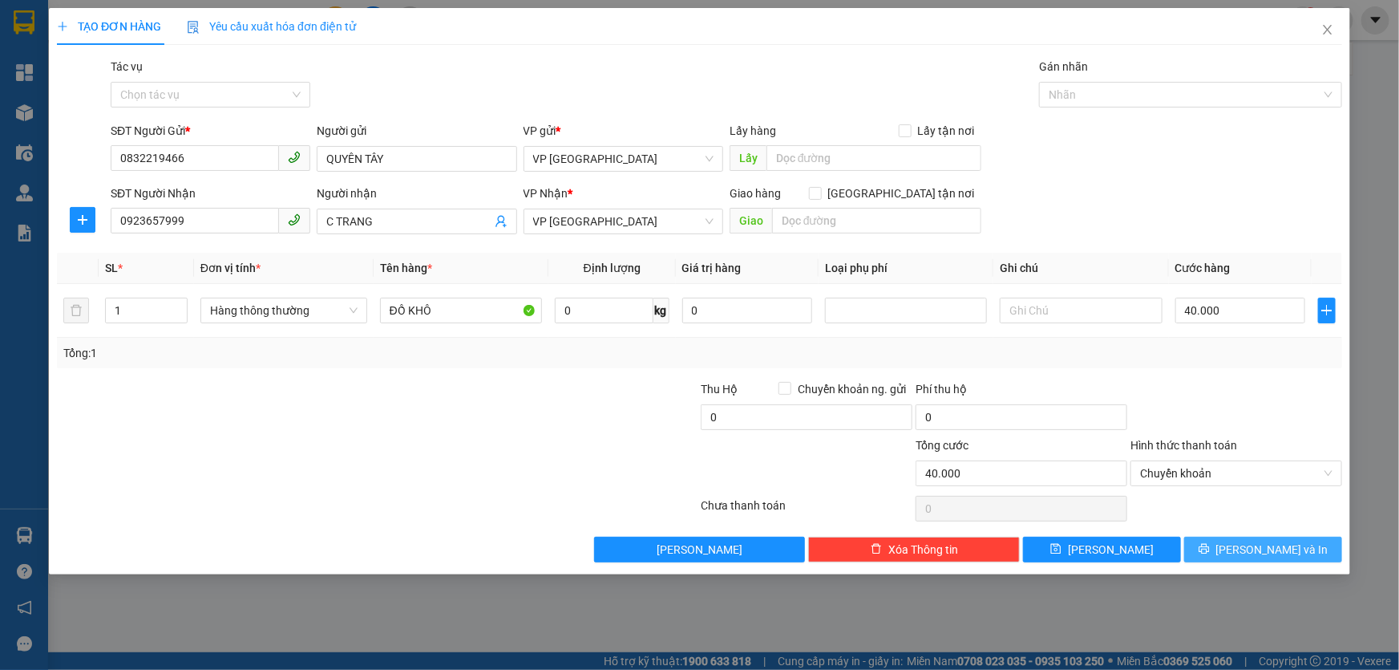
click at [1304, 551] on button "[PERSON_NAME] và In" at bounding box center [1263, 549] width 158 height 26
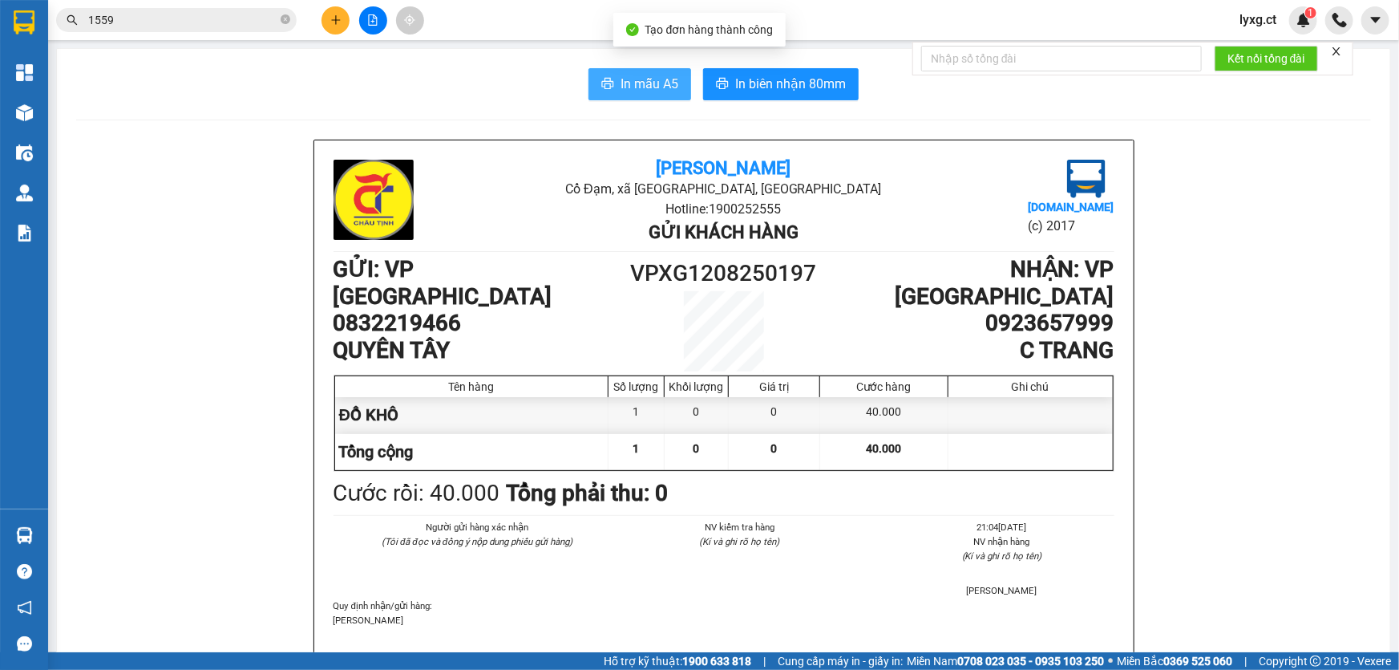
click at [621, 87] on span "In mẫu A5" at bounding box center [650, 84] width 58 height 20
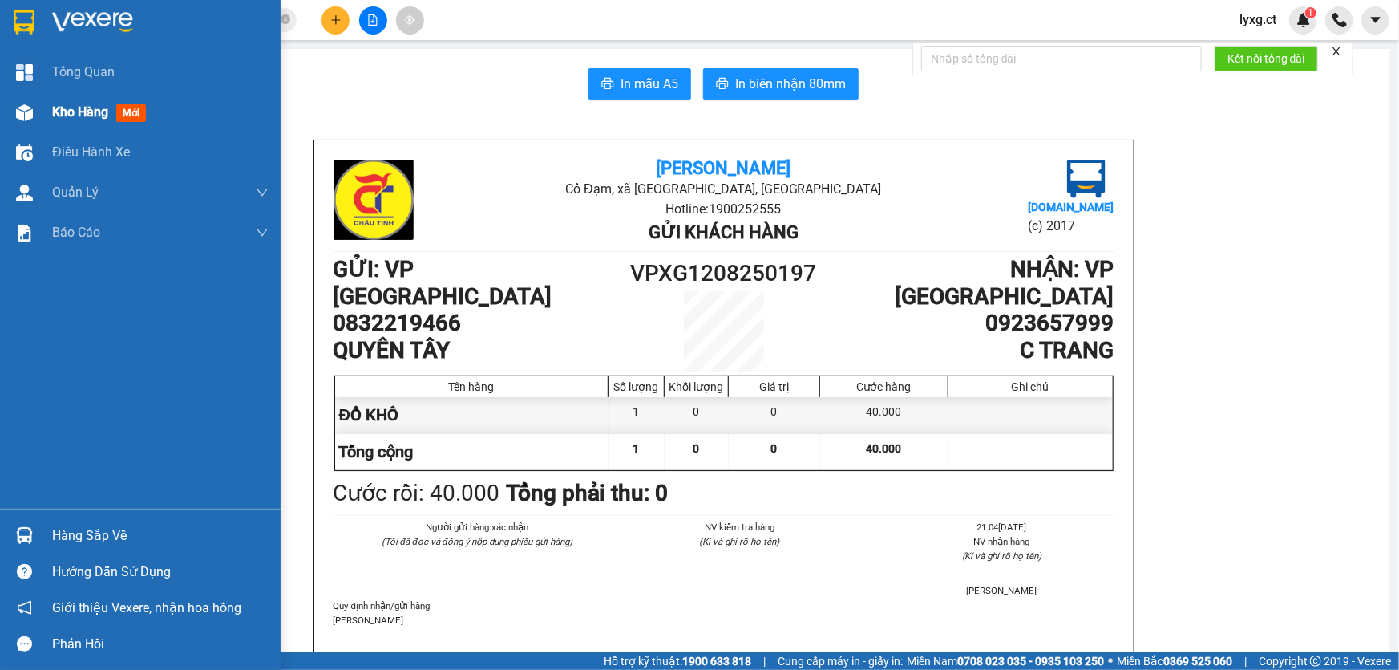
click at [82, 111] on span "Kho hàng" at bounding box center [80, 111] width 56 height 15
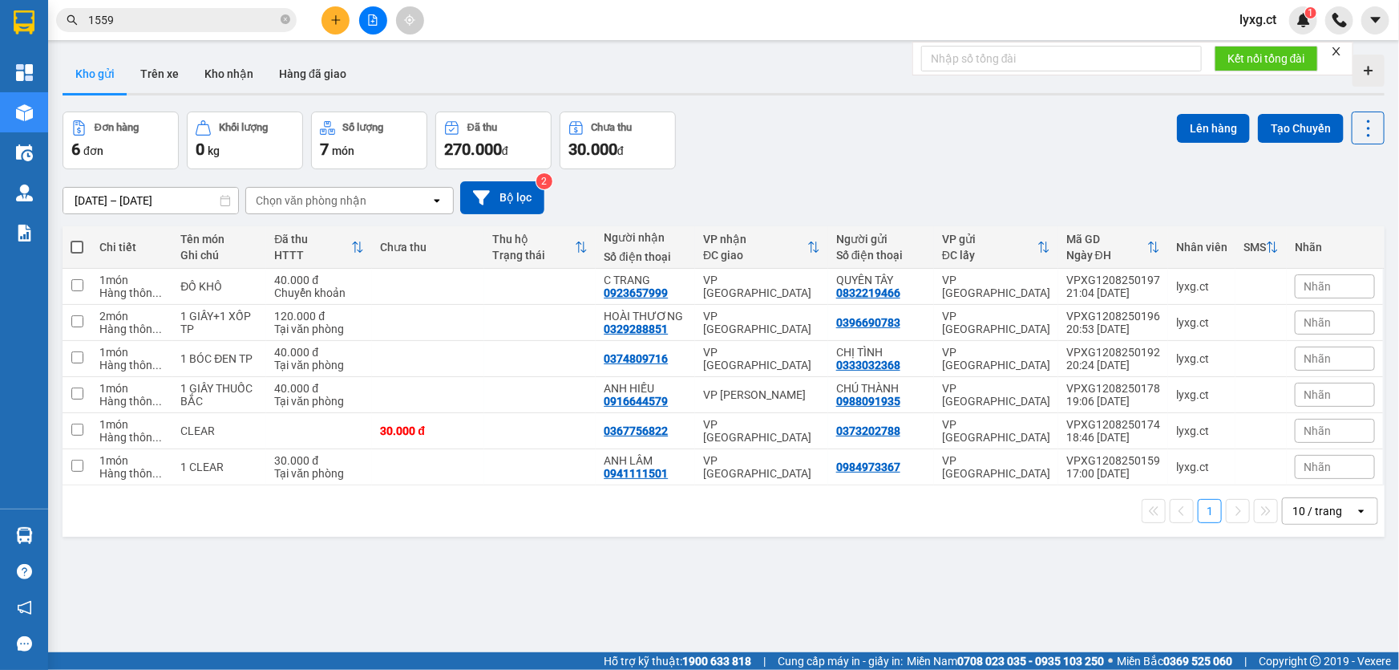
click at [334, 21] on icon "plus" at bounding box center [335, 19] width 11 height 11
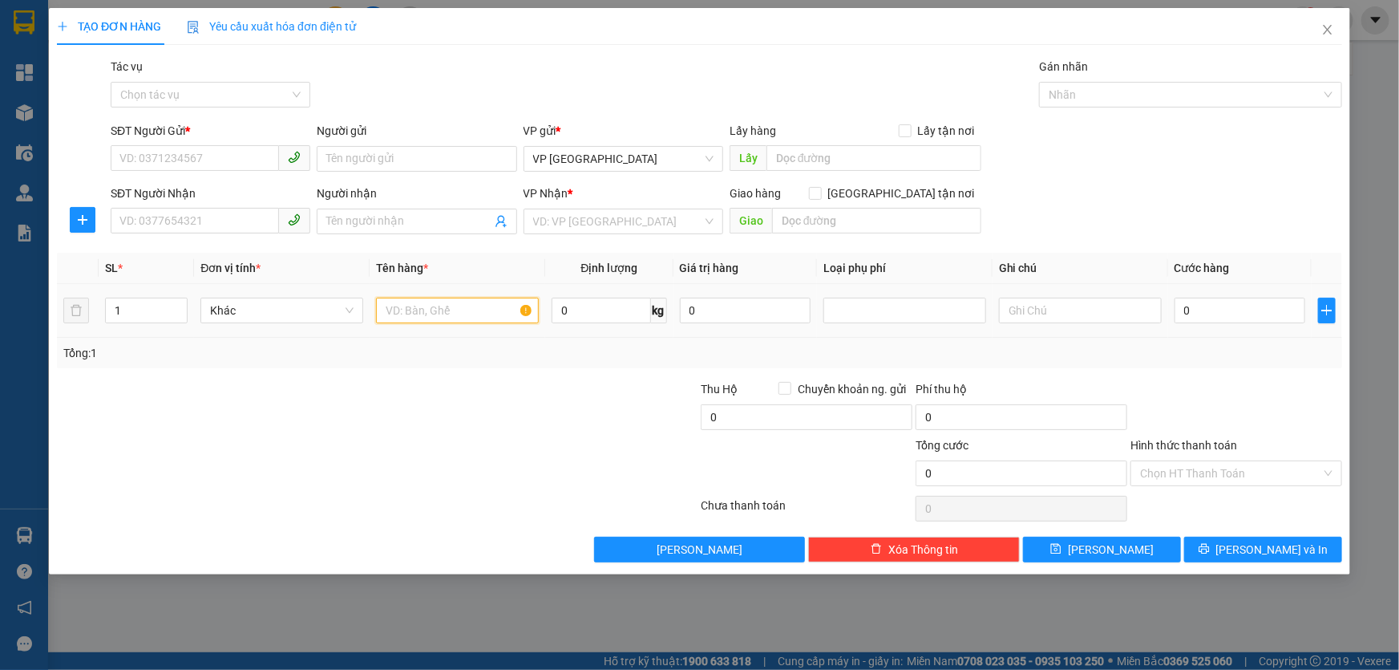
click at [419, 315] on input "text" at bounding box center [457, 310] width 163 height 26
click at [247, 161] on input "SĐT Người Gửi *" at bounding box center [195, 158] width 168 height 26
type input "0911386737"
click at [160, 194] on div "0911386737" at bounding box center [210, 191] width 180 height 18
type input "0385416387"
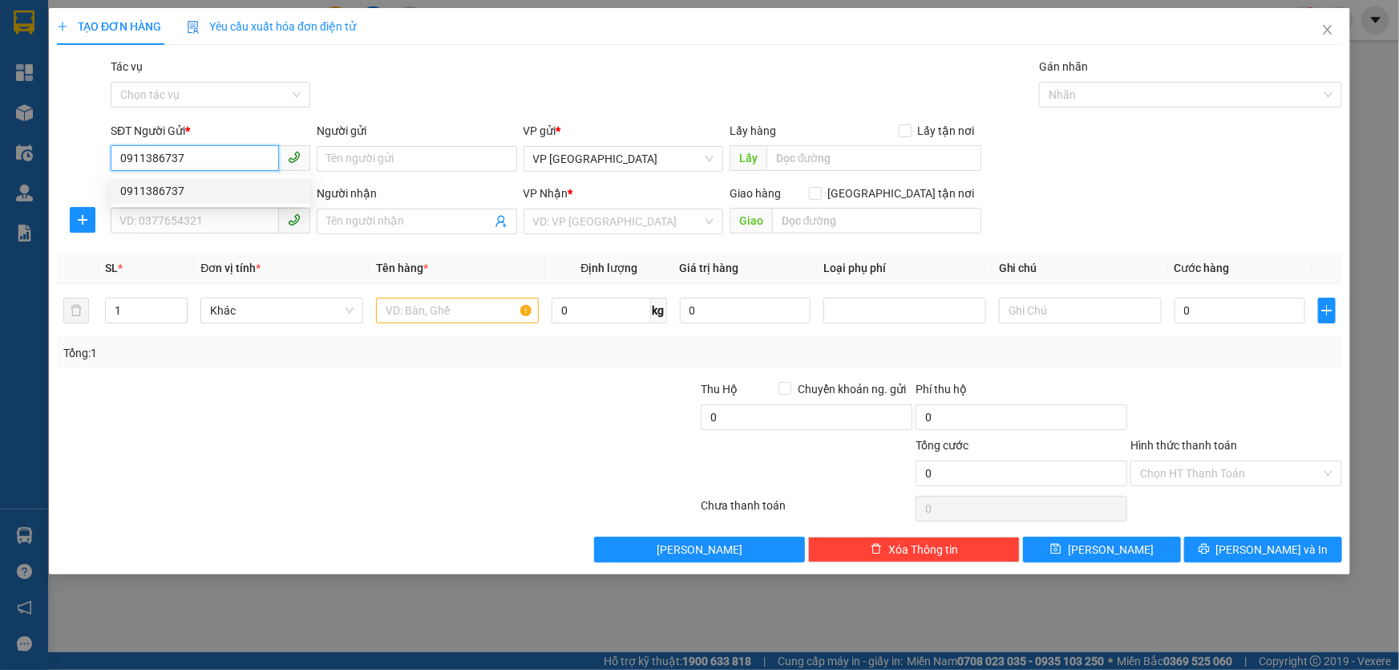
type input "ANH QUYỀN"
type input "50.000"
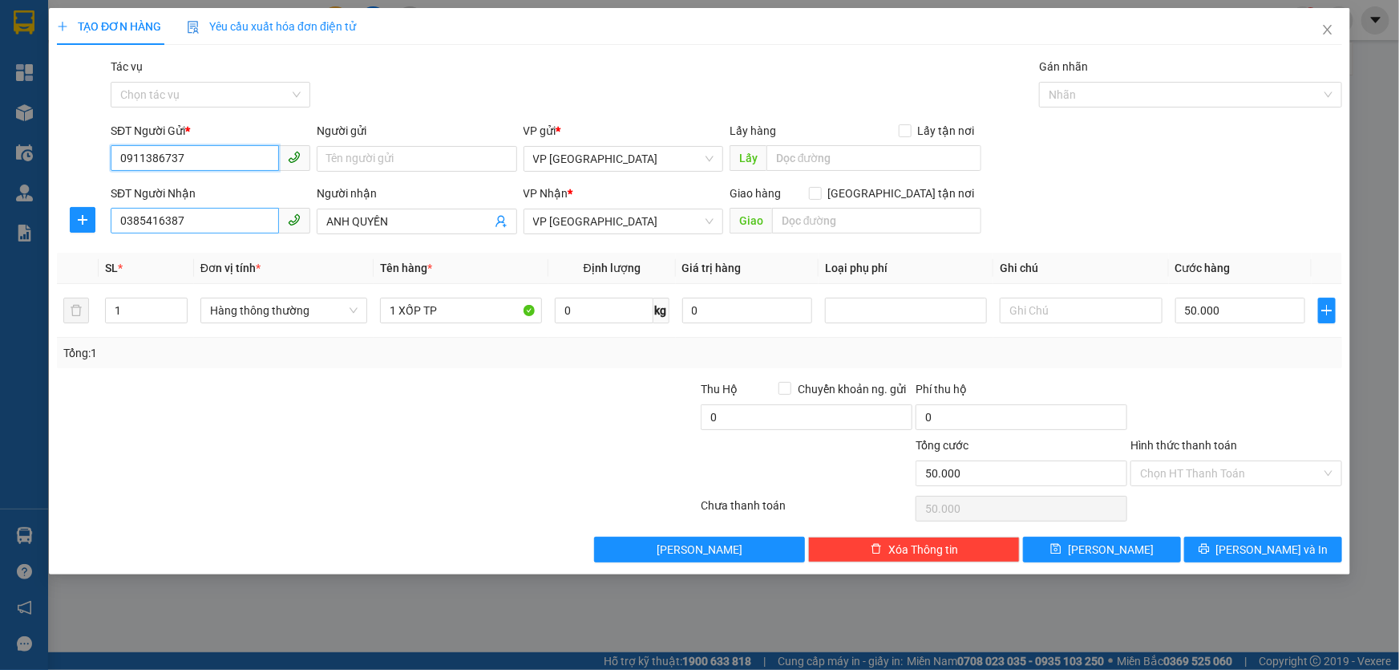
type input "0911386737"
click at [206, 225] on input "0385416387" at bounding box center [195, 221] width 168 height 26
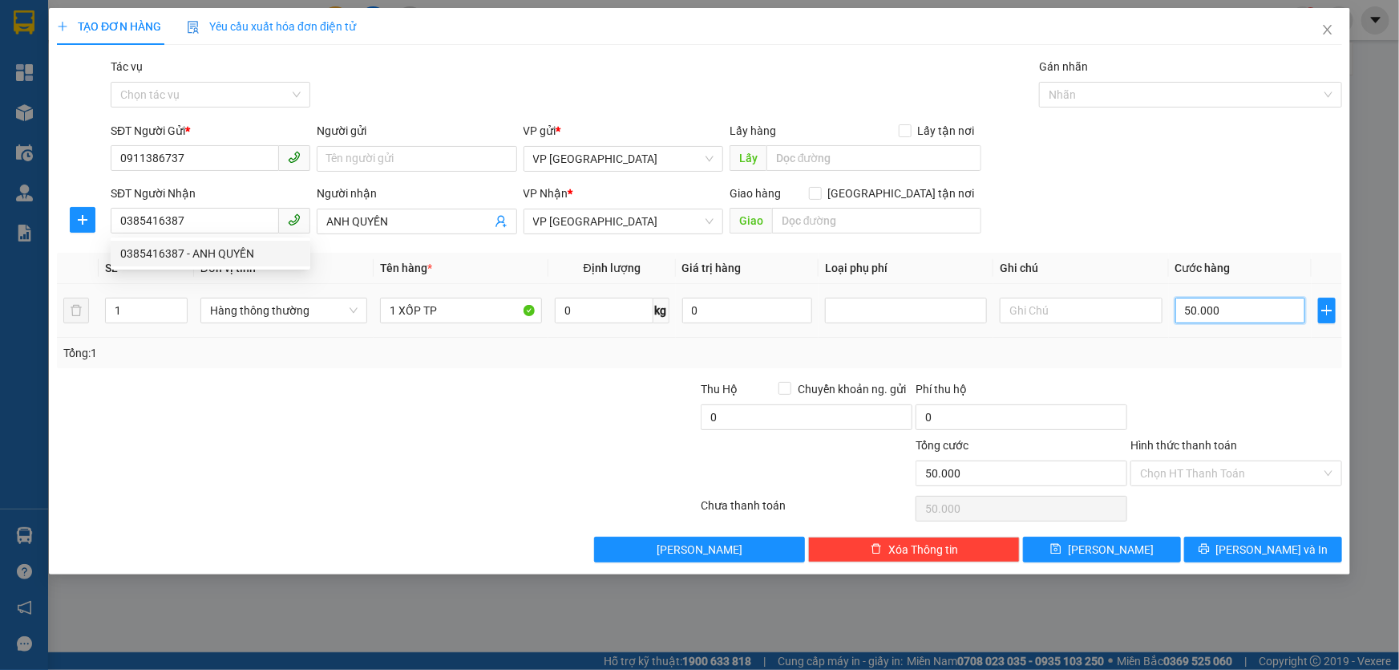
click at [1249, 308] on input "50.000" at bounding box center [1241, 310] width 131 height 26
click at [132, 303] on input "1" at bounding box center [146, 310] width 81 height 24
type input "1"
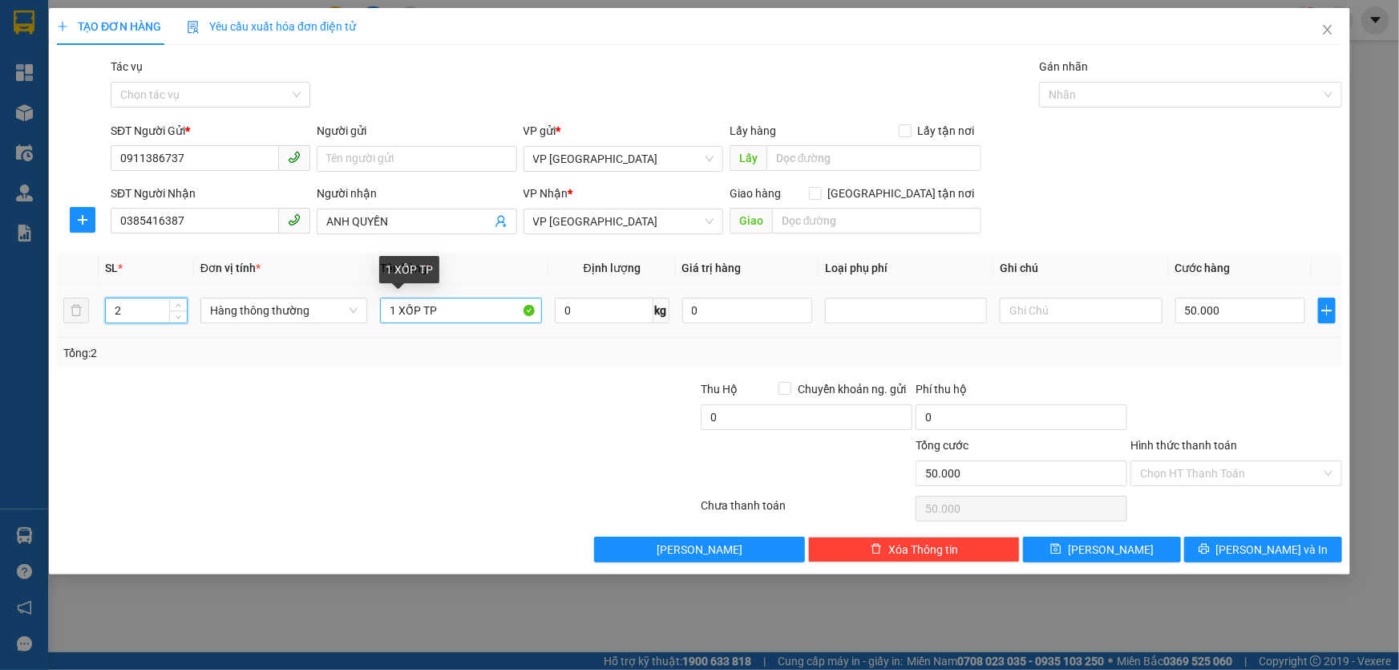
type input "2"
click at [473, 298] on input "1 XỐP TP" at bounding box center [461, 310] width 162 height 26
type input "1 XỐP TP +MÀN HÌNH MÁY TÍNH"
click at [1256, 472] on input "Hình thức thanh toán" at bounding box center [1230, 473] width 181 height 24
click at [1154, 211] on div "SĐT Người Nhận 0385416387 Người nhận ANH QUYỀN VP Nhận * VP Hà [GEOGRAPHIC_DATA…" at bounding box center [726, 212] width 1238 height 56
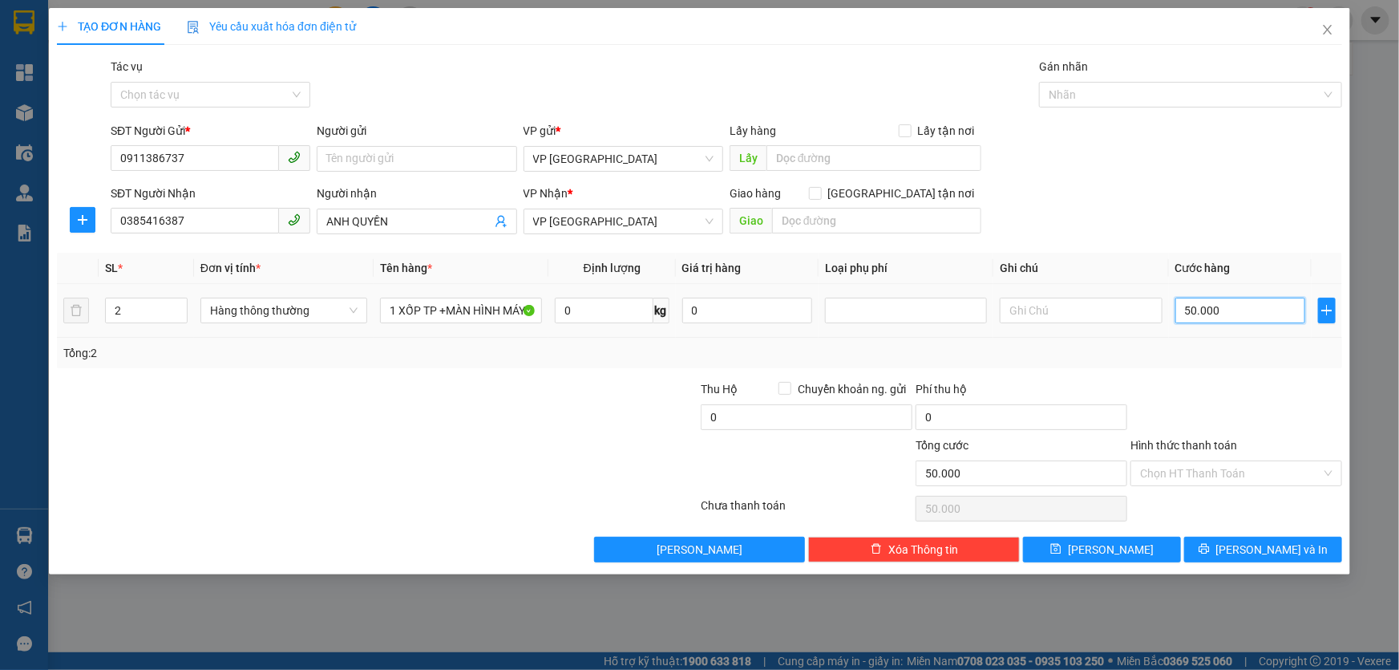
click at [1231, 305] on input "50.000" at bounding box center [1241, 310] width 131 height 26
click at [1251, 313] on input "50.000" at bounding box center [1241, 310] width 131 height 26
type input "0"
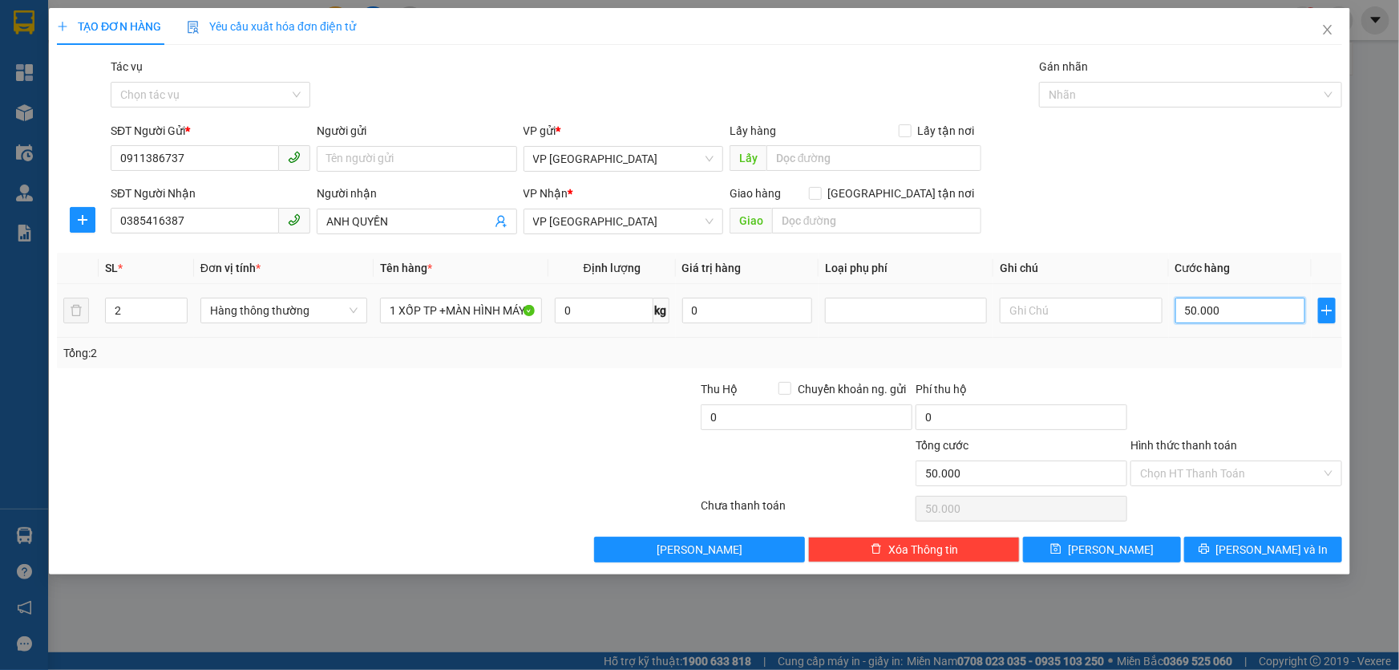
type input "0"
type input "9"
type input "09"
type input "90"
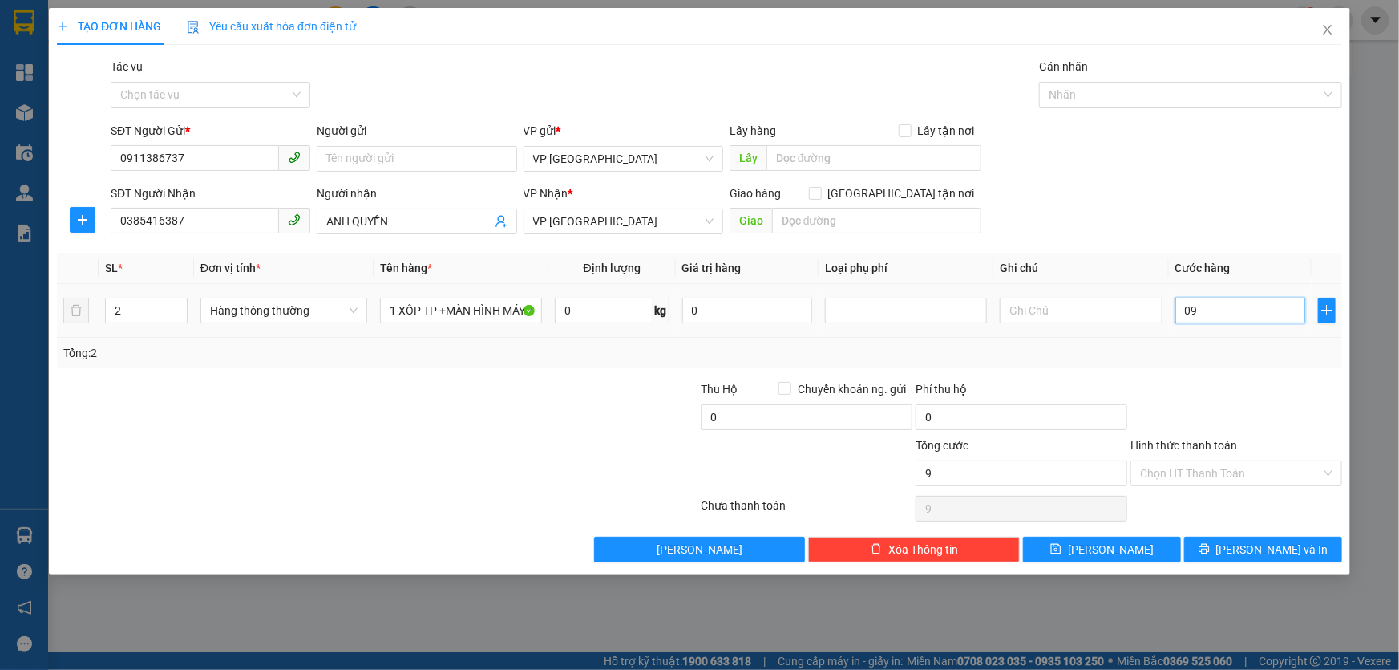
type input "90"
type input "090"
type input "90.000"
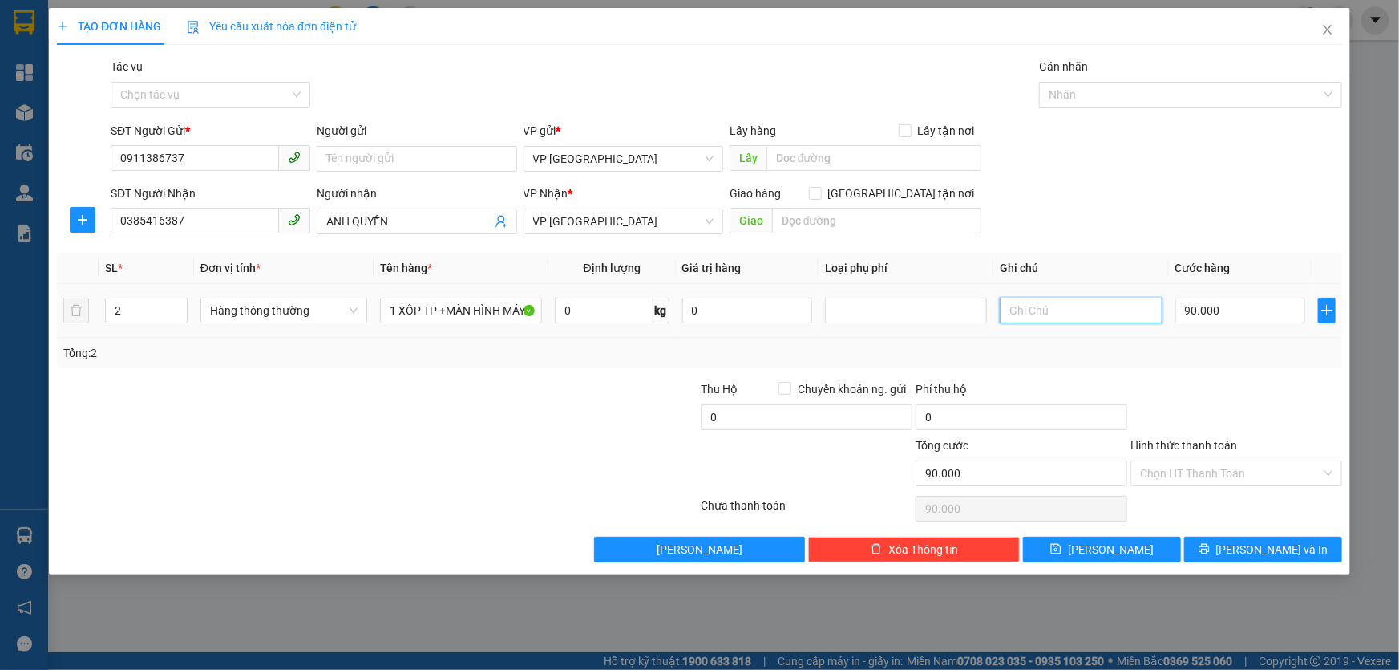
click at [1018, 307] on input "text" at bounding box center [1081, 310] width 162 height 26
type input "HÀNG DỄ VỠ"
click at [1300, 477] on input "Hình thức thanh toán" at bounding box center [1230, 473] width 181 height 24
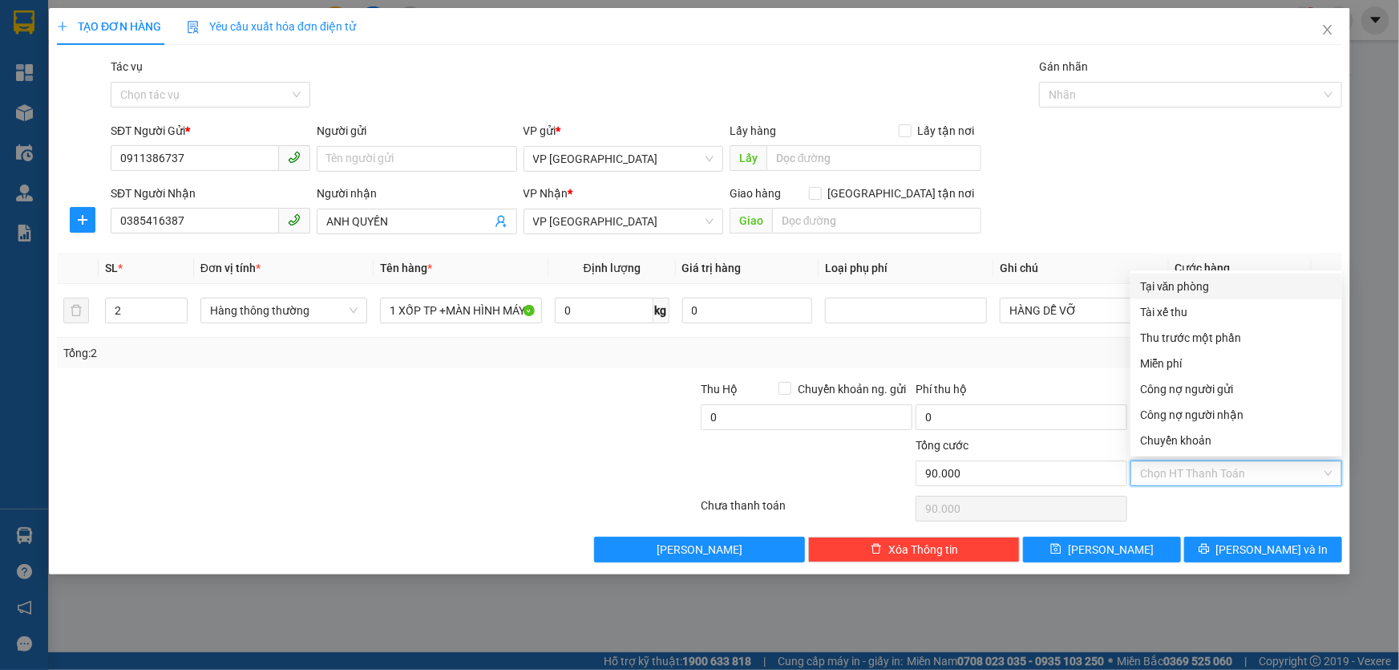
click at [1210, 286] on div "Tại văn phòng" at bounding box center [1236, 286] width 192 height 18
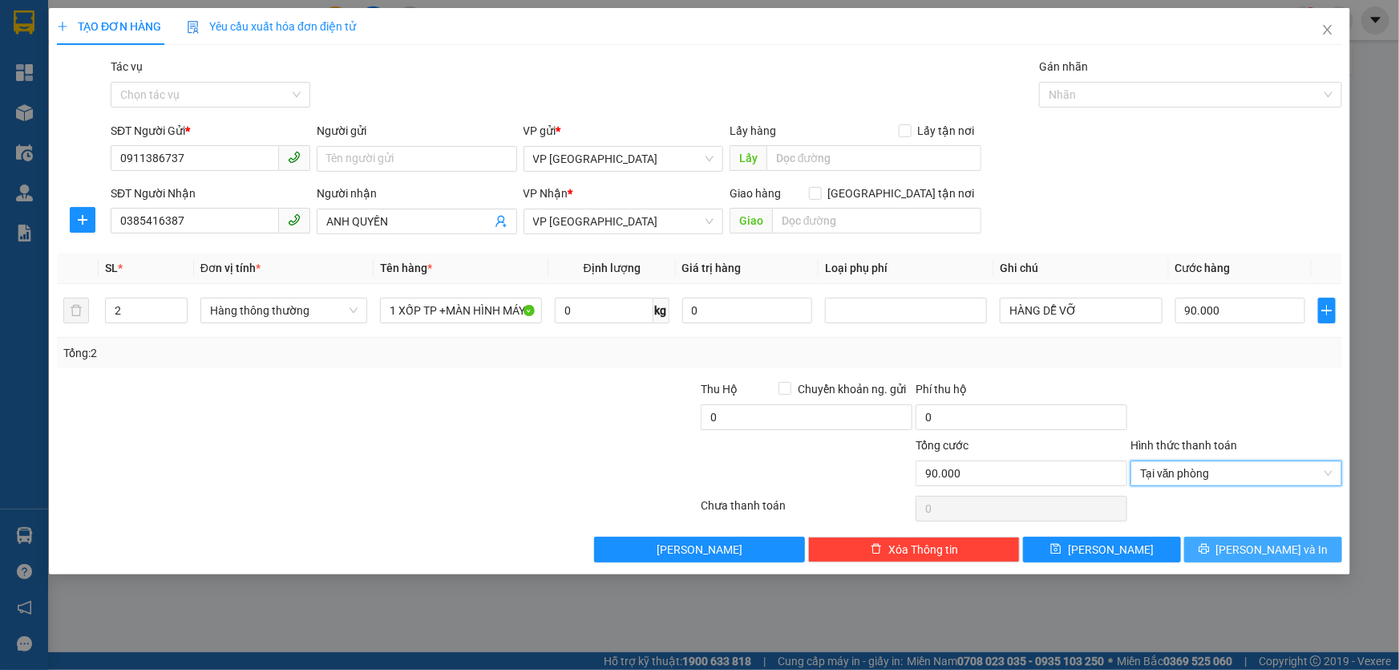
click at [1253, 551] on span "[PERSON_NAME] và In" at bounding box center [1272, 549] width 112 height 18
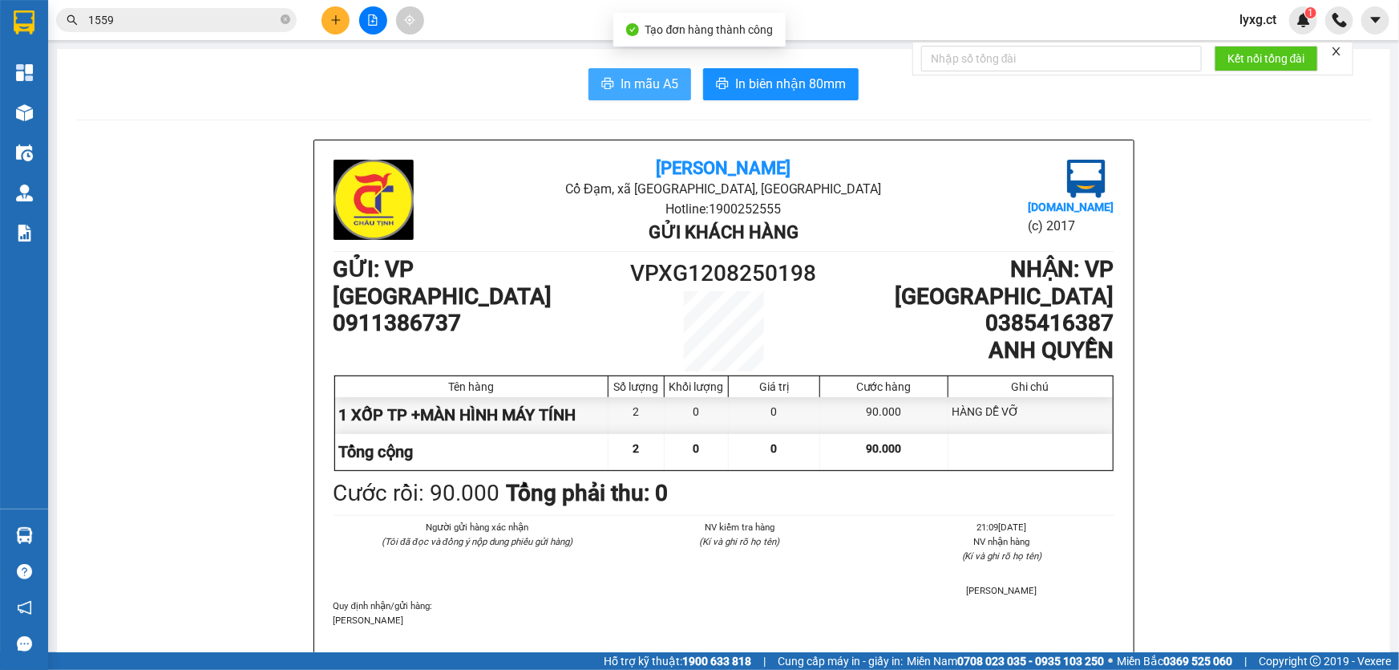
click at [610, 91] on button "In mẫu A5" at bounding box center [640, 84] width 103 height 32
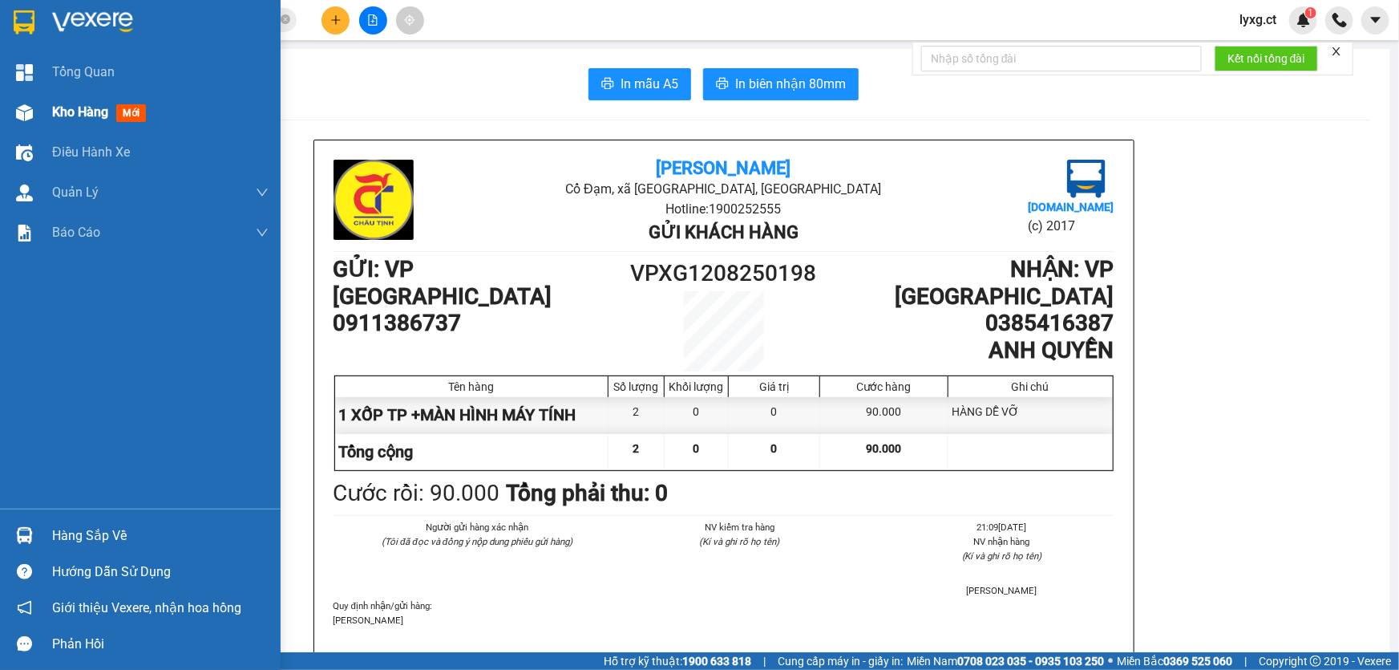
drag, startPoint x: 63, startPoint y: 105, endPoint x: 67, endPoint y: 98, distance: 8.7
click at [63, 104] on span "Kho hàng" at bounding box center [80, 111] width 56 height 15
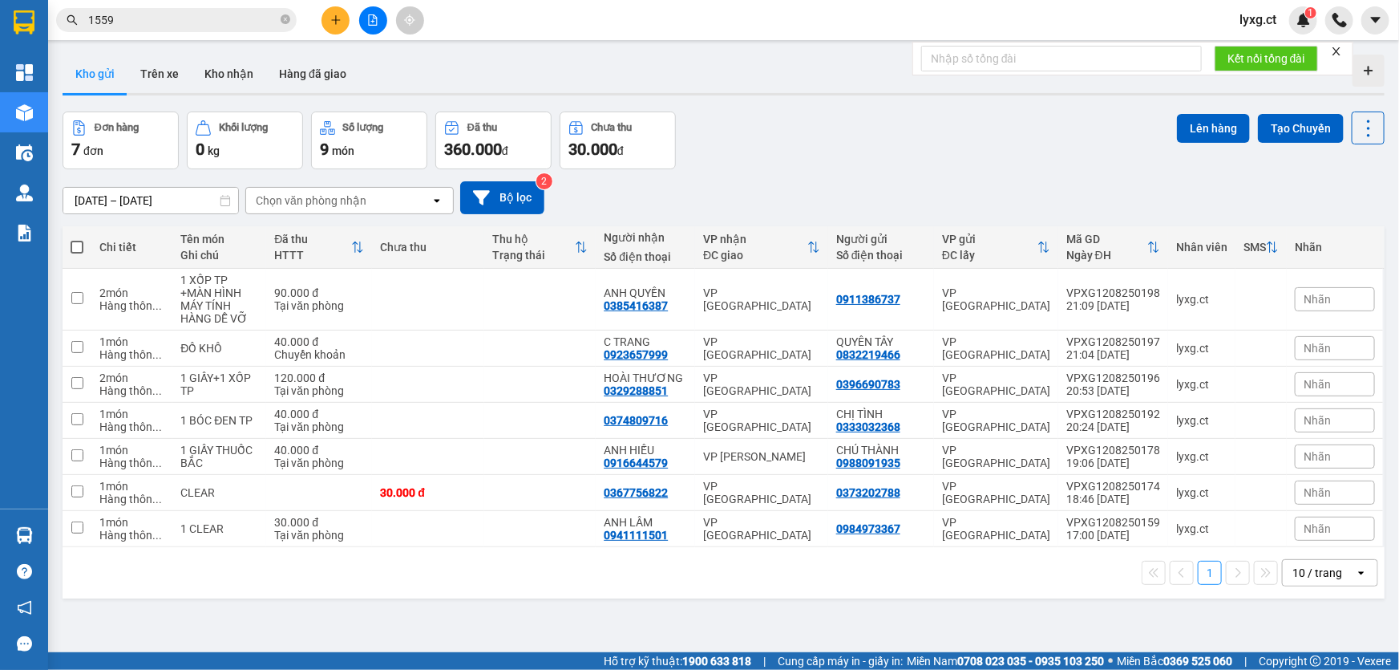
click at [79, 241] on span at bounding box center [77, 247] width 13 height 13
click at [77, 239] on input "checkbox" at bounding box center [77, 239] width 0 height 0
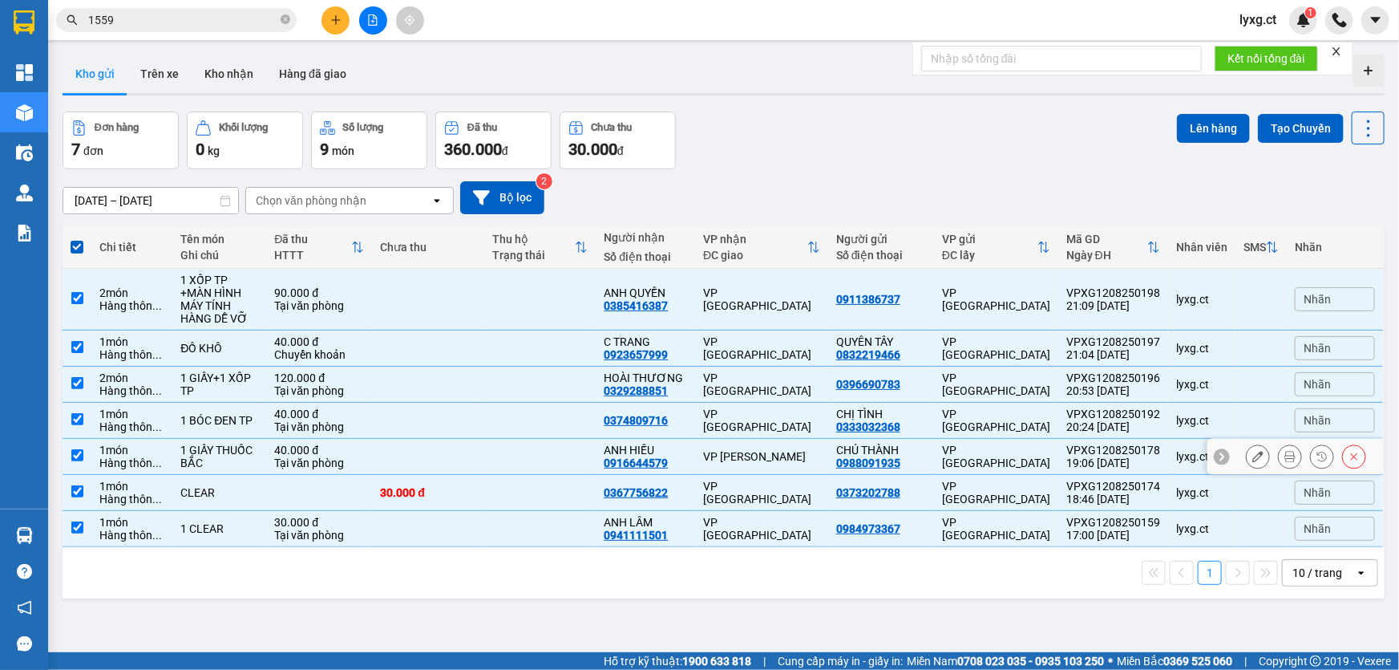
click at [79, 451] on input "checkbox" at bounding box center [77, 455] width 12 height 12
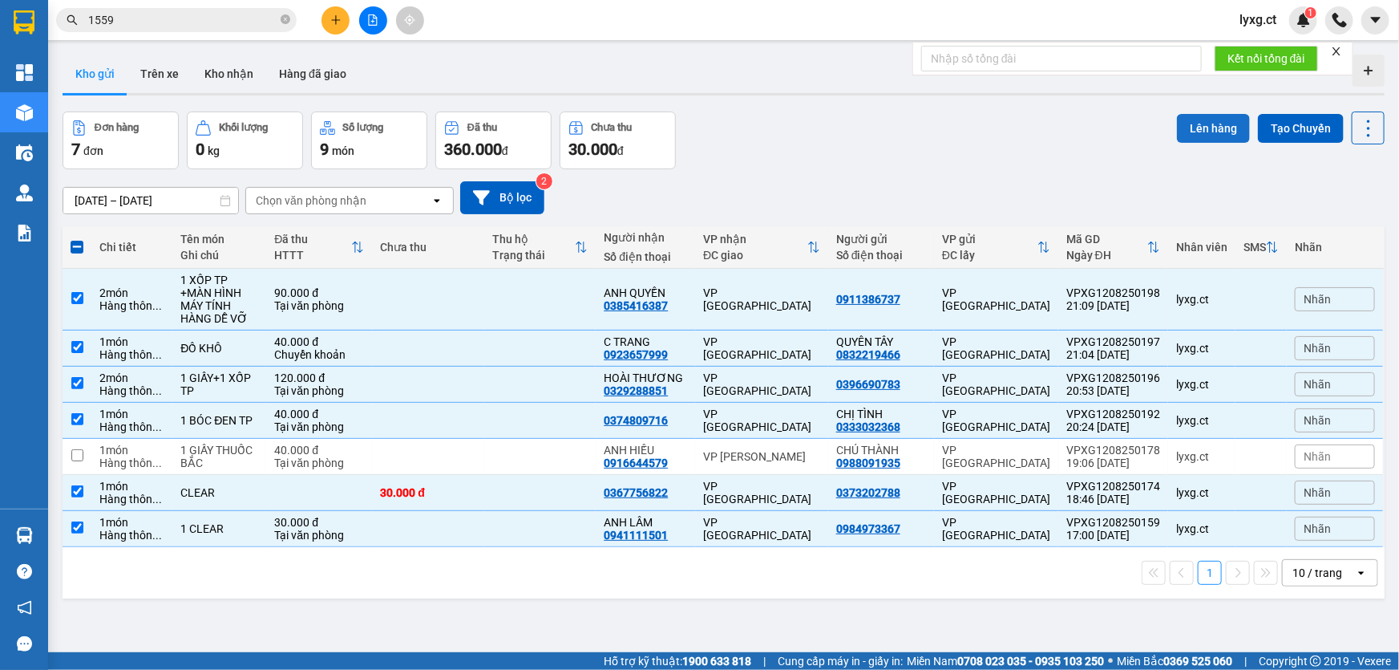
click at [1185, 121] on button "Lên hàng" at bounding box center [1213, 128] width 73 height 29
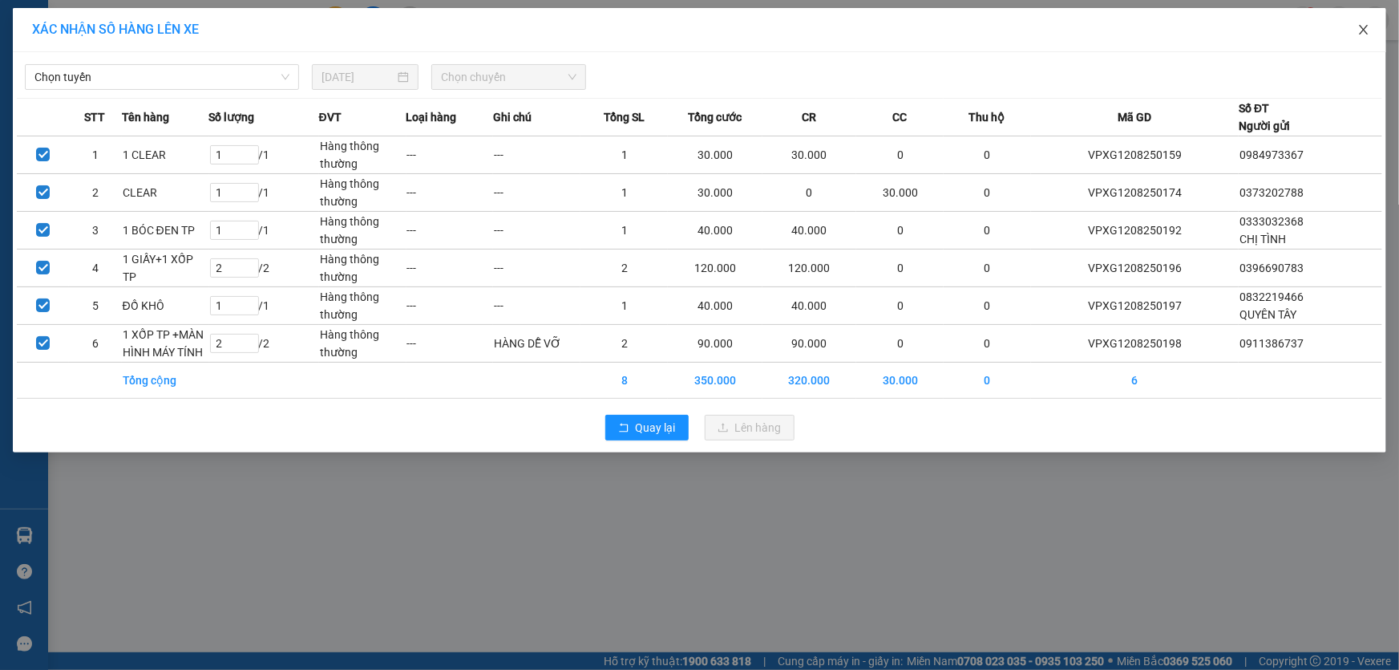
click at [1363, 26] on icon "close" at bounding box center [1364, 29] width 13 height 13
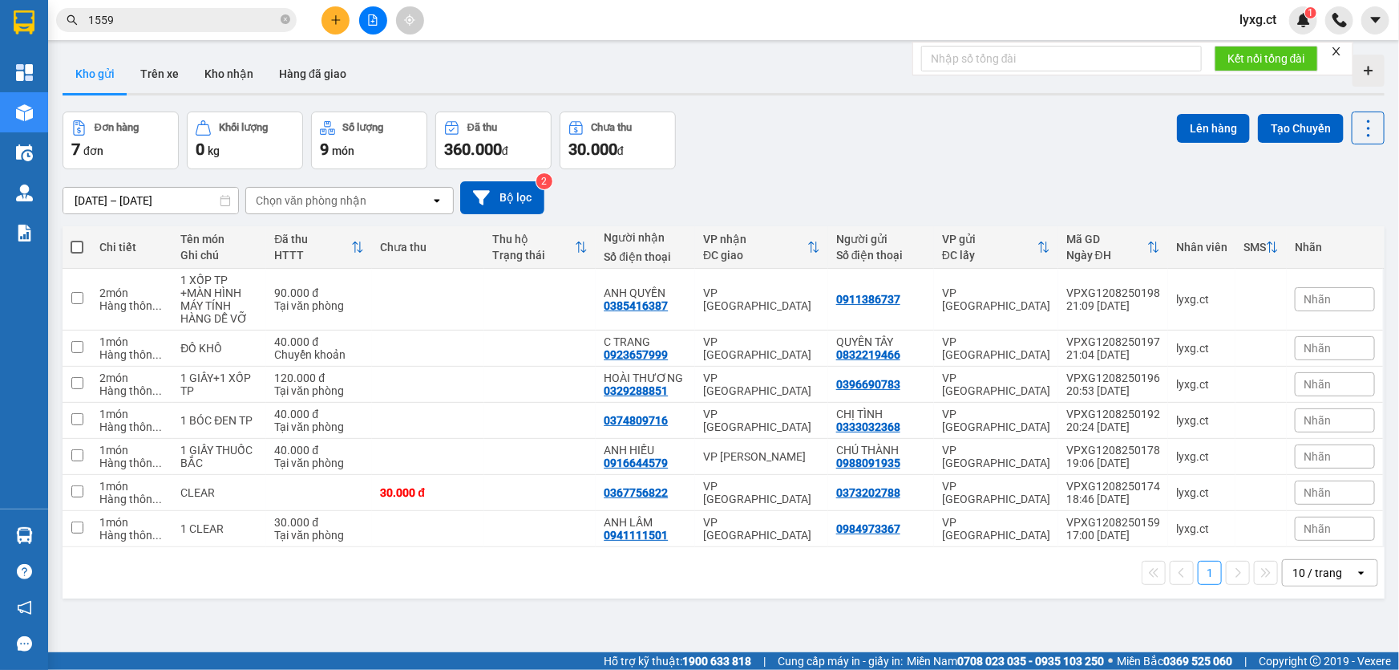
click at [78, 249] on span at bounding box center [77, 247] width 13 height 13
click at [77, 239] on input "checkbox" at bounding box center [77, 239] width 0 height 0
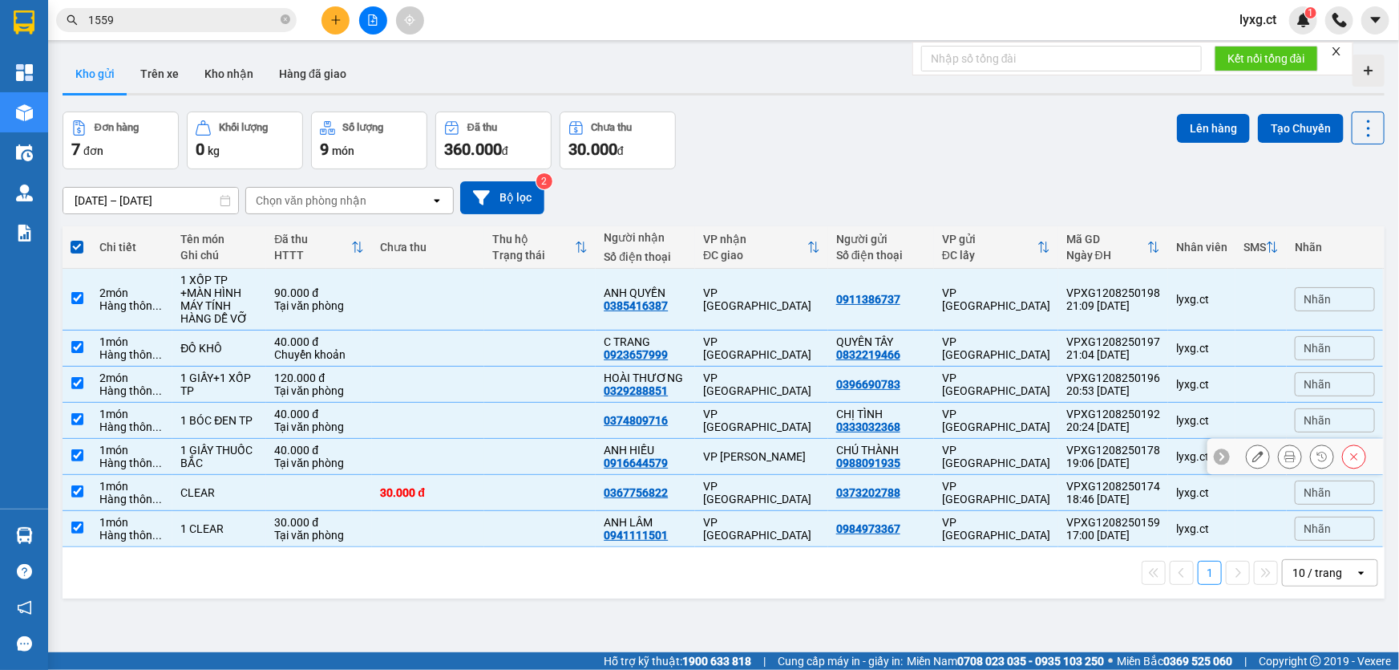
click at [79, 459] on input "checkbox" at bounding box center [77, 455] width 12 height 12
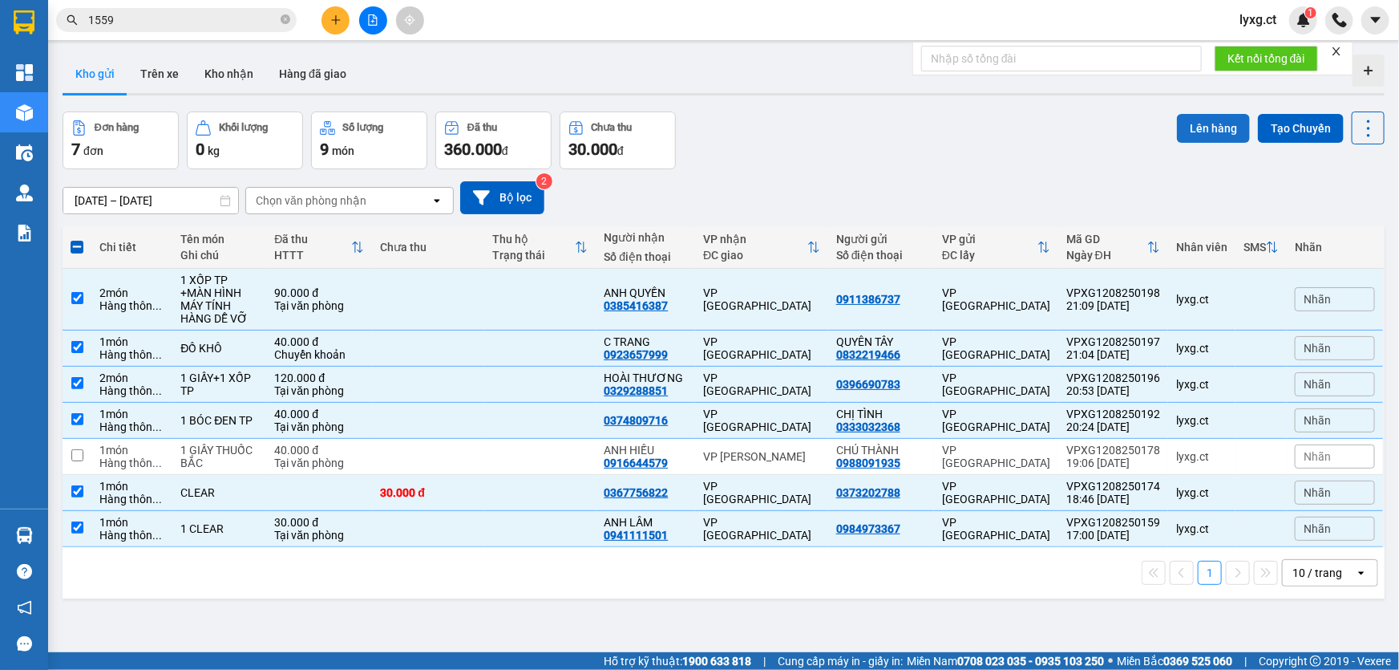
click at [1206, 127] on button "Lên hàng" at bounding box center [1213, 128] width 73 height 29
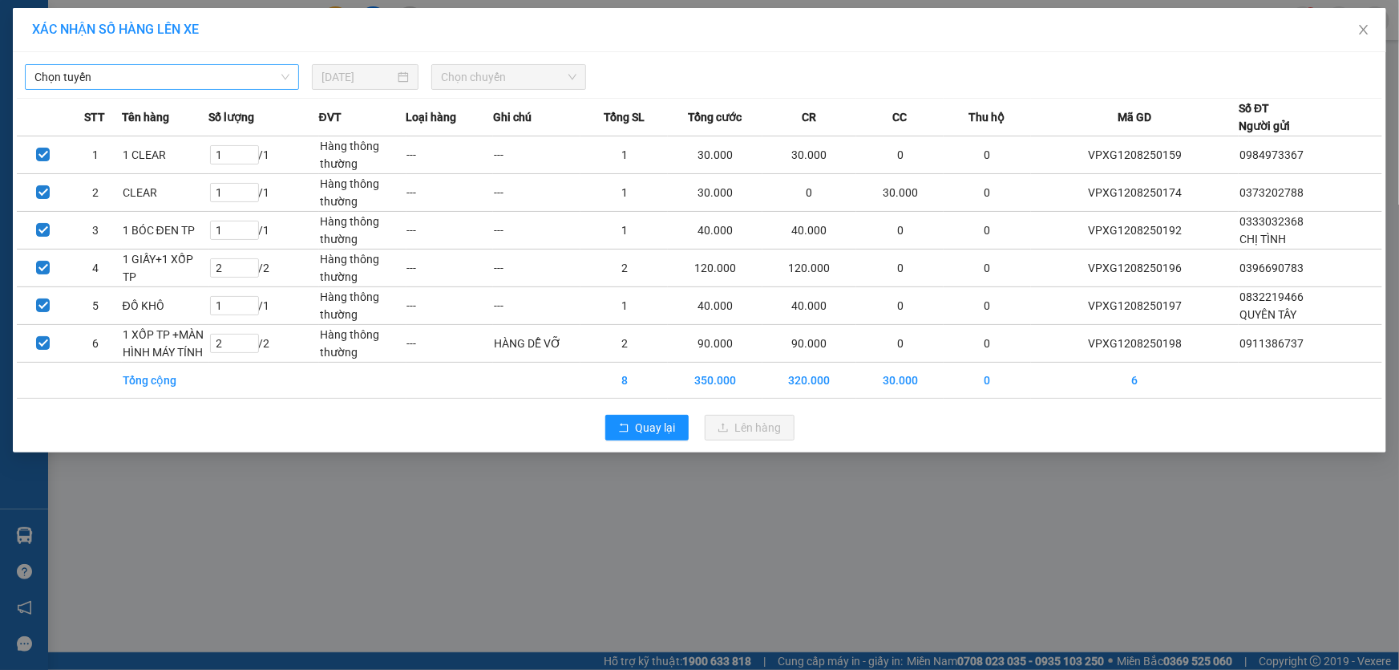
click at [221, 72] on span "Chọn tuyến" at bounding box center [161, 77] width 255 height 24
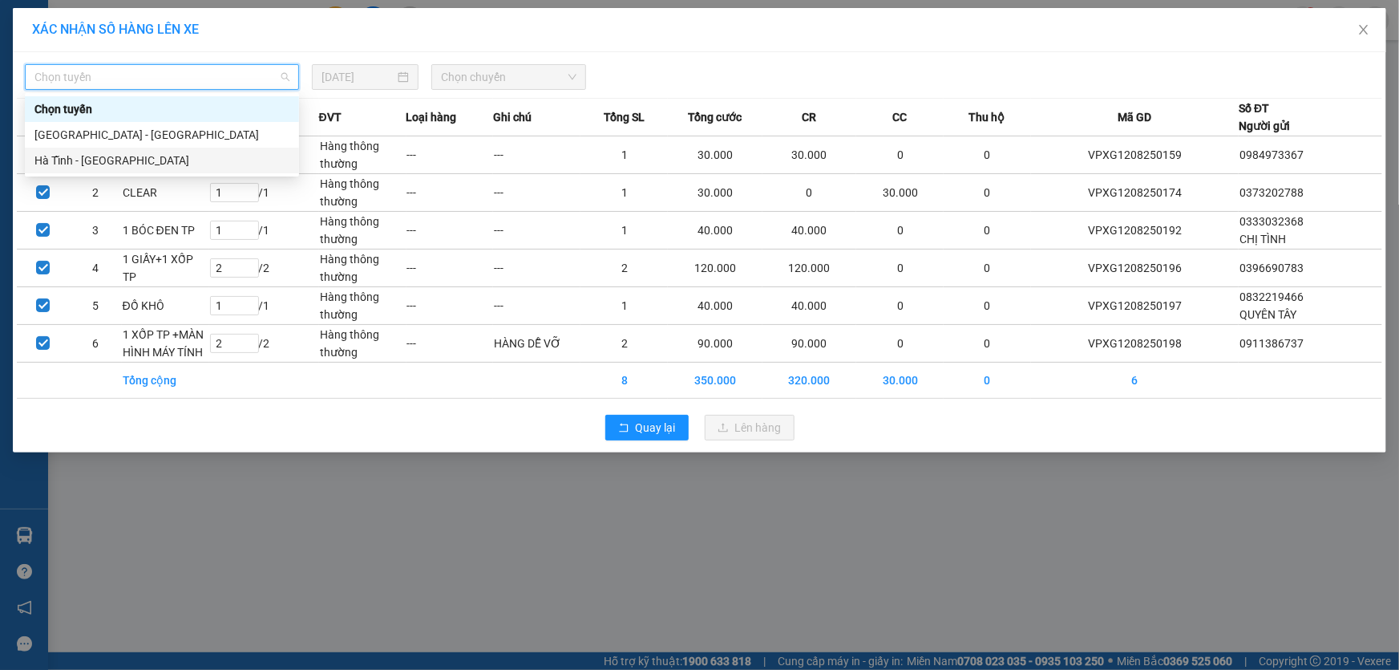
click at [58, 160] on div "Hà Tĩnh - [GEOGRAPHIC_DATA]" at bounding box center [161, 161] width 255 height 18
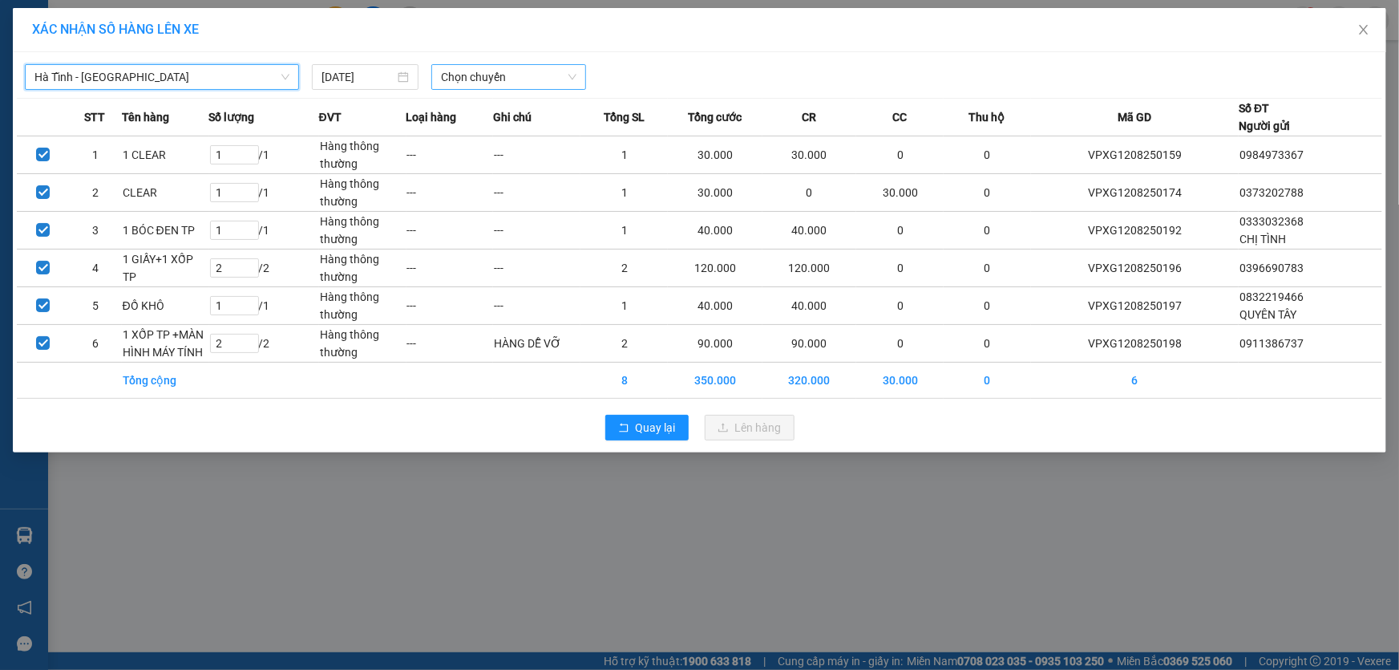
click at [569, 83] on span "Chọn chuyến" at bounding box center [509, 77] width 136 height 24
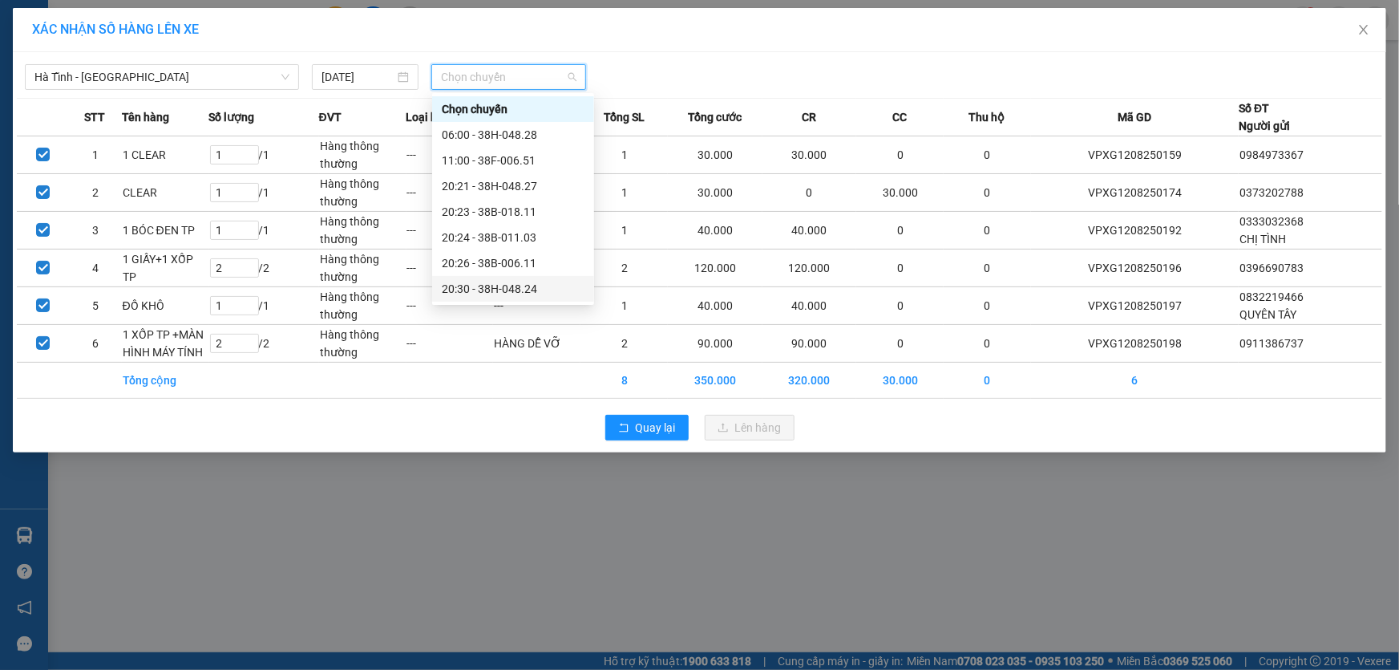
click at [519, 287] on div "20:30 - 38H-048.24" at bounding box center [513, 289] width 143 height 18
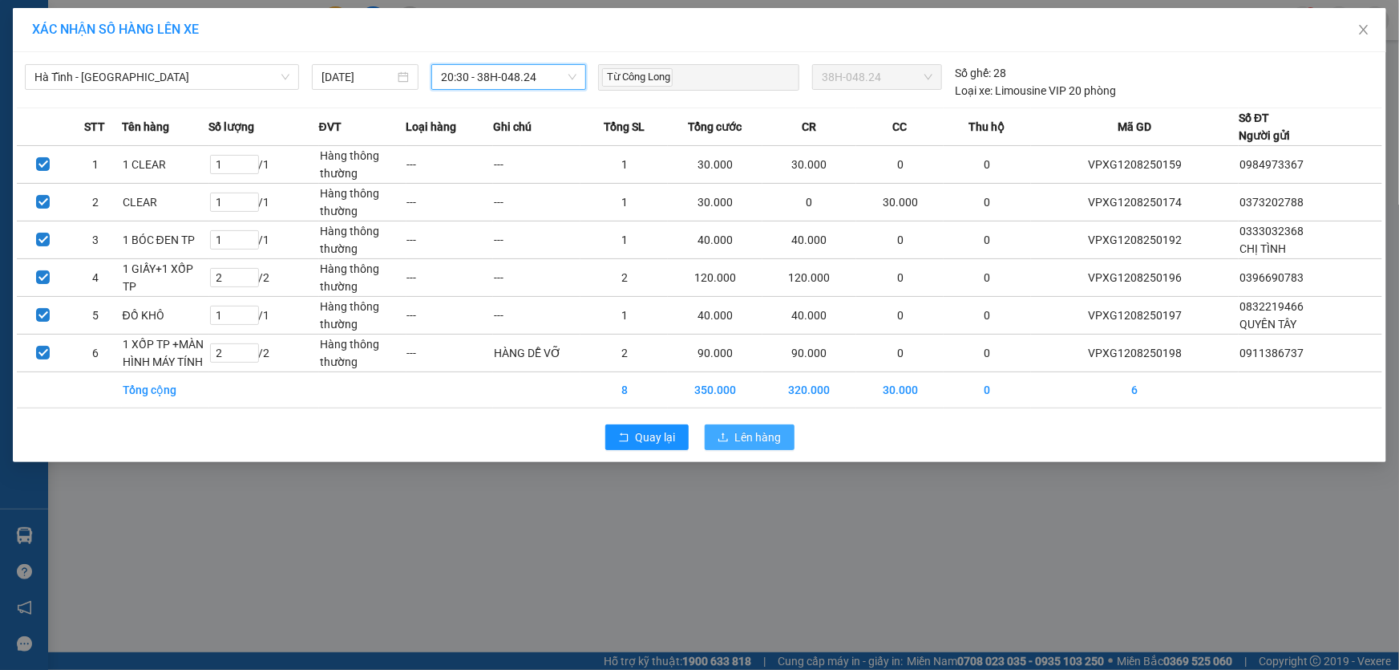
click at [760, 434] on span "Lên hàng" at bounding box center [758, 437] width 47 height 18
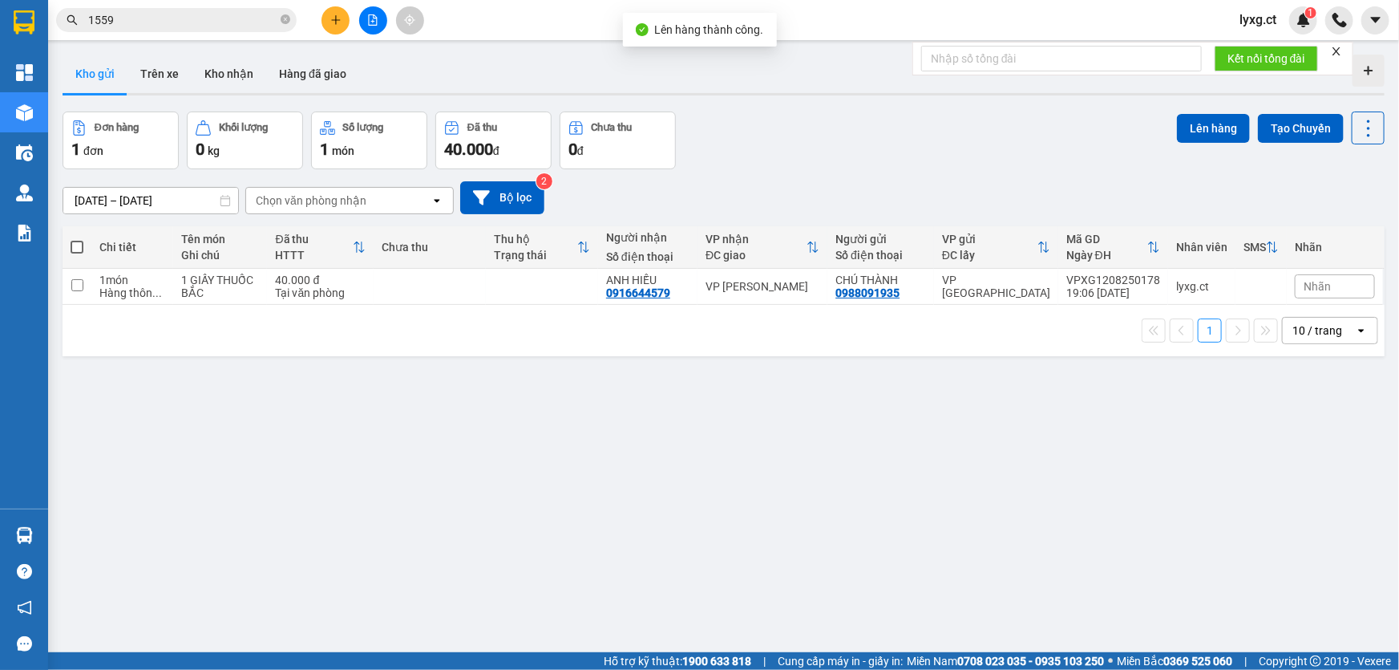
drag, startPoint x: 77, startPoint y: 249, endPoint x: 367, endPoint y: 205, distance: 293.5
click at [79, 249] on span at bounding box center [77, 247] width 13 height 13
click at [77, 239] on input "checkbox" at bounding box center [77, 239] width 0 height 0
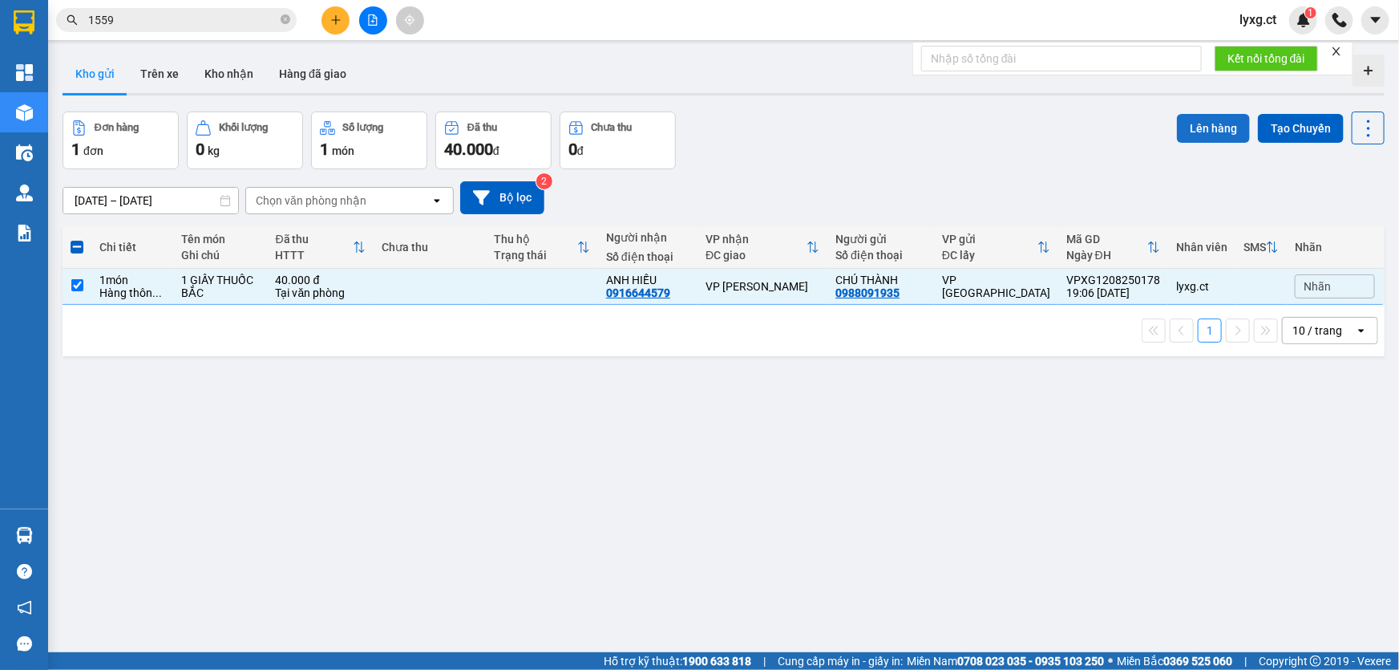
click at [1186, 122] on button "Lên hàng" at bounding box center [1213, 128] width 73 height 29
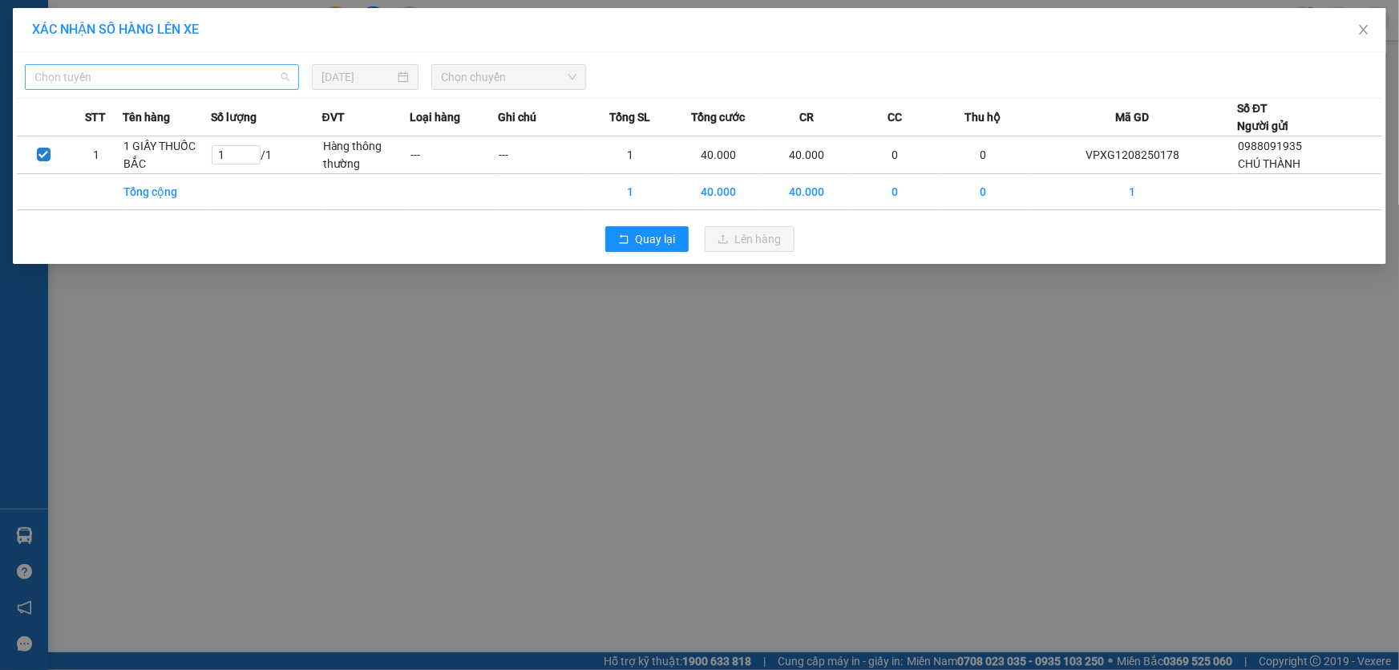
click at [212, 82] on span "Chọn tuyến" at bounding box center [161, 77] width 255 height 24
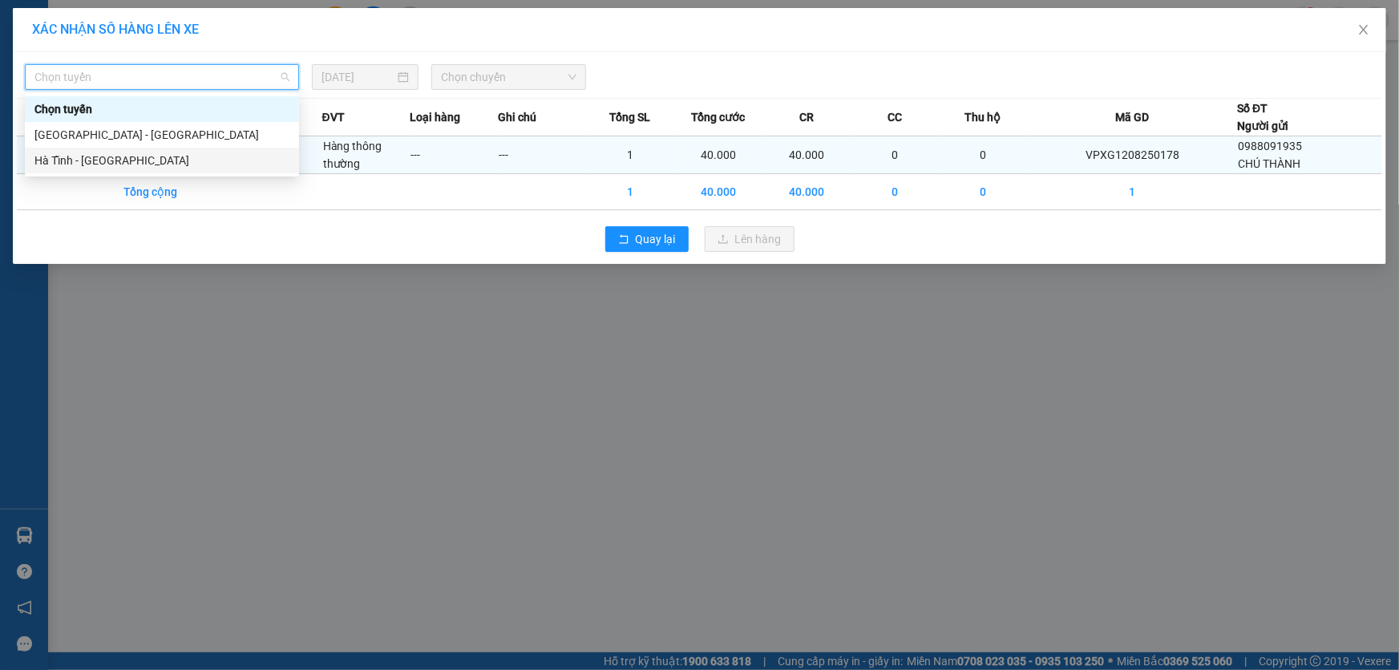
drag, startPoint x: 75, startPoint y: 160, endPoint x: 328, endPoint y: 136, distance: 253.7
click at [77, 160] on div "Hà Tĩnh - [GEOGRAPHIC_DATA]" at bounding box center [161, 161] width 255 height 18
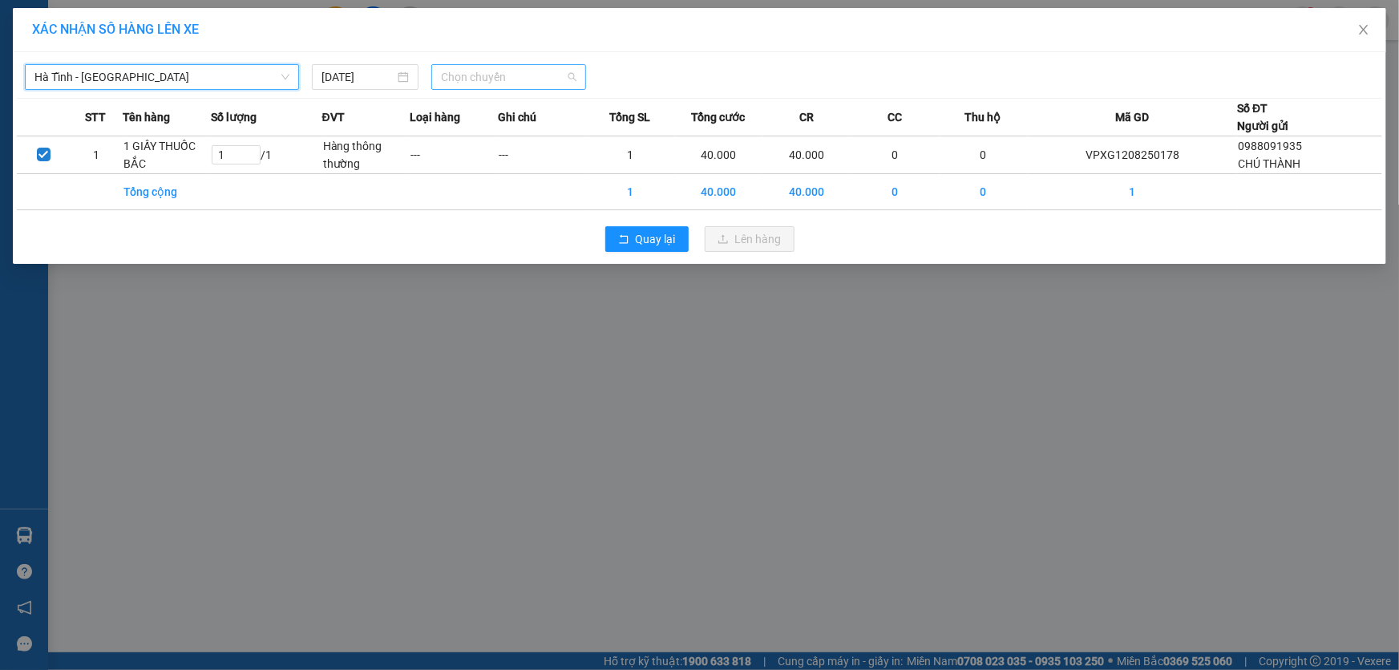
click at [574, 79] on span "Chọn chuyến" at bounding box center [509, 77] width 136 height 24
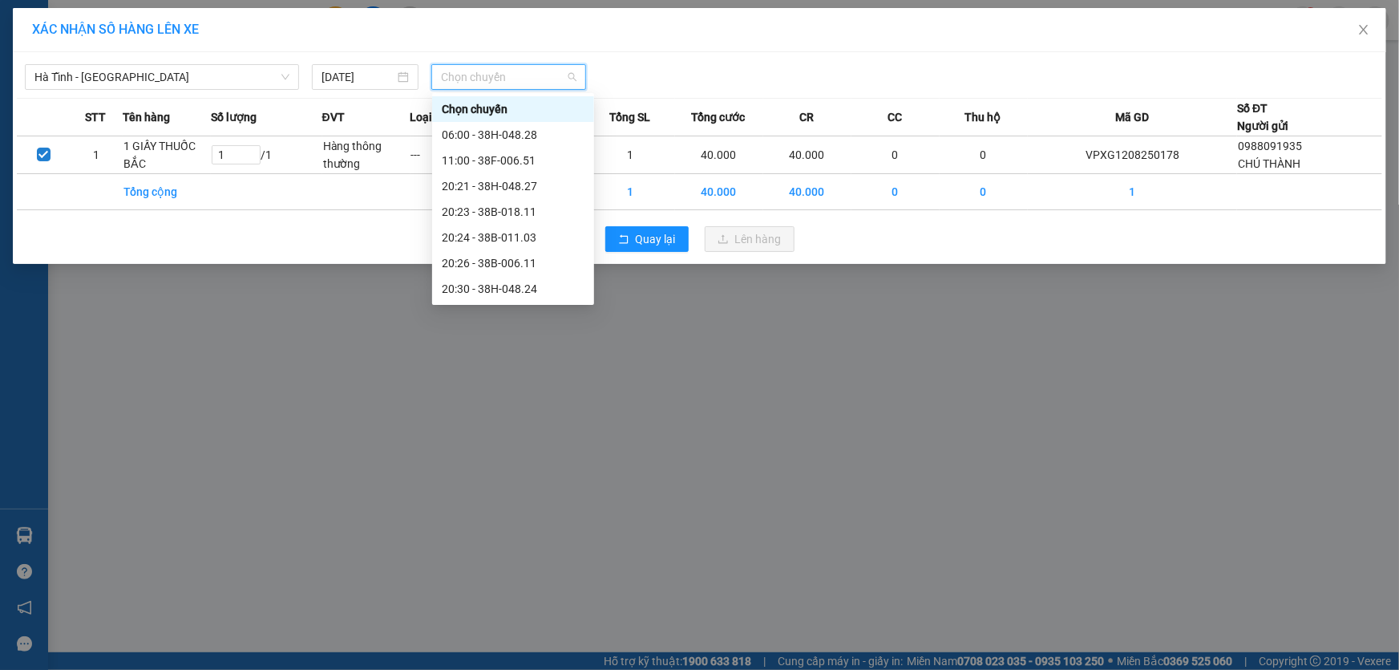
click at [522, 306] on div "21:00 - 38F-006.62" at bounding box center [513, 315] width 143 height 18
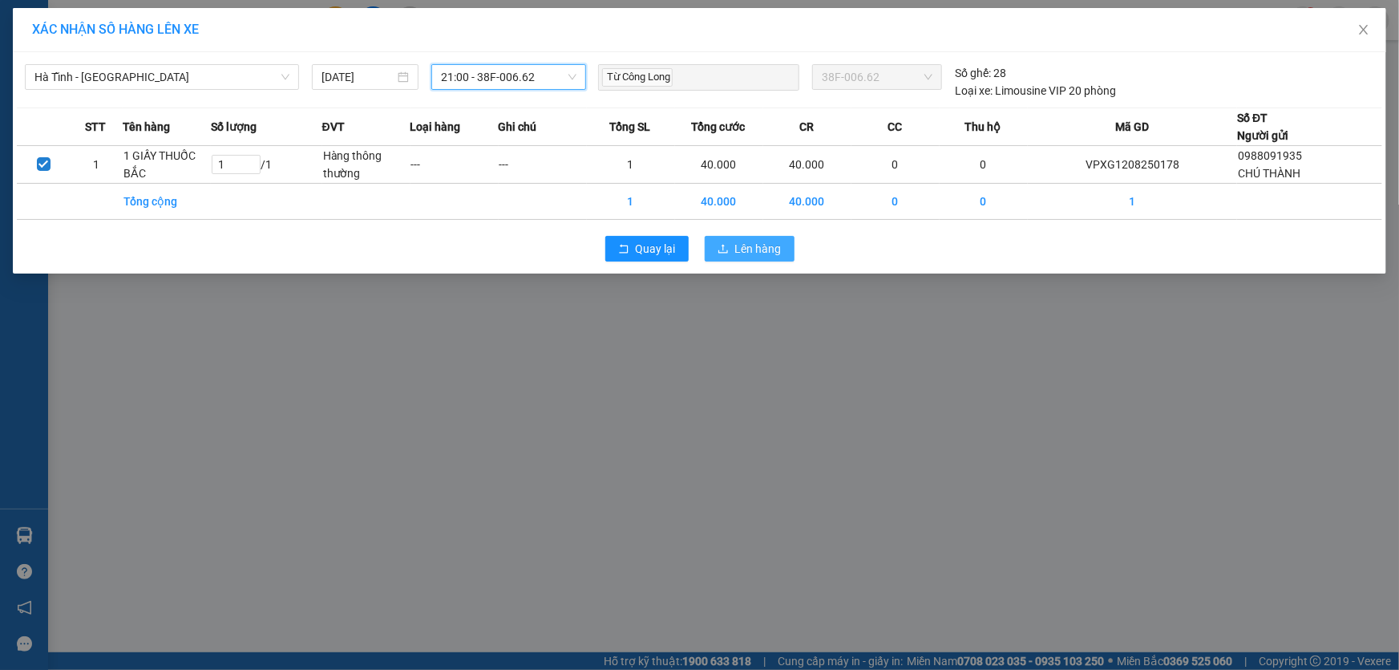
click at [759, 244] on span "Lên hàng" at bounding box center [758, 249] width 47 height 18
